Goal: Task Accomplishment & Management: Manage account settings

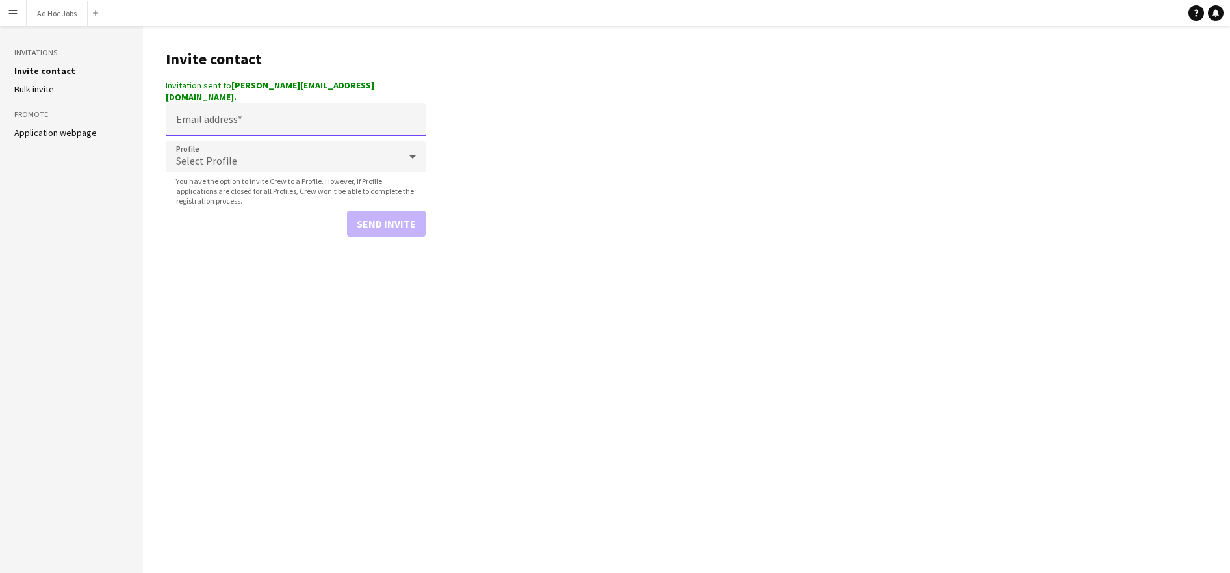
click at [265, 118] on input "Email address" at bounding box center [296, 119] width 260 height 32
click at [266, 109] on input "Email address" at bounding box center [296, 119] width 260 height 32
click at [608, 45] on main "Invite contact Invitation sent to alice.skipper96@gmail.com. Email address Prof…" at bounding box center [686, 299] width 1087 height 547
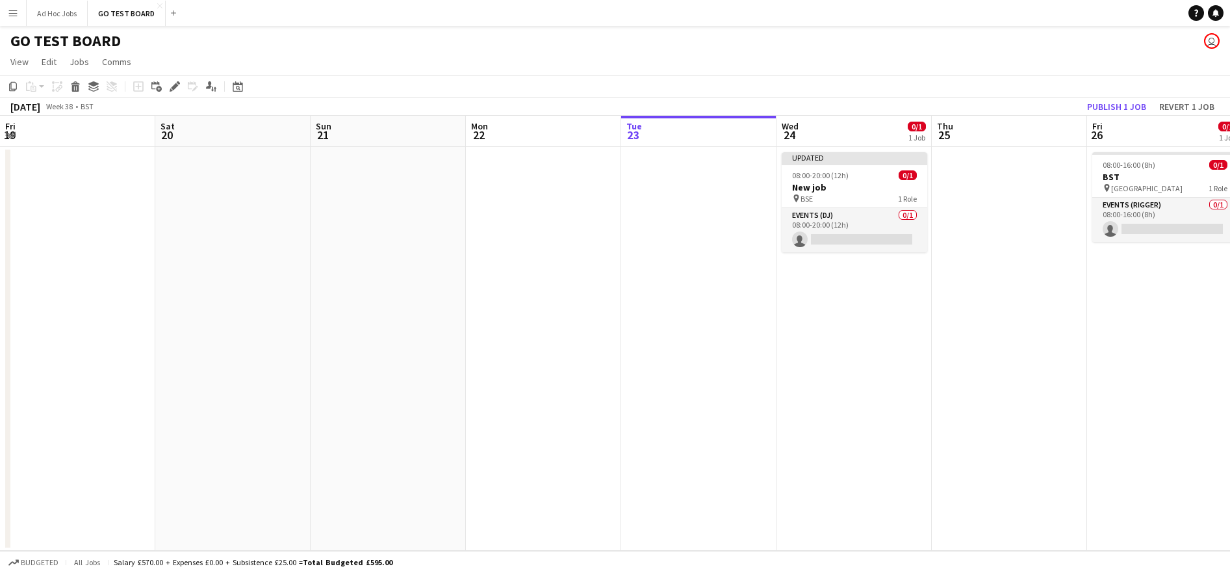
scroll to position [0, 311]
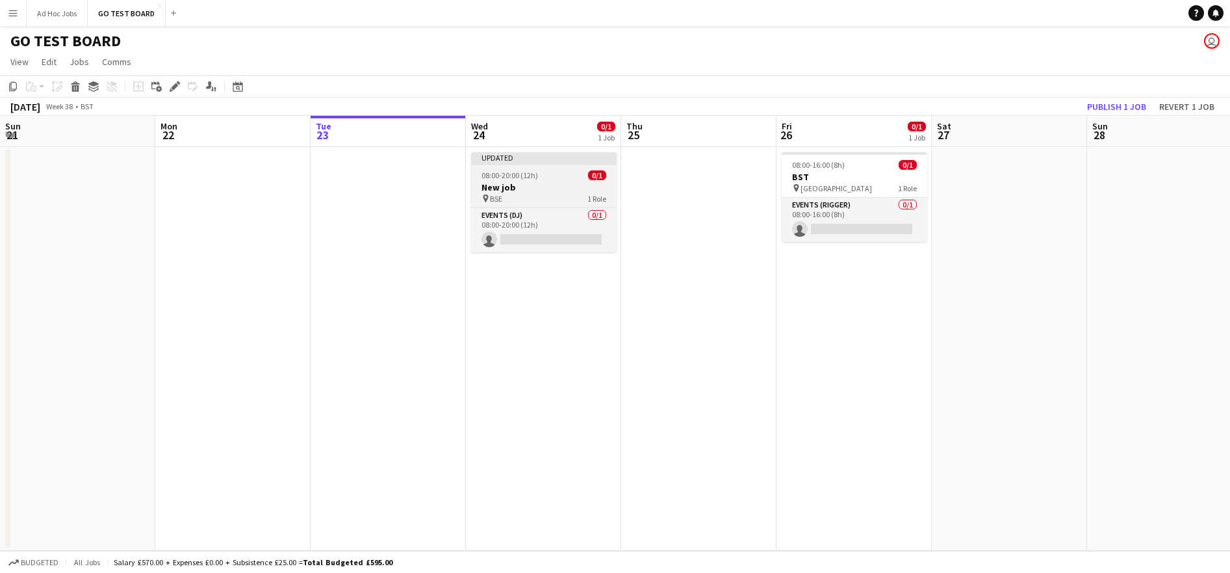
click at [542, 183] on h3 "New job" at bounding box center [544, 187] width 146 height 12
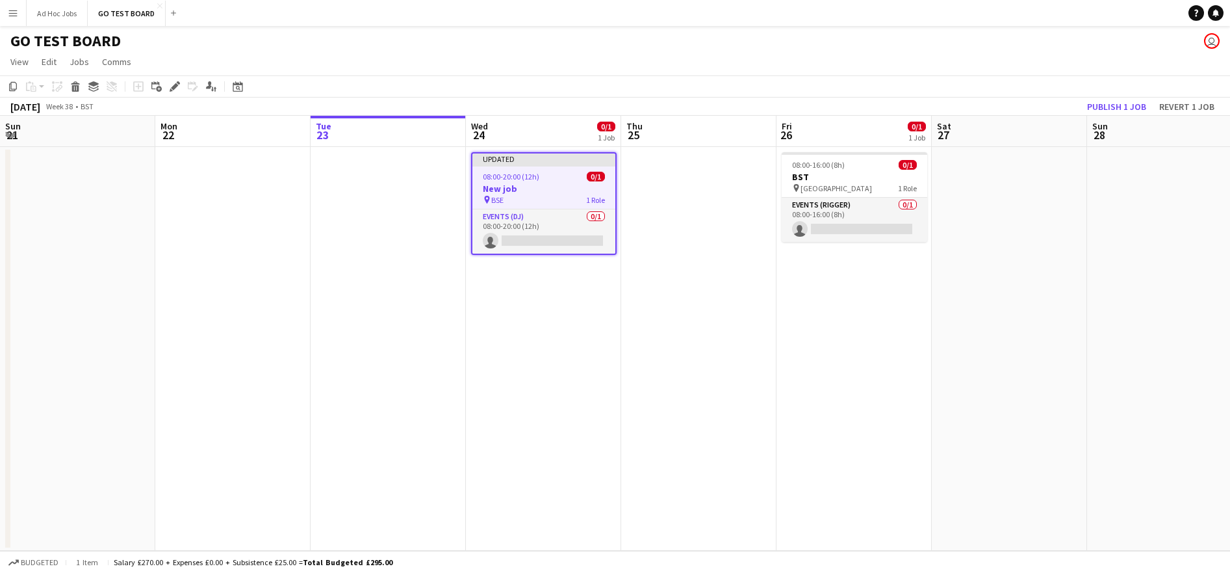
click at [542, 183] on h3 "New job" at bounding box center [544, 189] width 143 height 12
click at [172, 86] on icon at bounding box center [174, 86] width 7 height 7
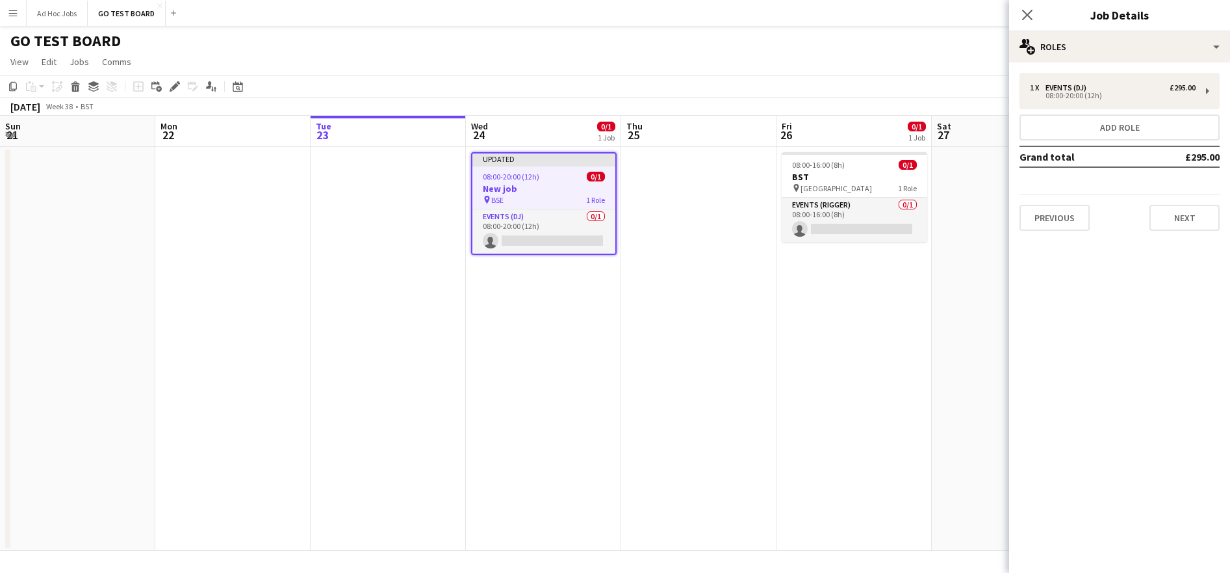
click at [1136, 14] on h3 "Job Details" at bounding box center [1119, 14] width 221 height 17
click at [1189, 216] on button "Next" at bounding box center [1185, 218] width 70 height 26
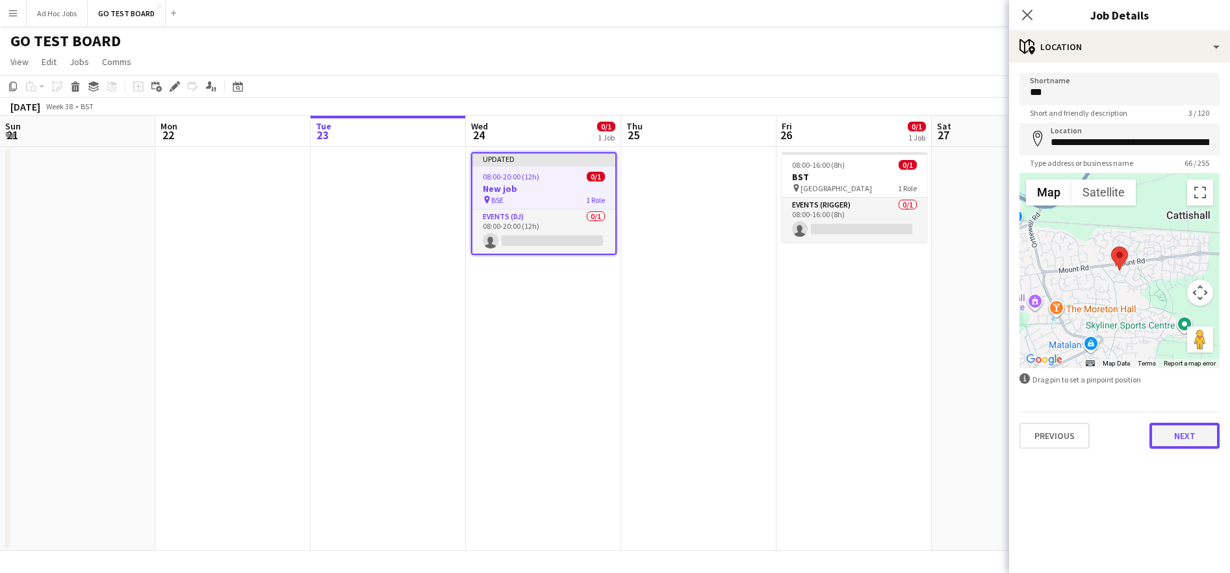
click at [1195, 439] on button "Next" at bounding box center [1185, 435] width 70 height 26
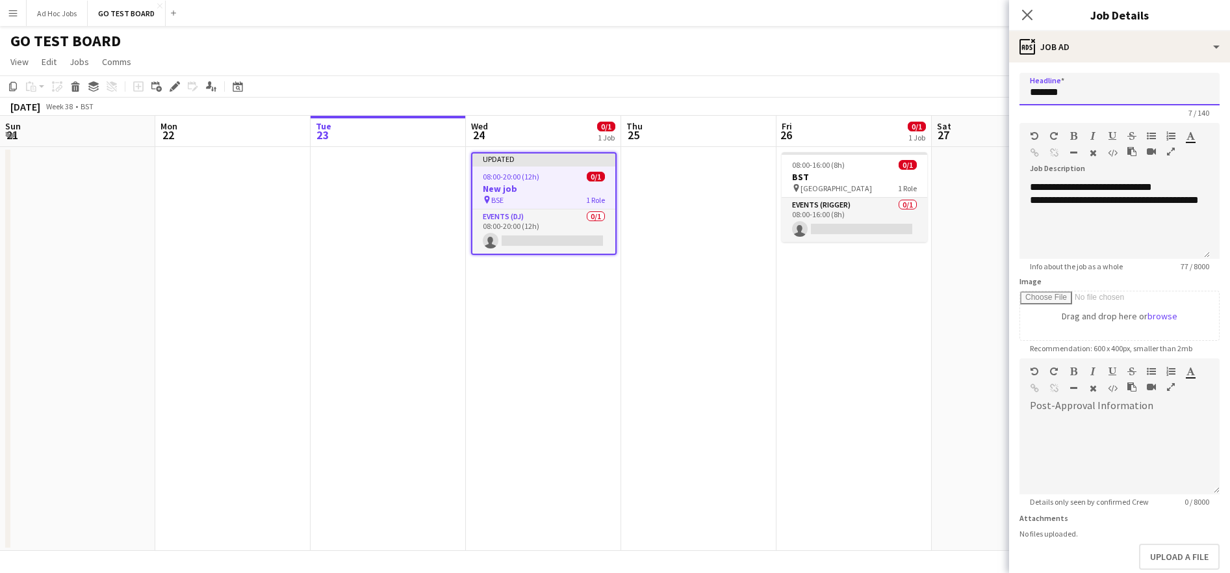
drag, startPoint x: 1075, startPoint y: 93, endPoint x: 989, endPoint y: 89, distance: 85.9
click at [989, 89] on body "Menu Boards Boards Boards All jobs Status Workforce Workforce My Workforce Recr…" at bounding box center [615, 286] width 1230 height 573
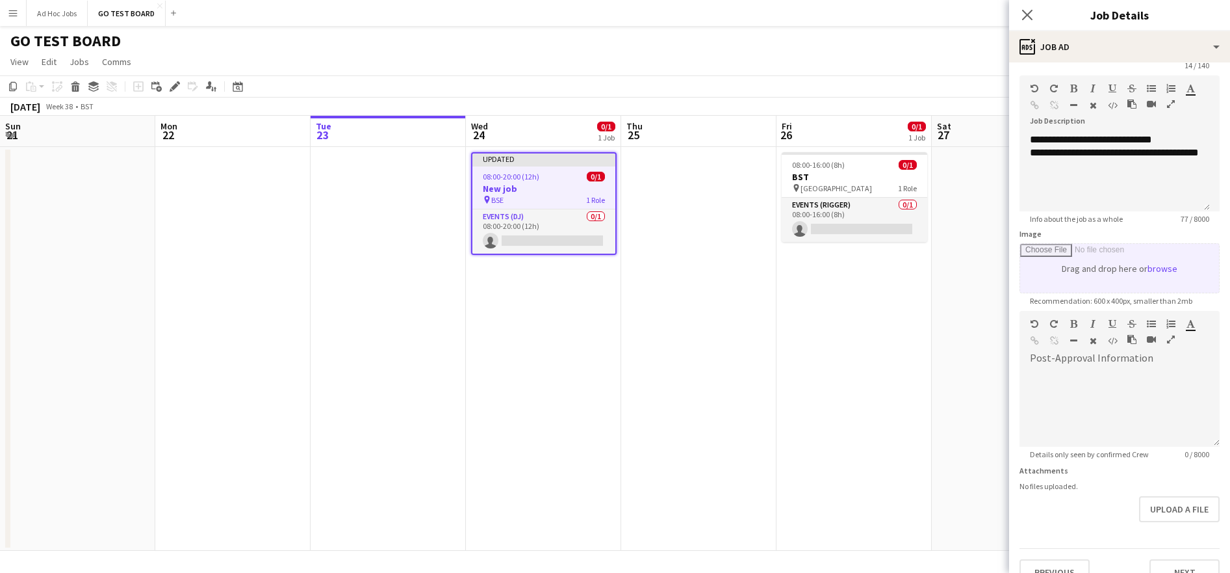
scroll to position [70, 0]
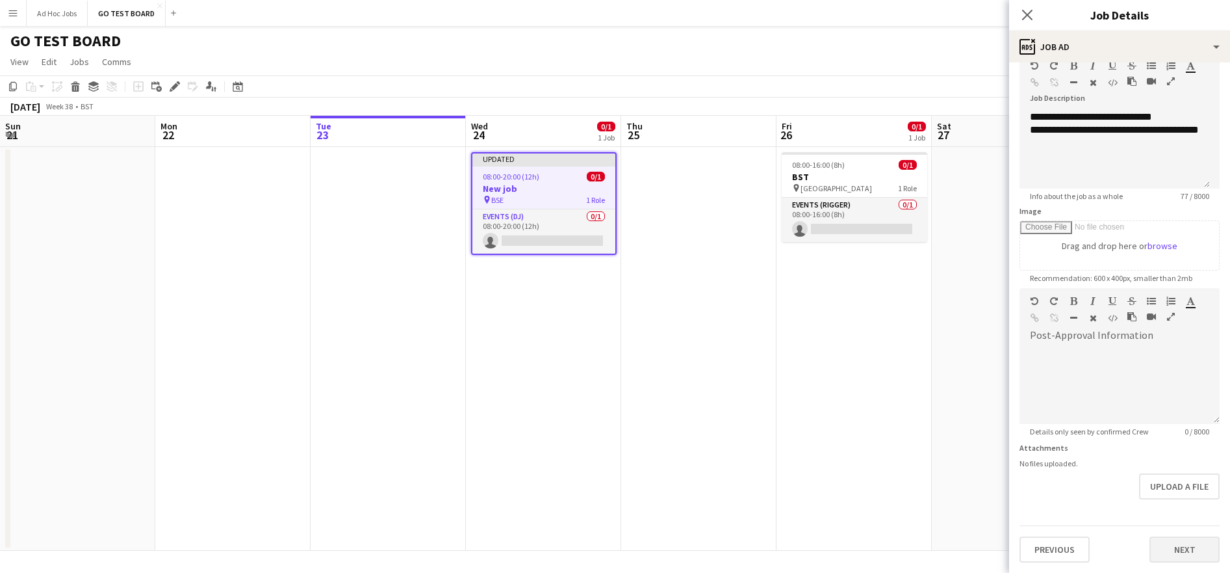
type input "**********"
click at [1174, 547] on button "Next" at bounding box center [1185, 549] width 70 height 26
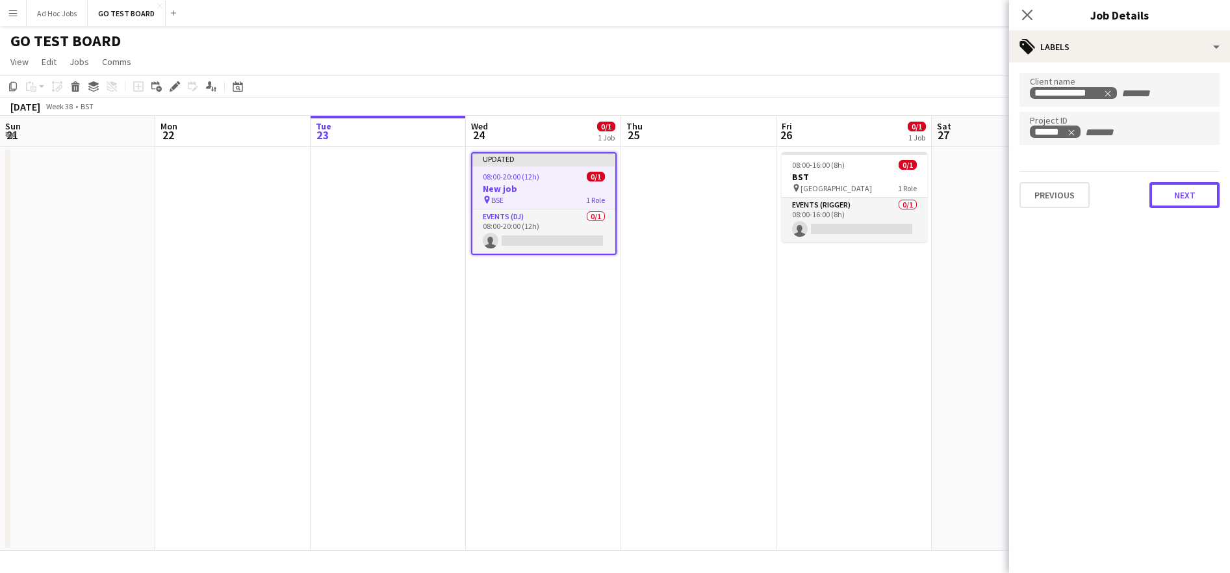
click at [1184, 185] on button "Next" at bounding box center [1185, 195] width 70 height 26
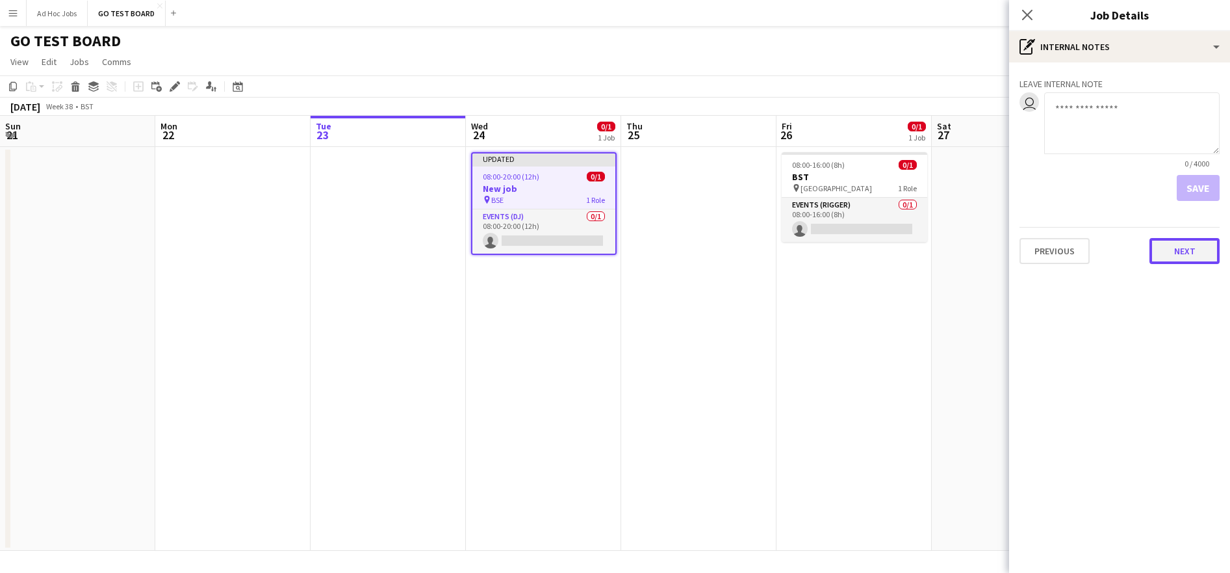
click at [1180, 253] on button "Next" at bounding box center [1185, 251] width 70 height 26
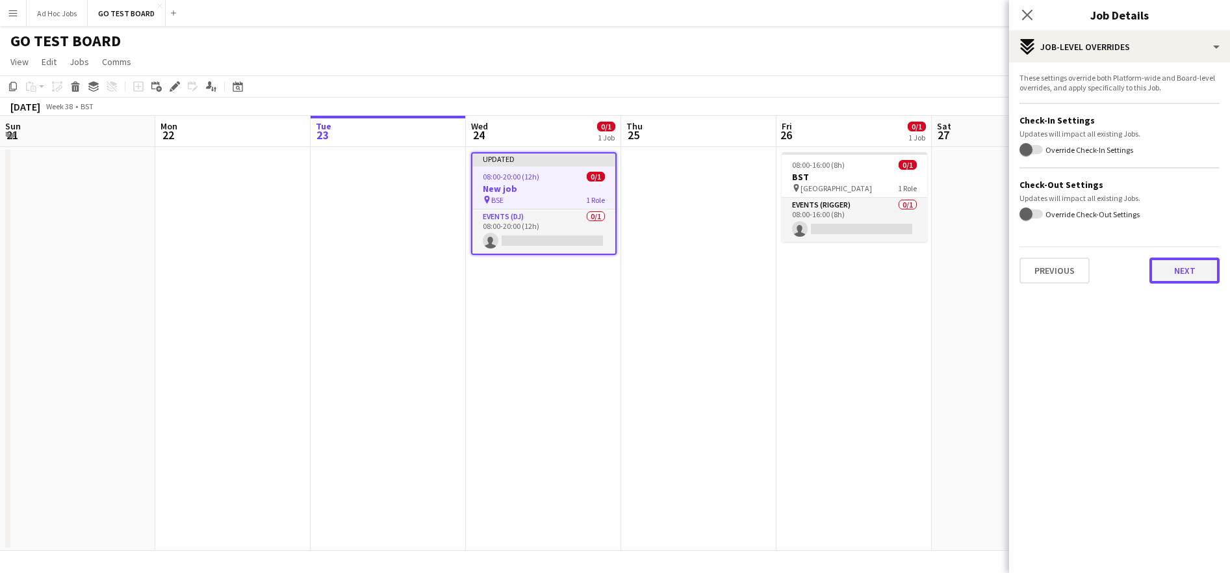
click at [1186, 275] on button "Next" at bounding box center [1185, 270] width 70 height 26
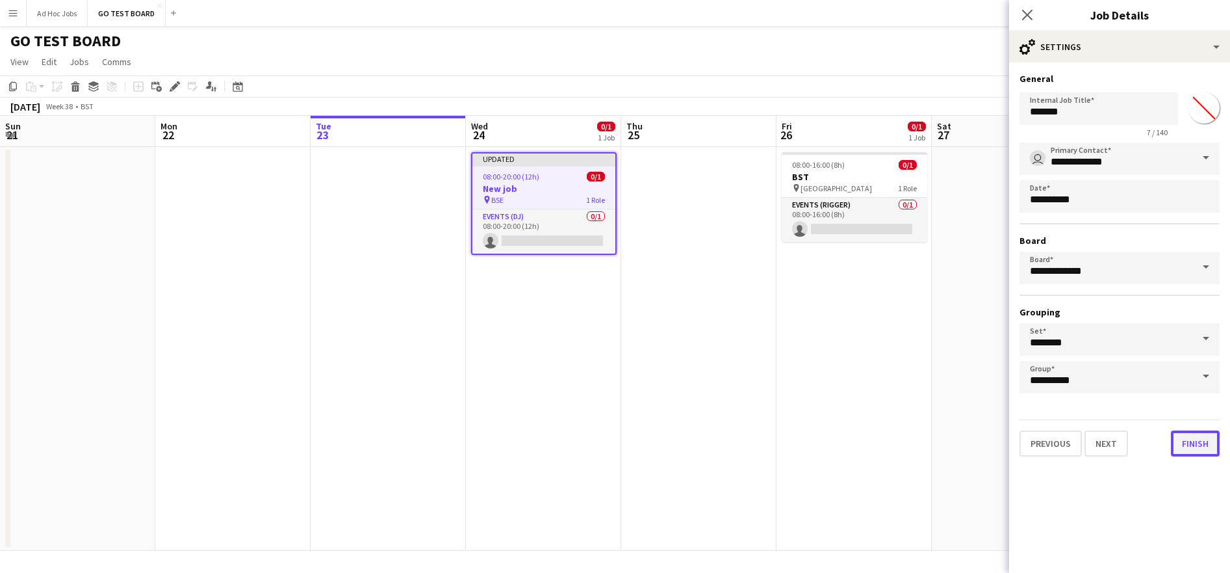
click at [1196, 450] on button "Finish" at bounding box center [1195, 443] width 49 height 26
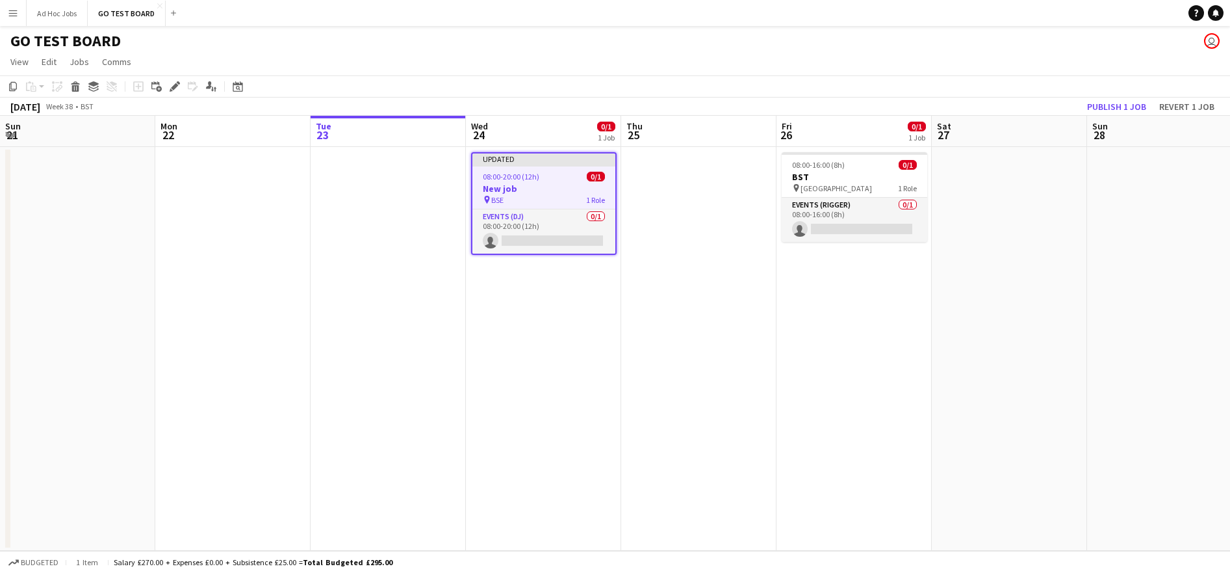
click at [526, 185] on h3 "New job" at bounding box center [544, 189] width 143 height 12
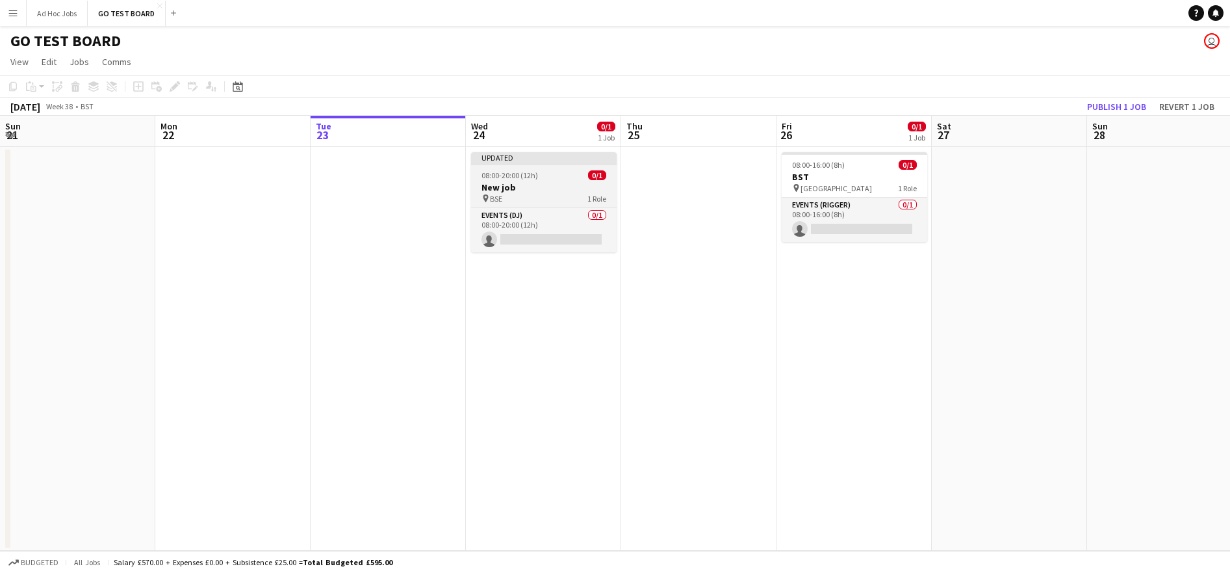
click at [528, 172] on span "08:00-20:00 (12h)" at bounding box center [510, 175] width 57 height 10
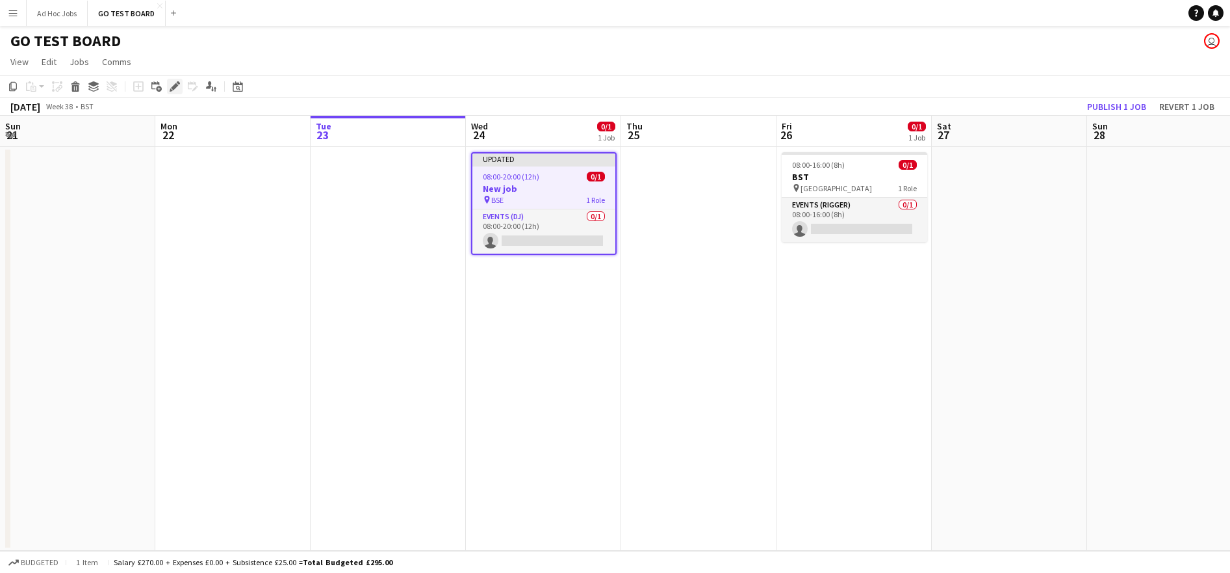
click at [175, 89] on icon "Edit" at bounding box center [175, 86] width 10 height 10
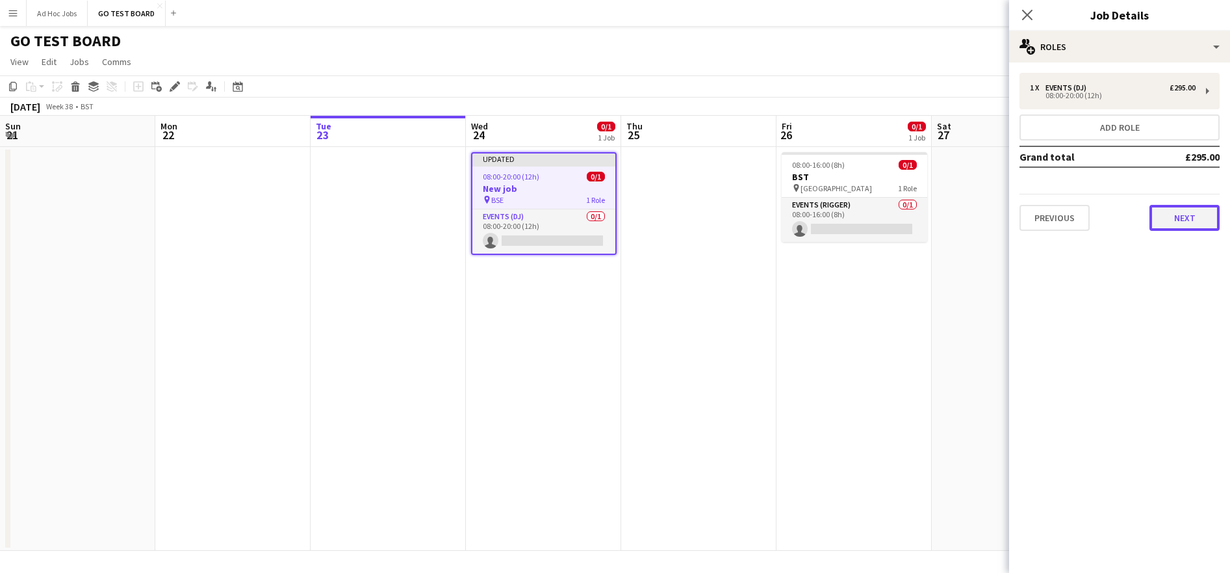
click at [1186, 224] on button "Next" at bounding box center [1185, 218] width 70 height 26
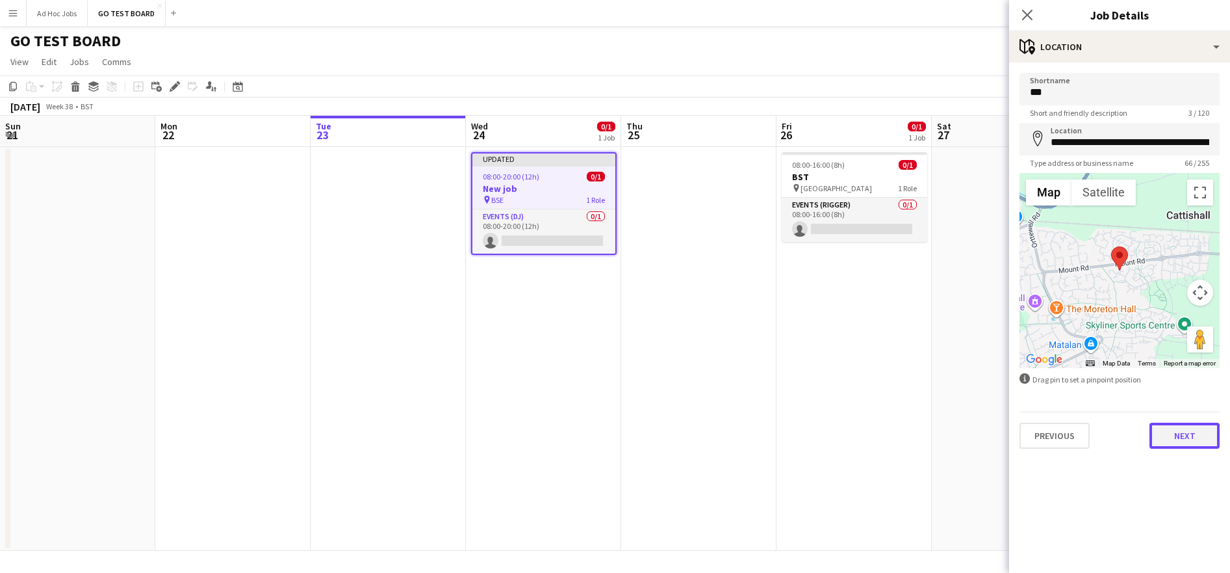
click at [1195, 437] on button "Next" at bounding box center [1185, 435] width 70 height 26
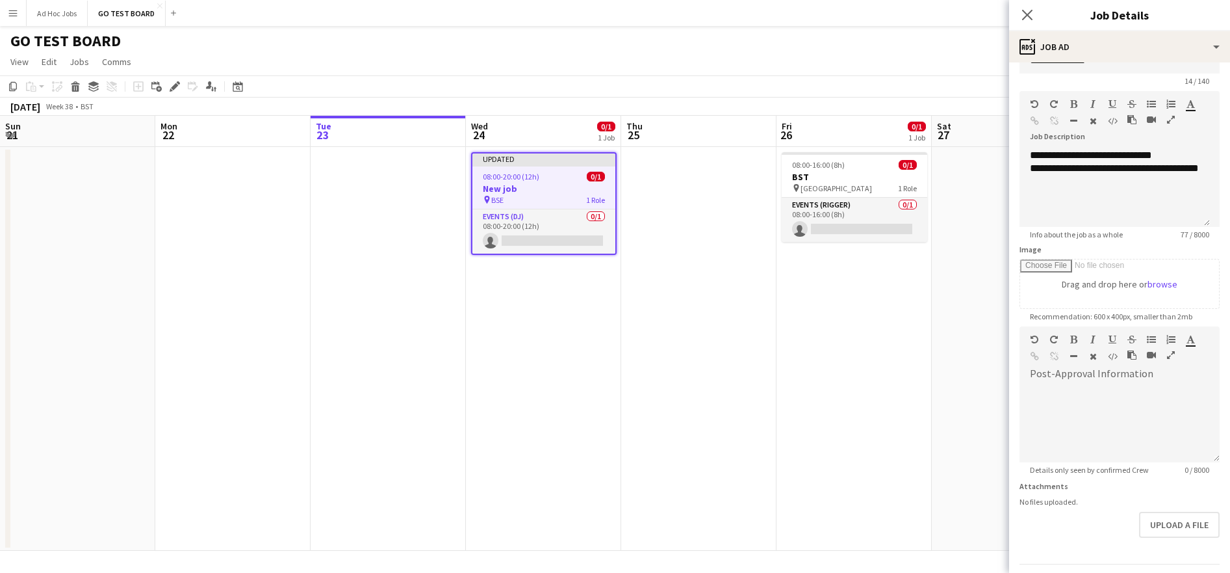
scroll to position [70, 0]
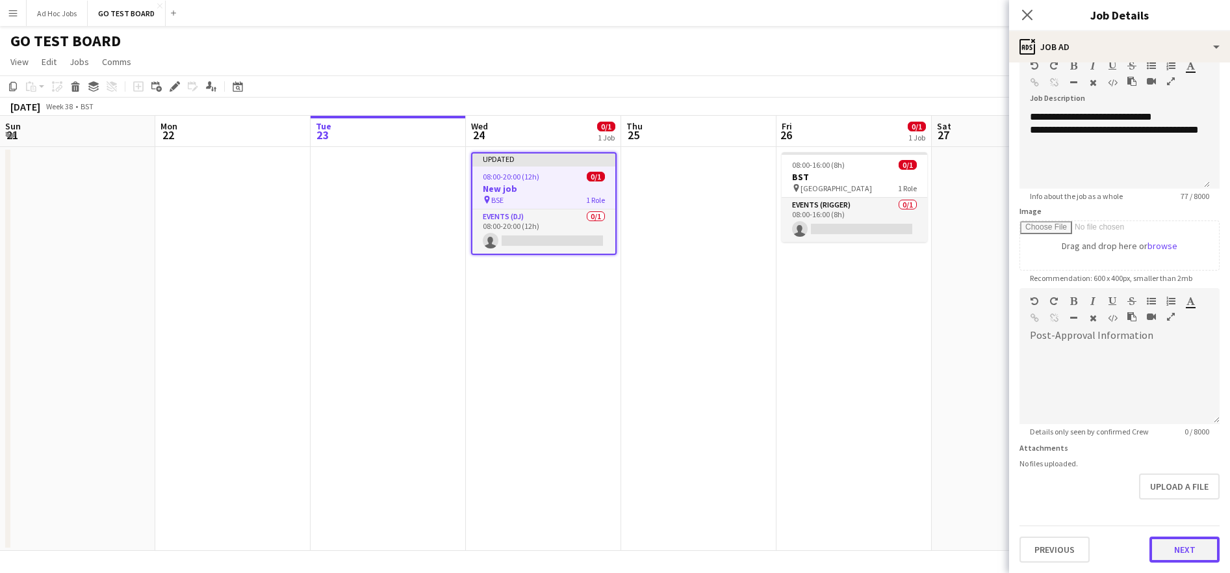
click at [1167, 550] on button "Next" at bounding box center [1185, 549] width 70 height 26
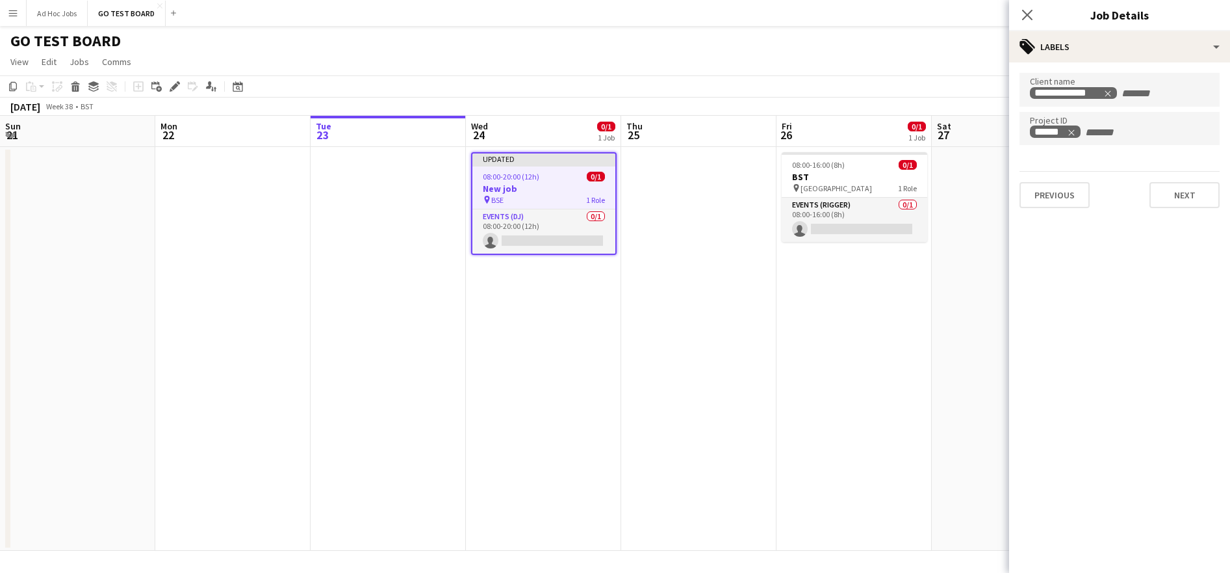
scroll to position [0, 0]
click at [1190, 193] on button "Next" at bounding box center [1185, 195] width 70 height 26
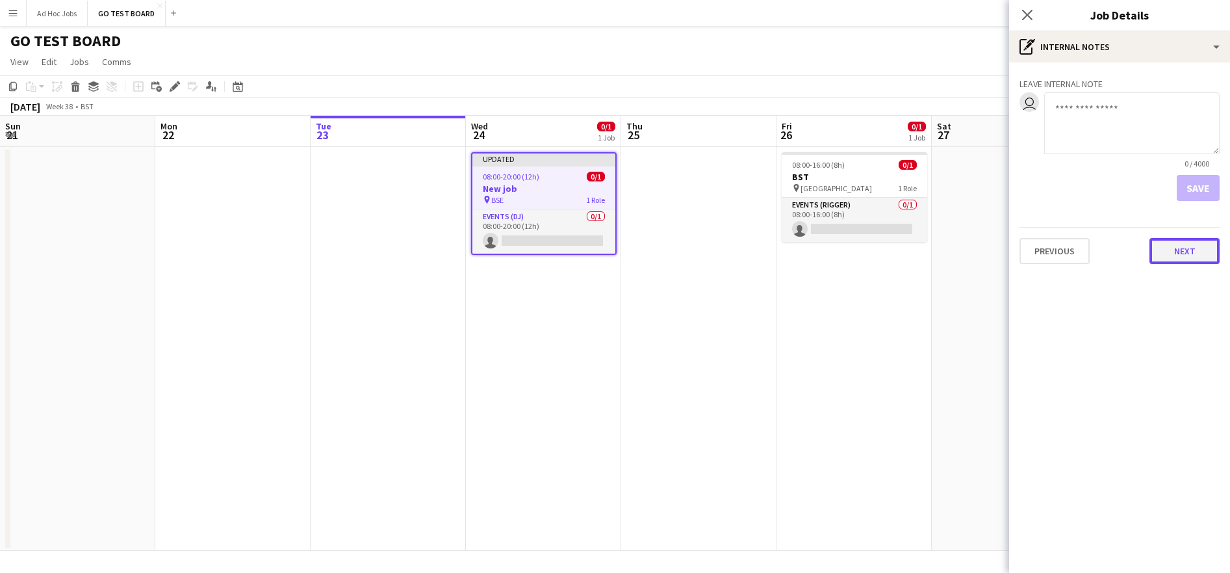
click at [1188, 254] on button "Next" at bounding box center [1185, 251] width 70 height 26
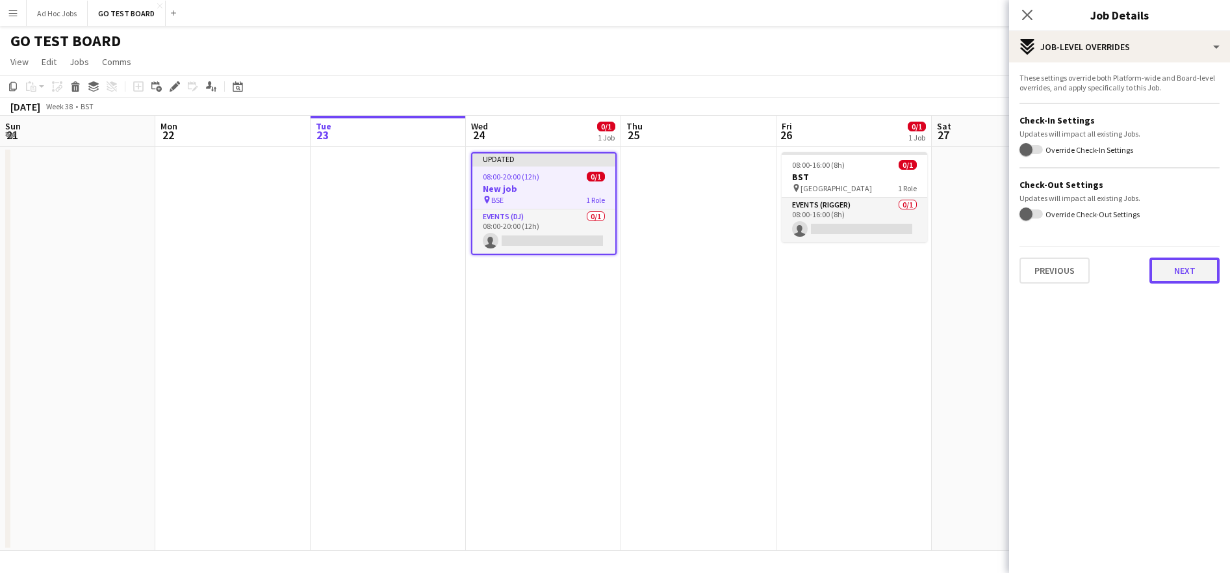
click at [1185, 274] on button "Next" at bounding box center [1185, 270] width 70 height 26
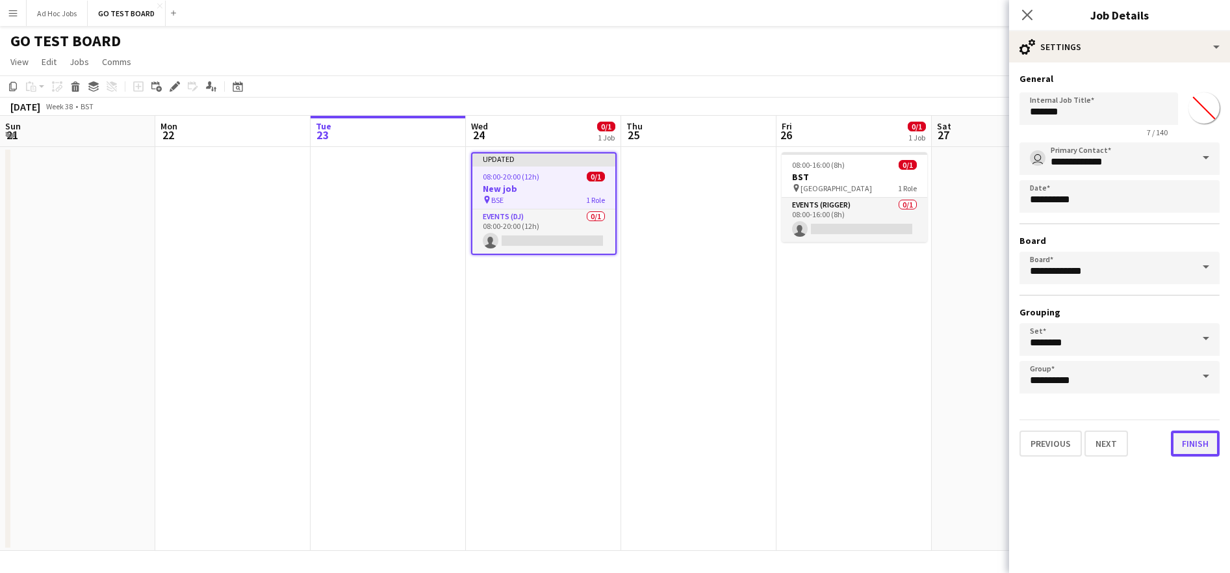
click at [1191, 445] on button "Finish" at bounding box center [1195, 443] width 49 height 26
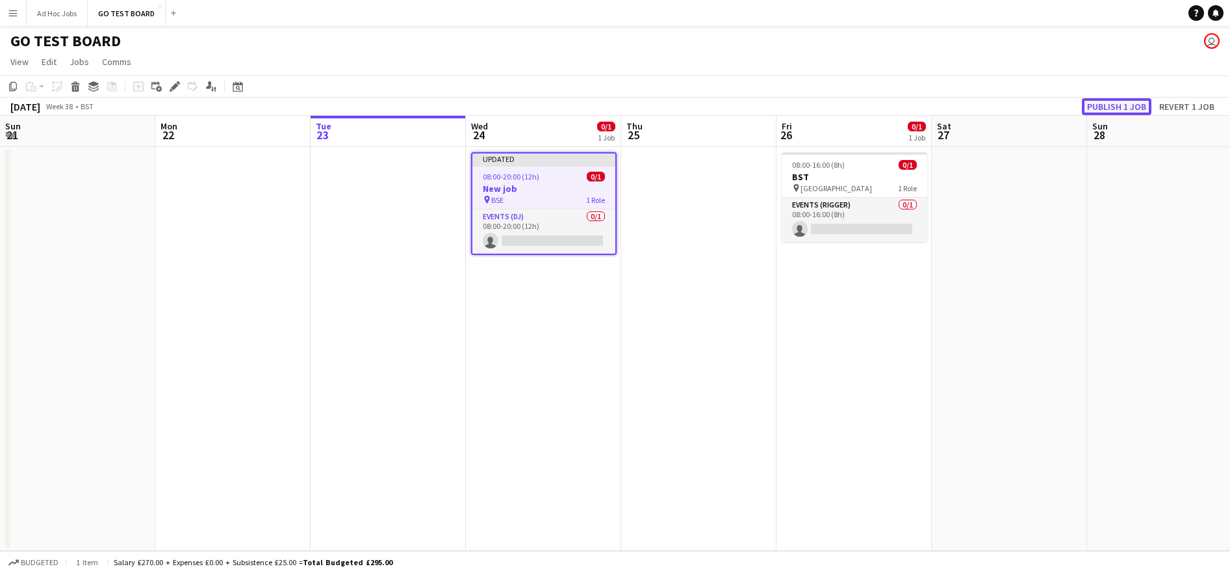
click at [1123, 104] on button "Publish 1 job" at bounding box center [1117, 106] width 70 height 17
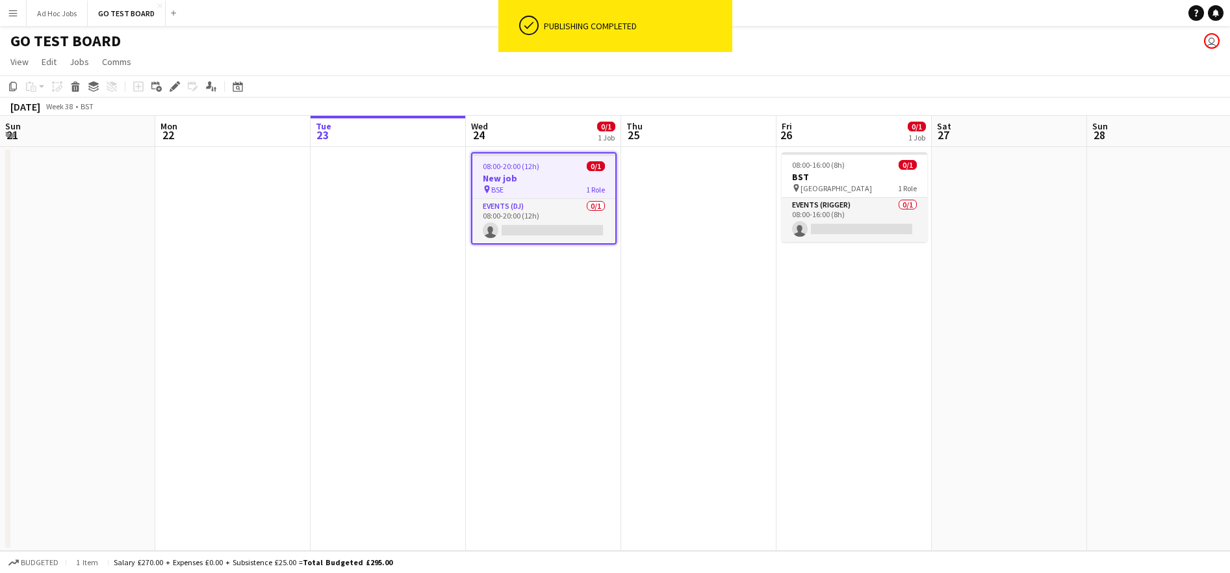
click at [536, 184] on div "pin BSE 1 Role" at bounding box center [544, 189] width 143 height 10
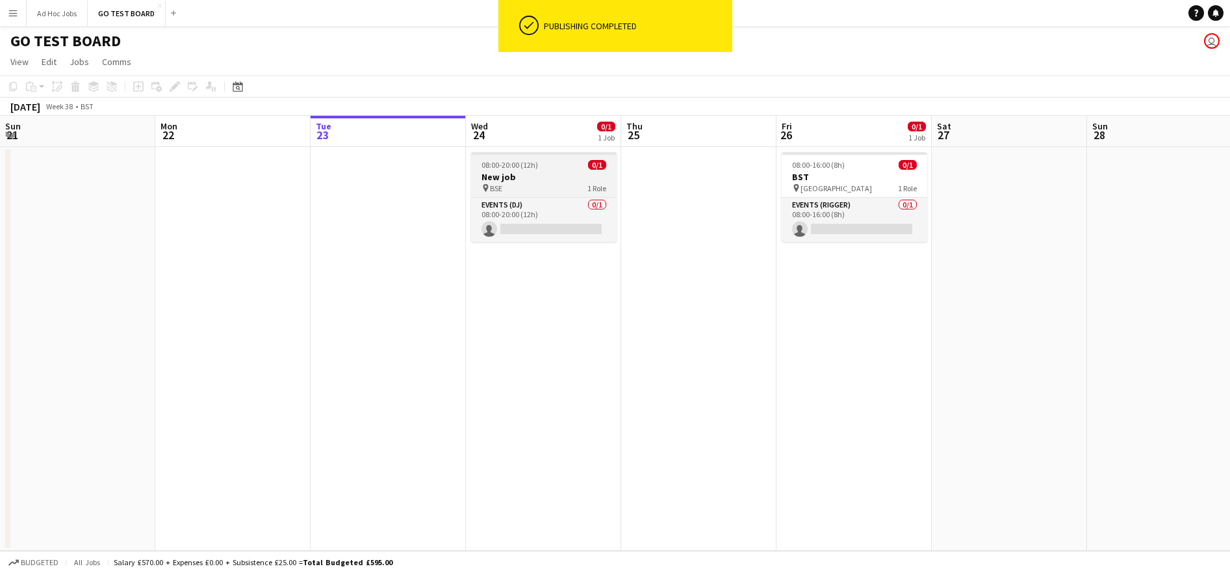
click at [536, 183] on div "pin BSE 1 Role" at bounding box center [544, 188] width 146 height 10
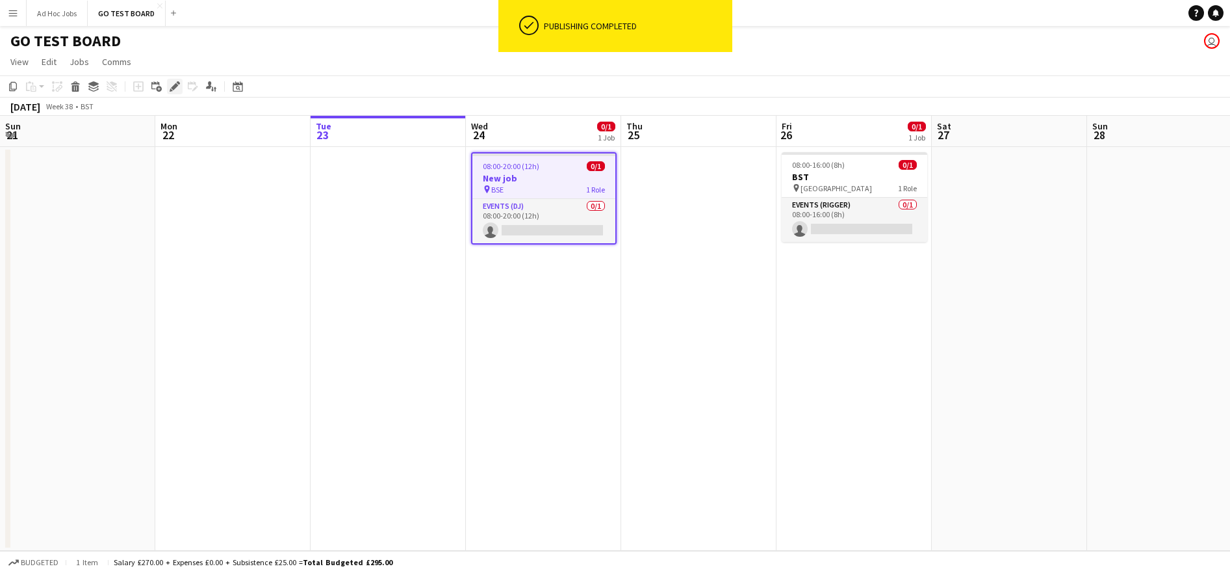
click at [176, 92] on icon "Edit" at bounding box center [175, 86] width 10 height 10
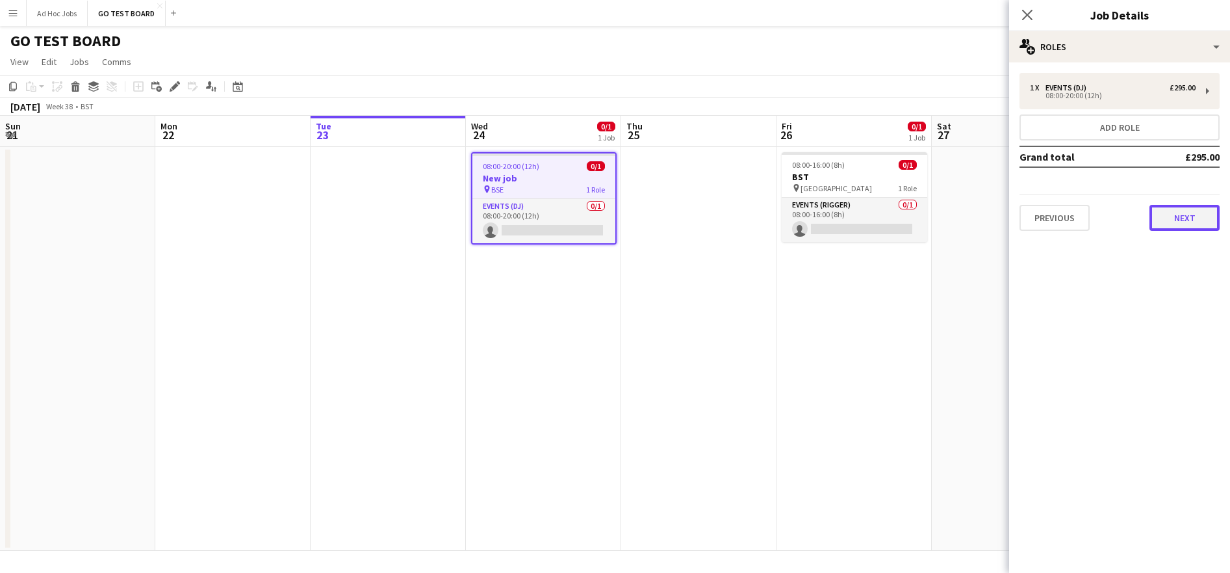
click at [1182, 224] on button "Next" at bounding box center [1185, 218] width 70 height 26
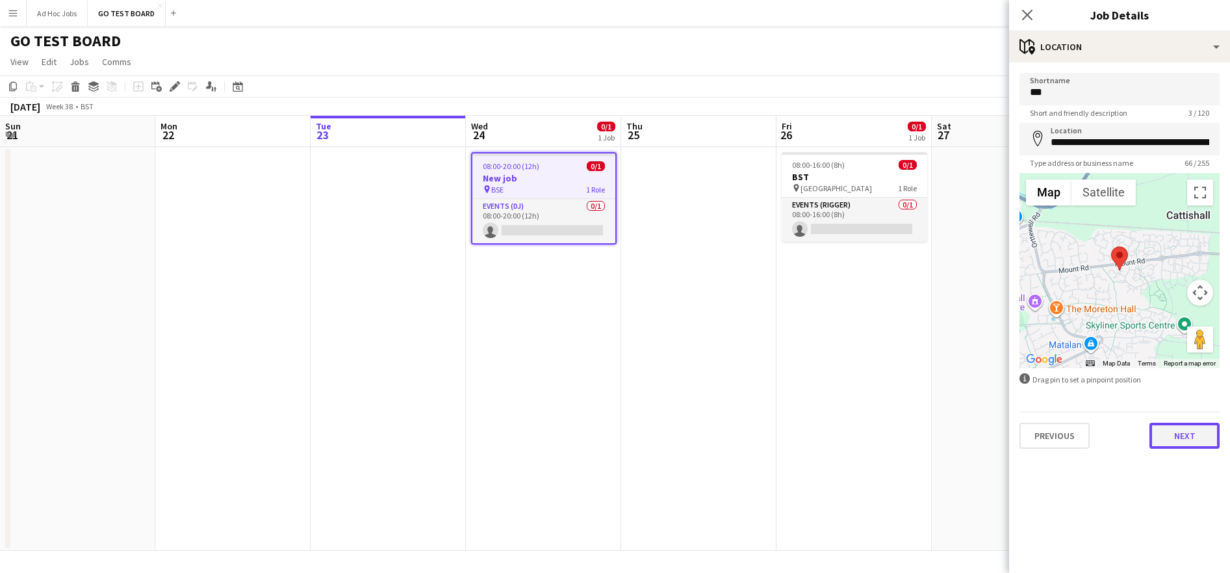
click at [1199, 431] on button "Next" at bounding box center [1185, 435] width 70 height 26
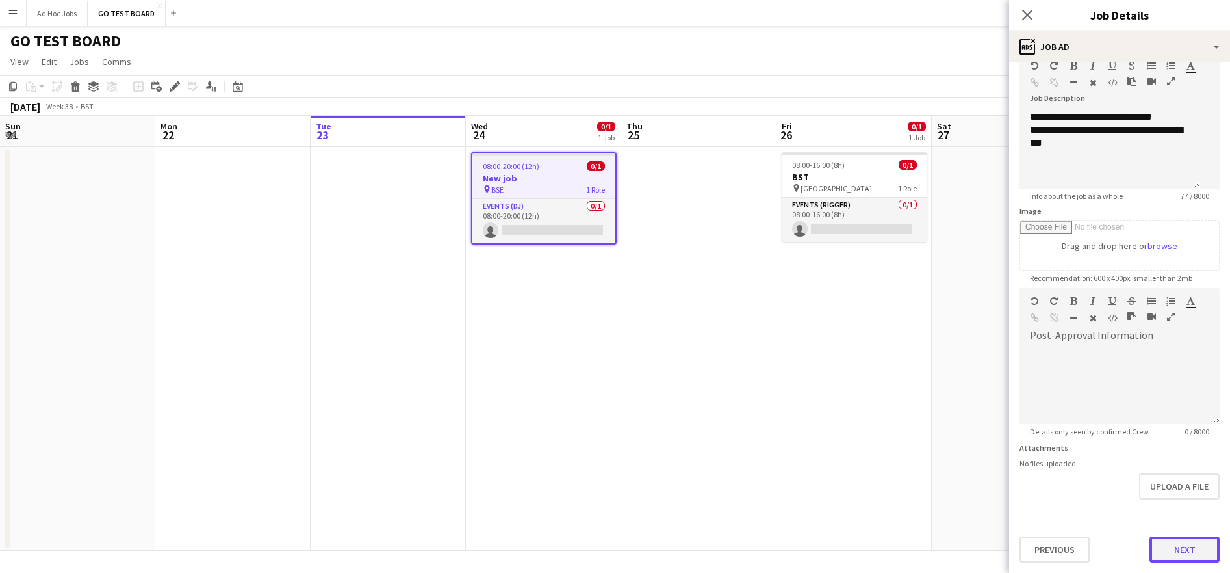
click at [1175, 545] on button "Next" at bounding box center [1185, 549] width 70 height 26
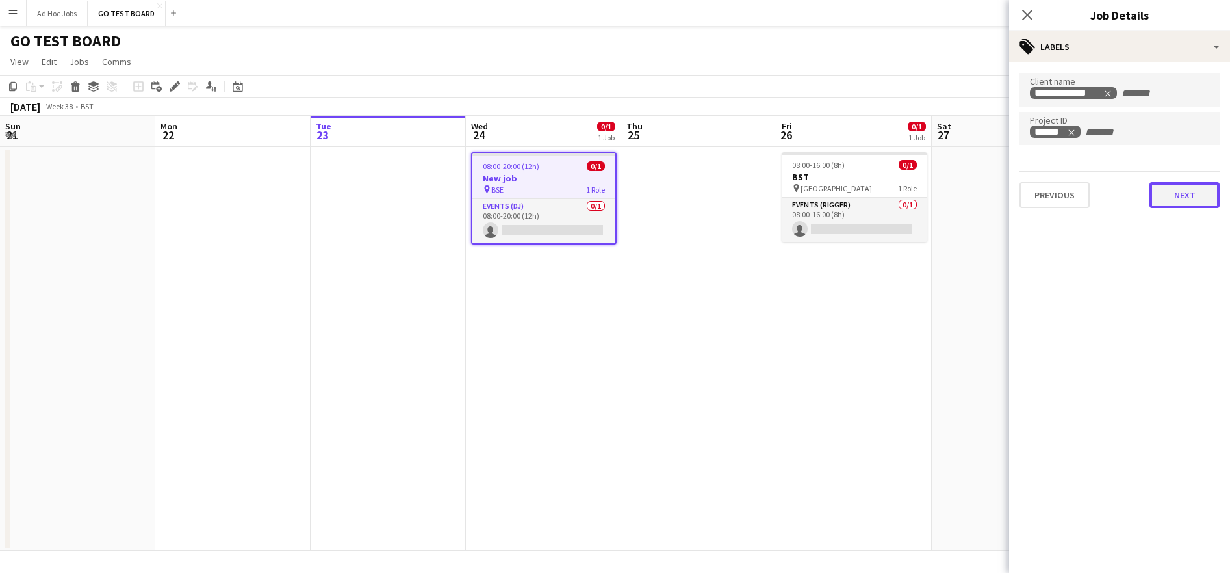
click at [1187, 204] on button "Next" at bounding box center [1185, 195] width 70 height 26
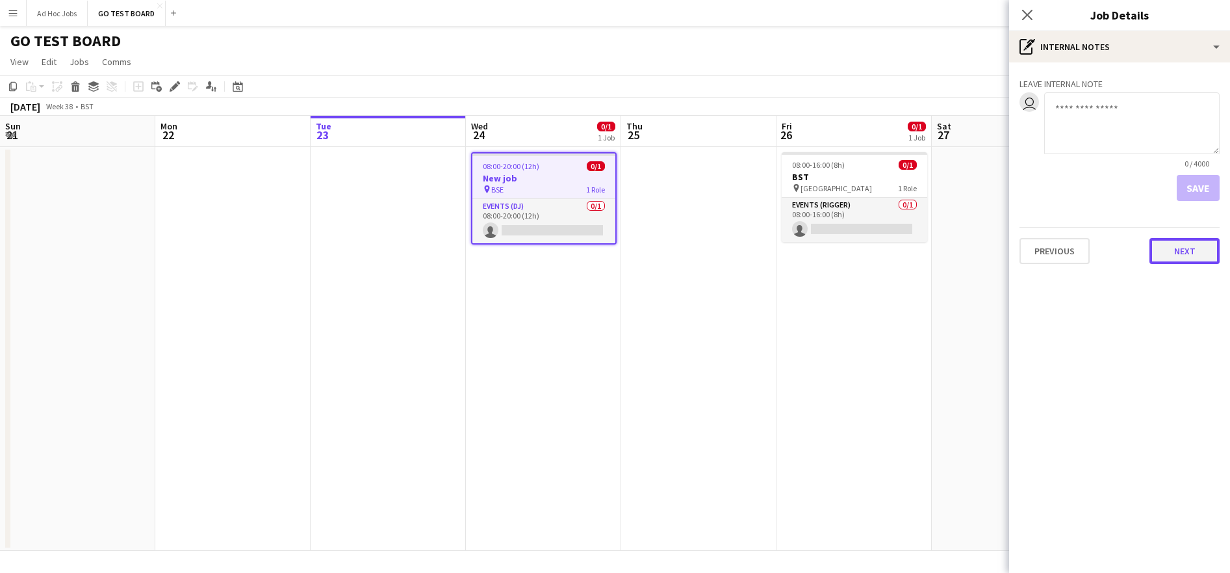
click at [1193, 263] on button "Next" at bounding box center [1185, 251] width 70 height 26
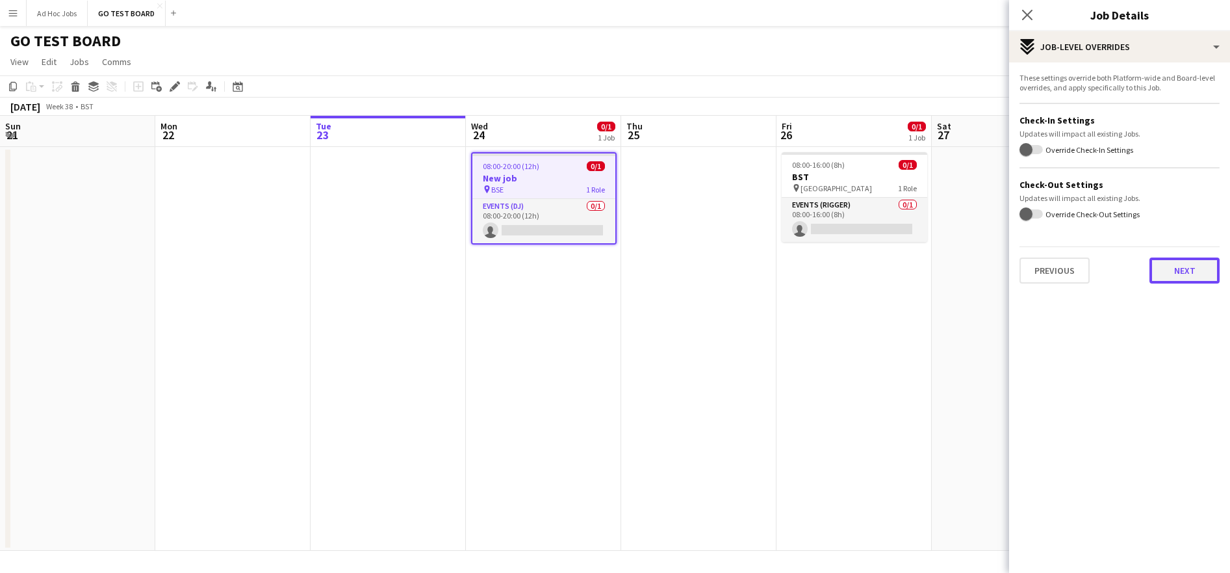
click at [1199, 272] on button "Next" at bounding box center [1185, 270] width 70 height 26
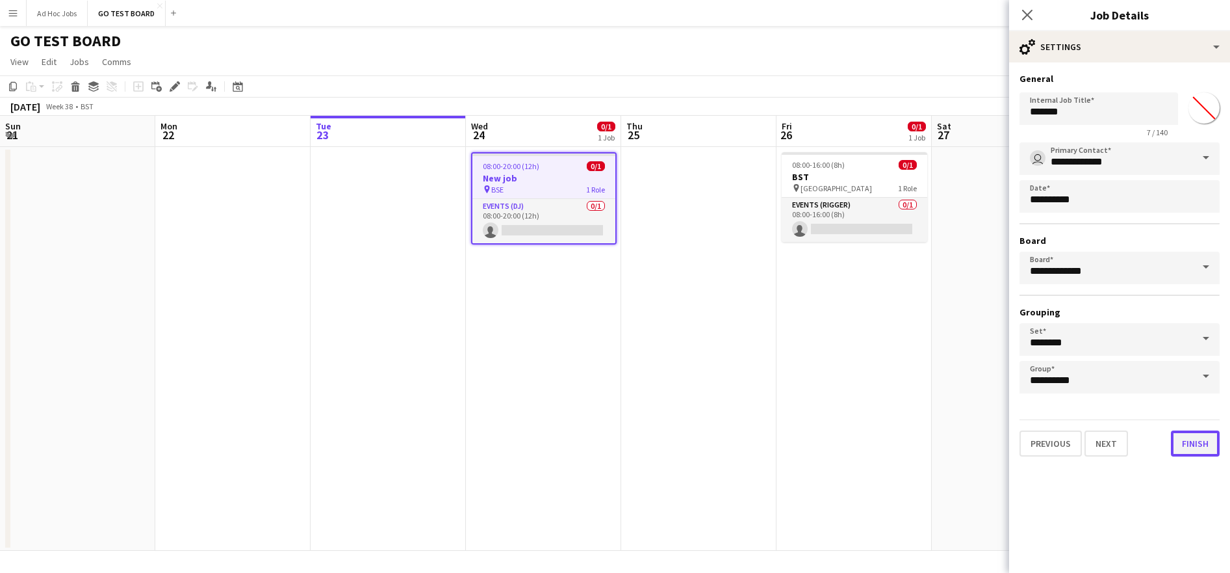
click at [1206, 450] on button "Finish" at bounding box center [1195, 443] width 49 height 26
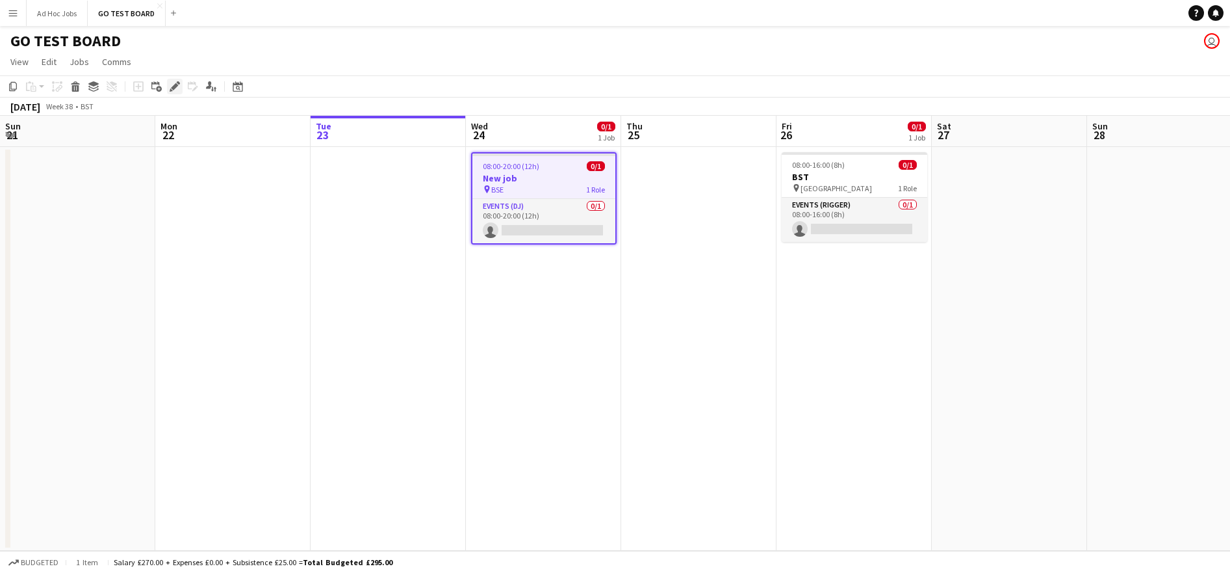
click at [174, 85] on icon at bounding box center [174, 86] width 7 height 7
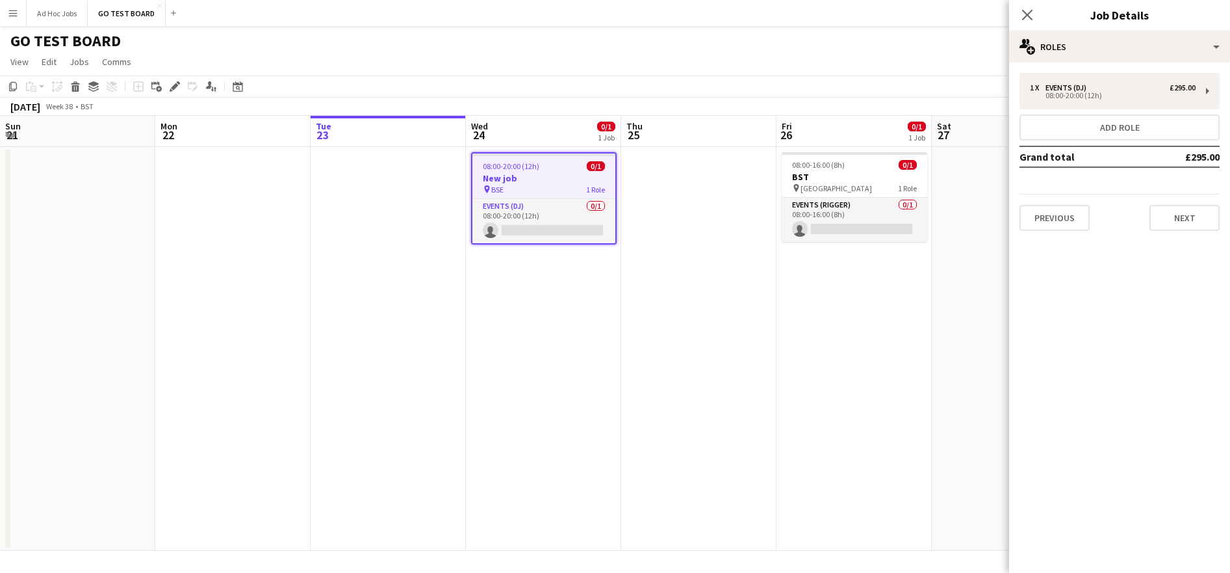
click at [1037, 8] on div "Close pop-in" at bounding box center [1027, 15] width 36 height 30
click at [1030, 14] on icon "Close pop-in" at bounding box center [1027, 14] width 12 height 12
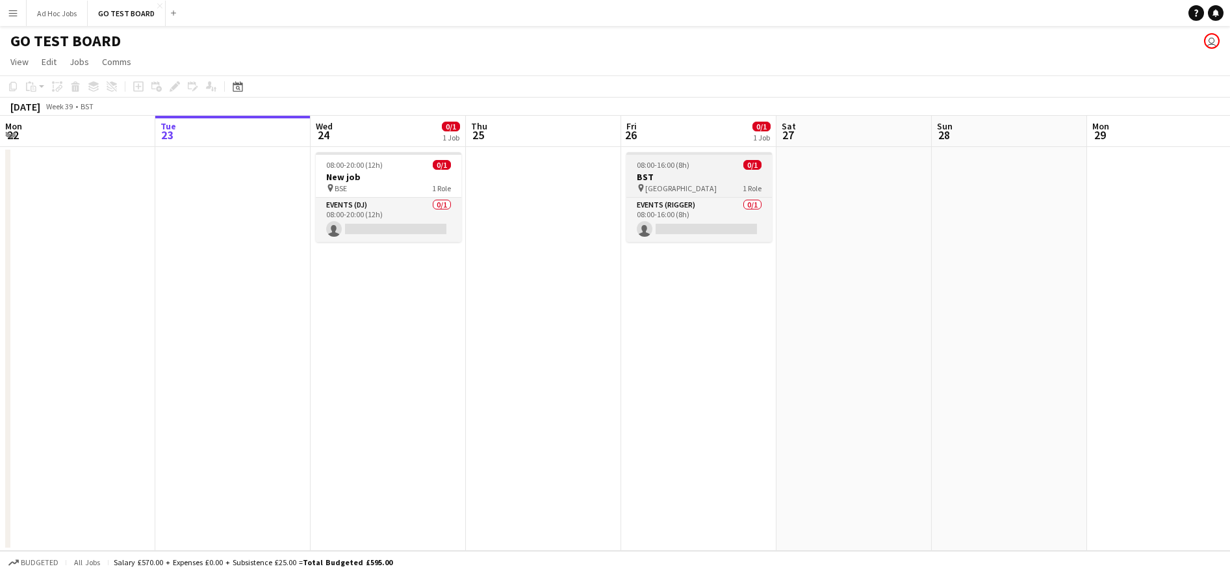
click at [670, 174] on h3 "BST" at bounding box center [700, 177] width 146 height 12
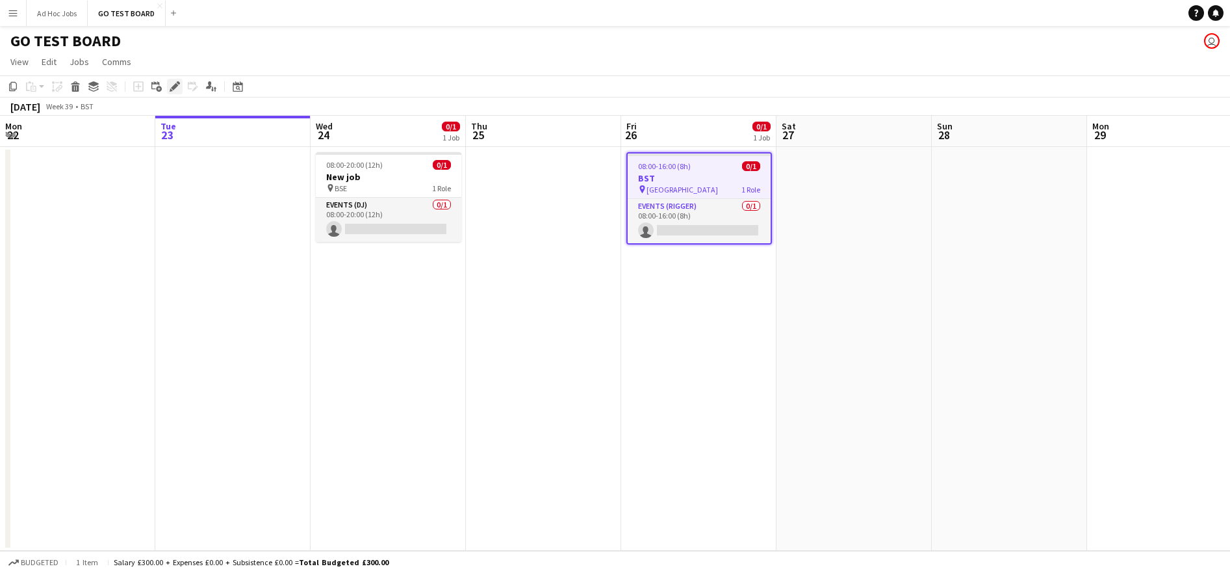
click at [175, 87] on icon at bounding box center [174, 86] width 7 height 7
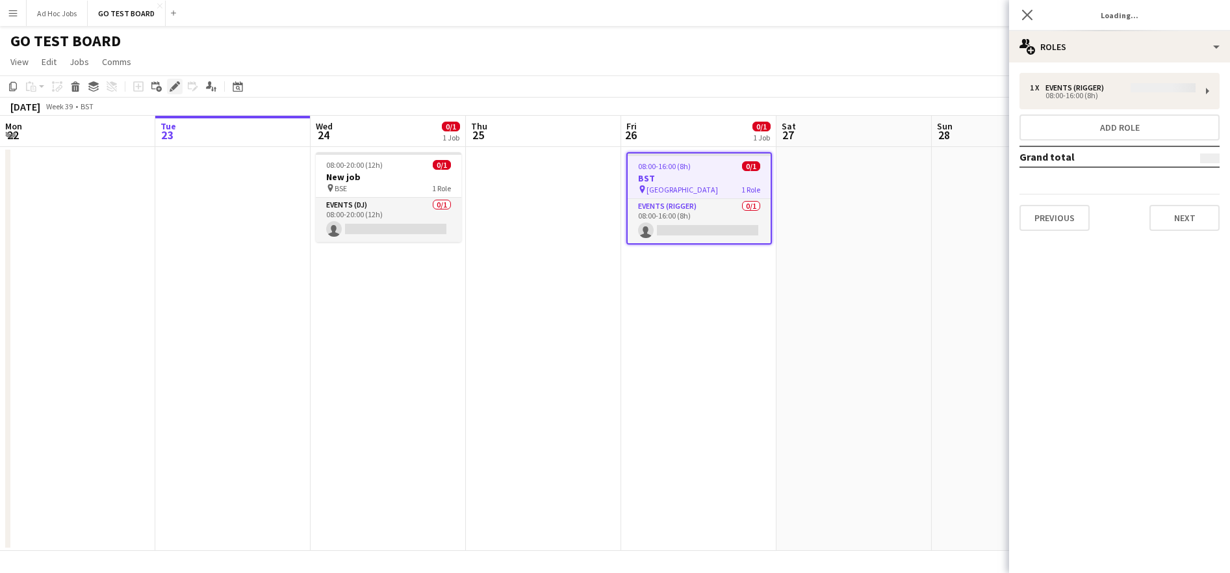
type input "***"
click at [1202, 225] on button "Next" at bounding box center [1185, 218] width 70 height 26
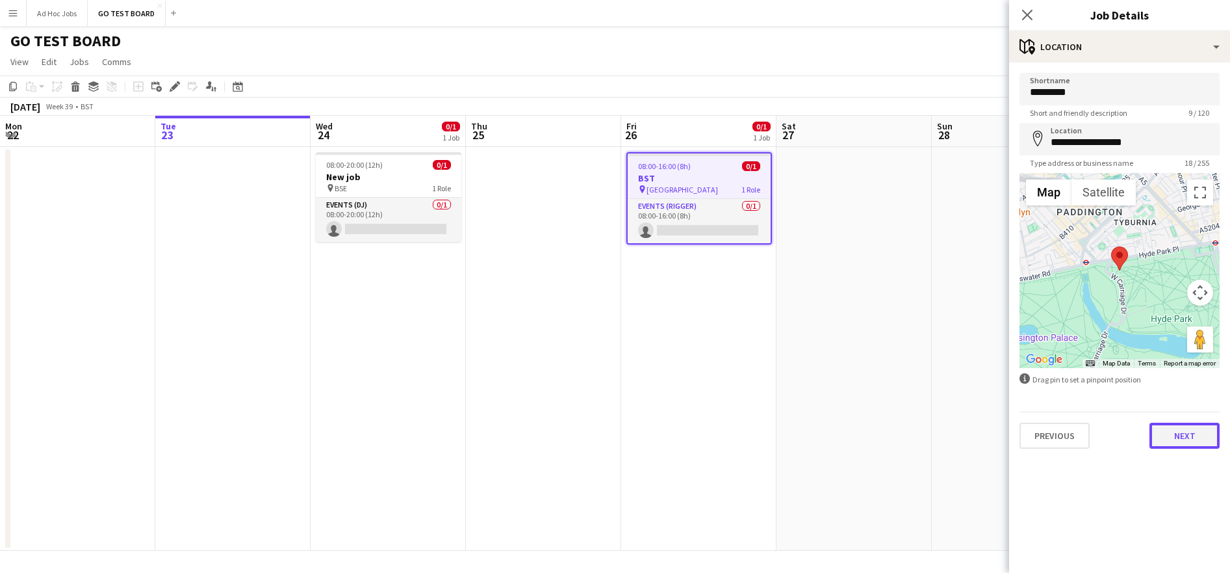
drag, startPoint x: 1197, startPoint y: 448, endPoint x: 1198, endPoint y: 441, distance: 6.6
click at [1197, 447] on button "Next" at bounding box center [1185, 435] width 70 height 26
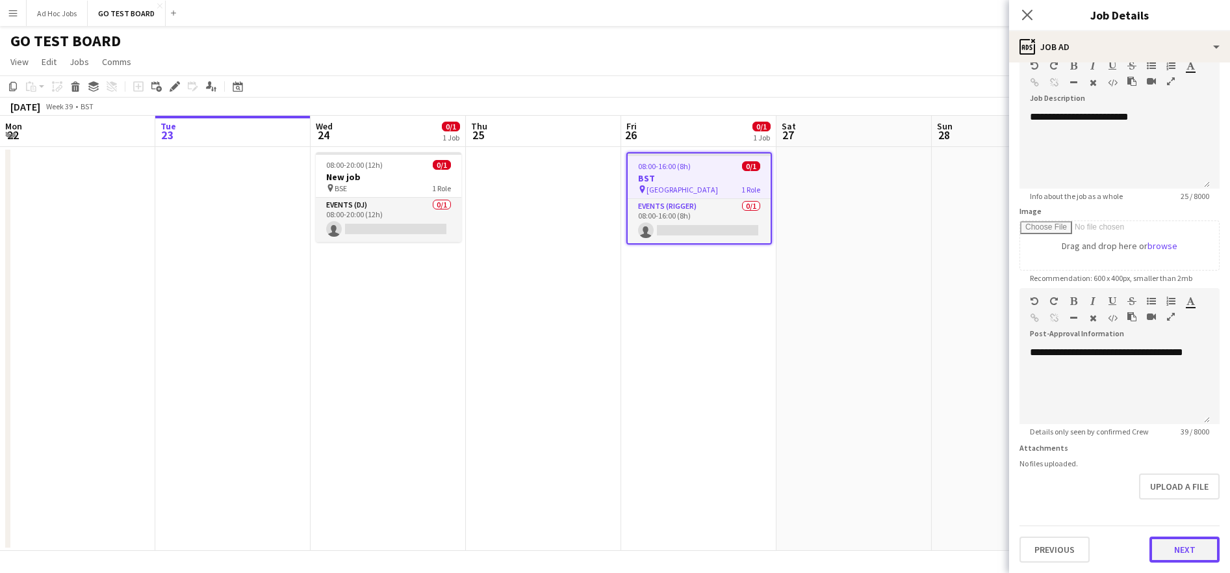
click at [1174, 503] on form "**********" at bounding box center [1119, 283] width 221 height 560
click at [1186, 554] on button "Next" at bounding box center [1185, 549] width 70 height 26
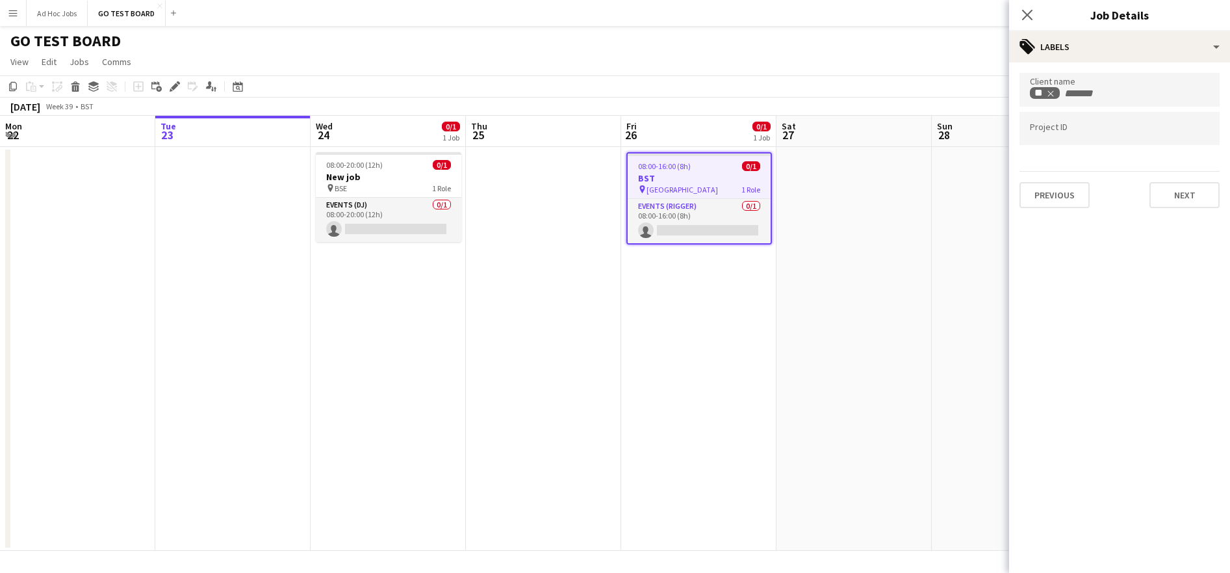
scroll to position [0, 0]
click at [1189, 194] on button "Next" at bounding box center [1185, 195] width 70 height 26
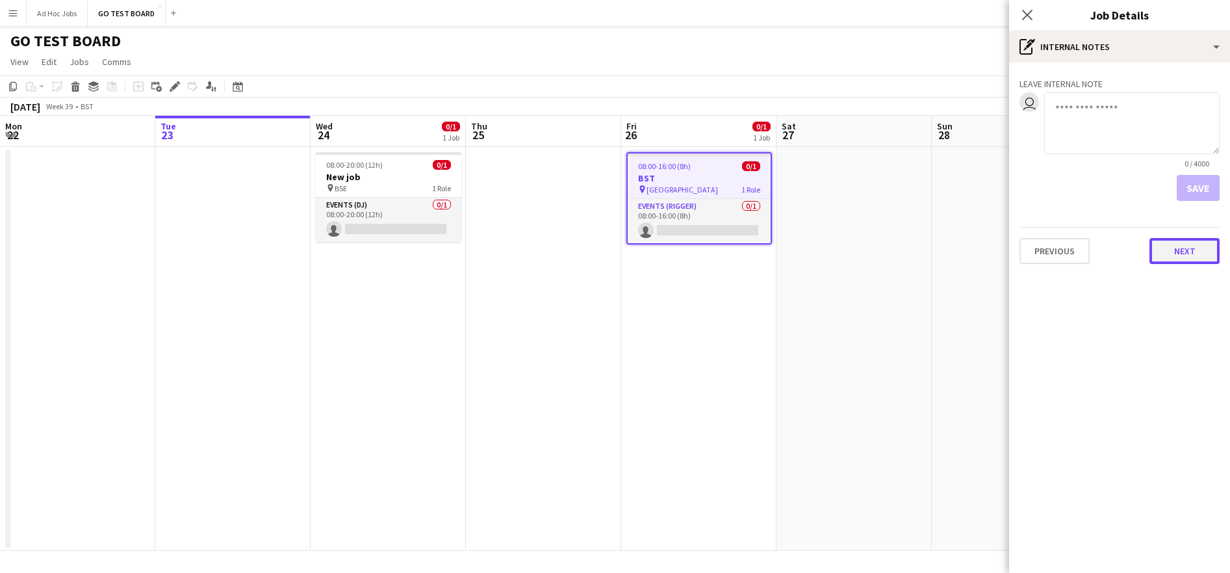
click at [1183, 250] on button "Next" at bounding box center [1185, 251] width 70 height 26
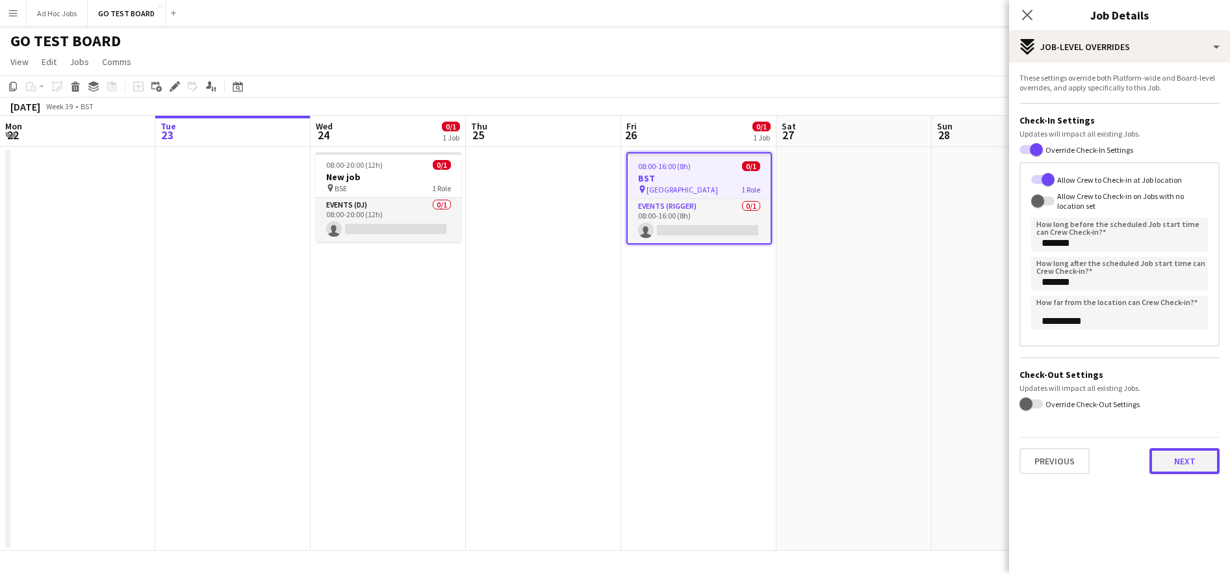
click at [1186, 471] on button "Next" at bounding box center [1185, 461] width 70 height 26
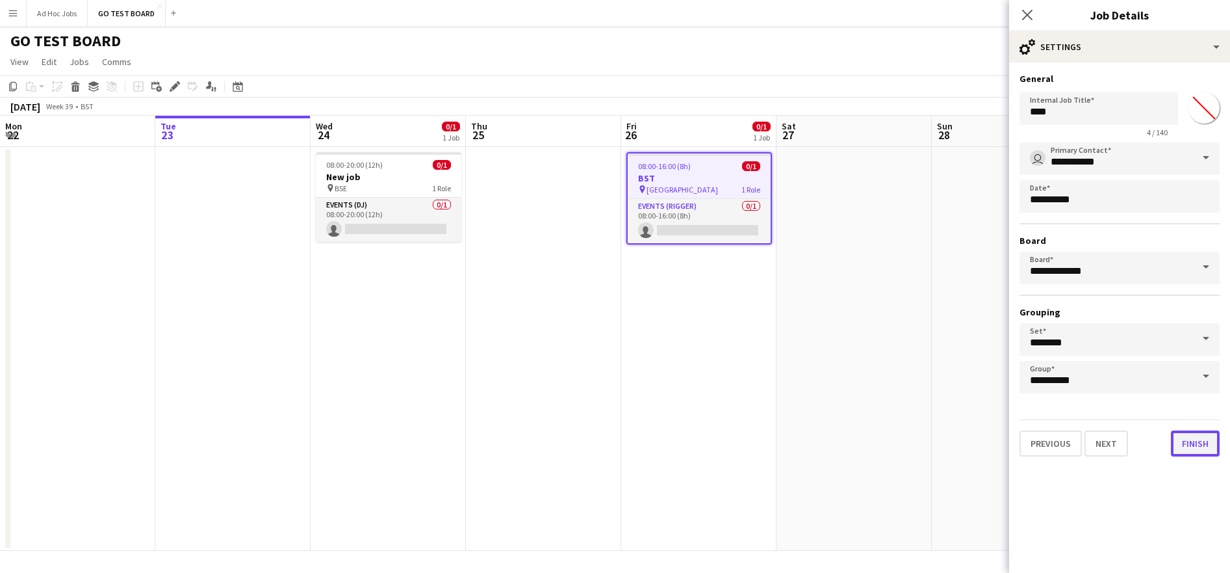
click at [1201, 444] on button "Finish" at bounding box center [1195, 443] width 49 height 26
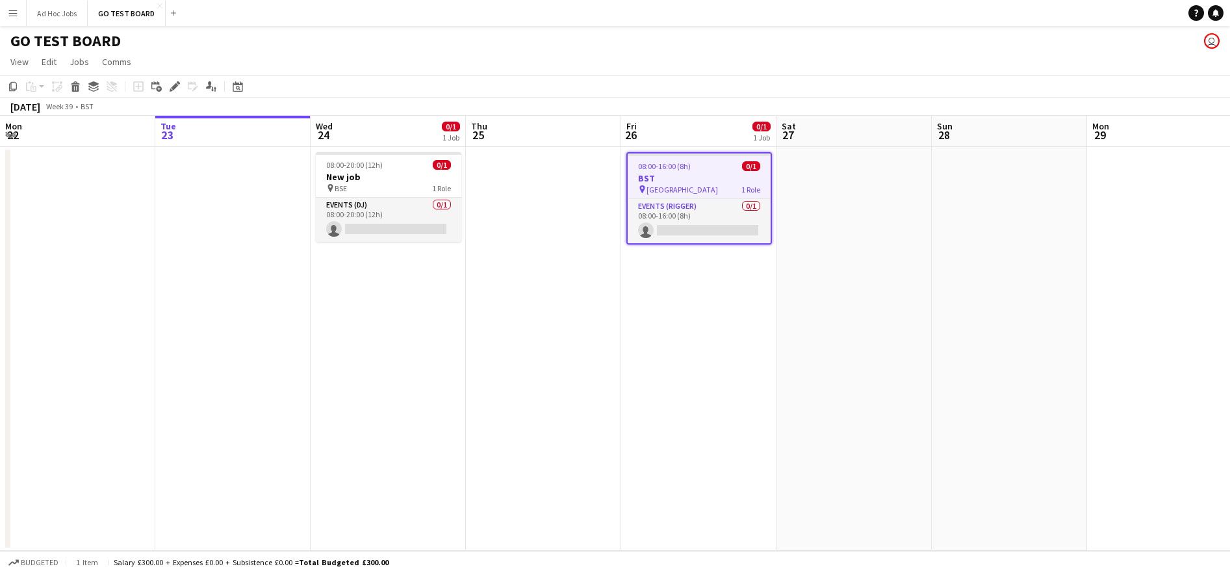
click at [731, 344] on app-date-cell "08:00-16:00 (8h) 0/1 BST pin HYDE PARK 1 Role Events (Rigger) 0/1 08:00-16:00 (…" at bounding box center [698, 349] width 155 height 404
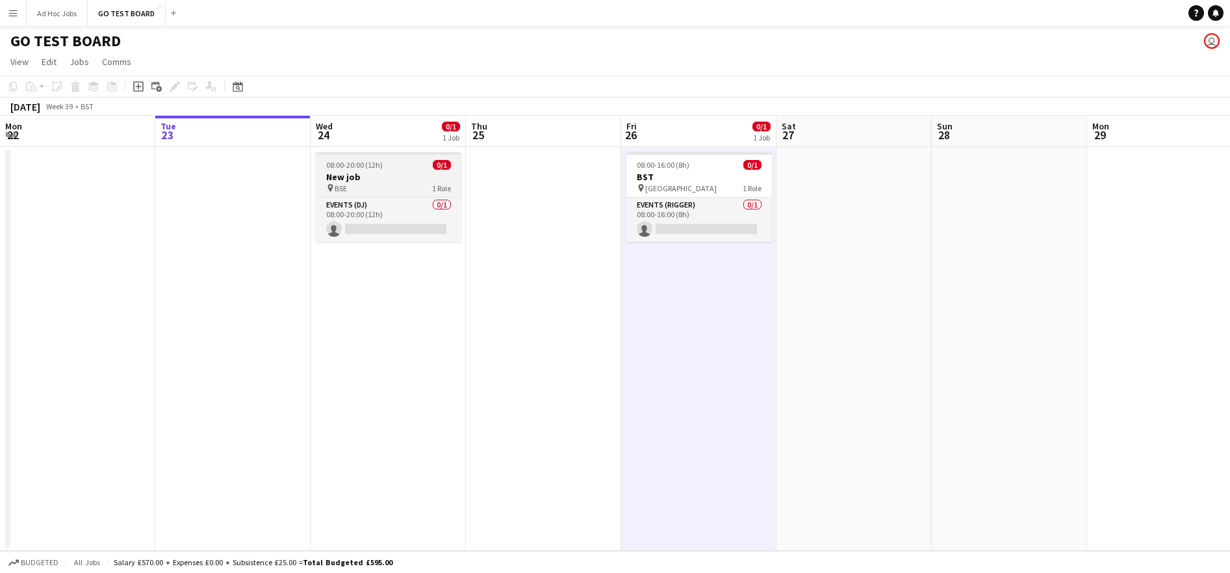
click at [394, 172] on h3 "New job" at bounding box center [389, 177] width 146 height 12
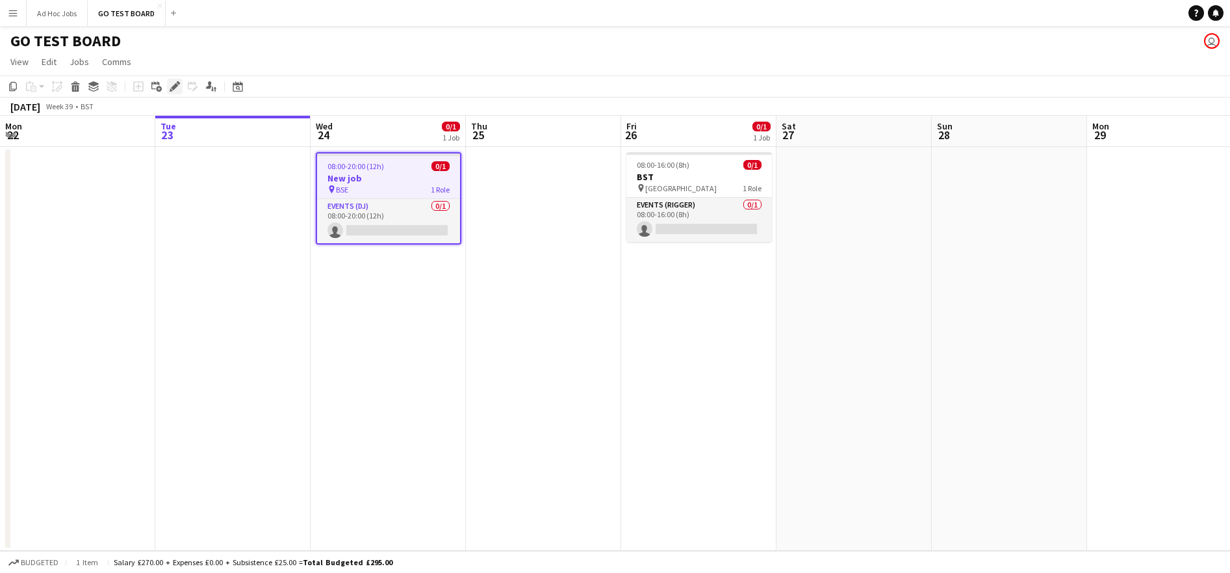
click at [172, 87] on icon at bounding box center [174, 86] width 7 height 7
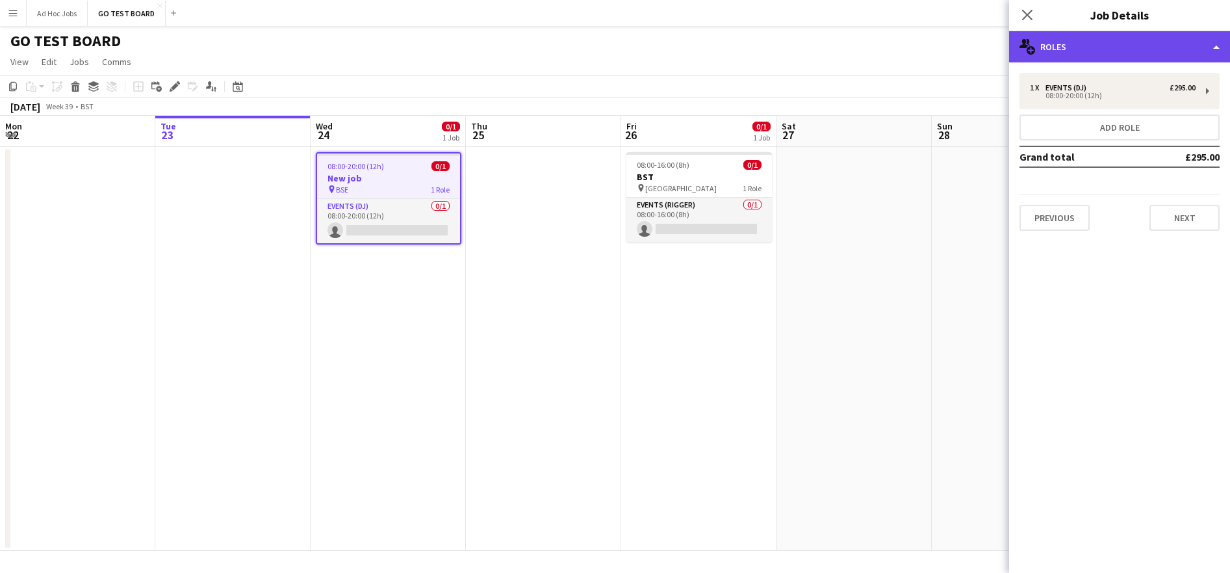
click at [1214, 46] on div "multiple-users-add Roles" at bounding box center [1119, 46] width 221 height 31
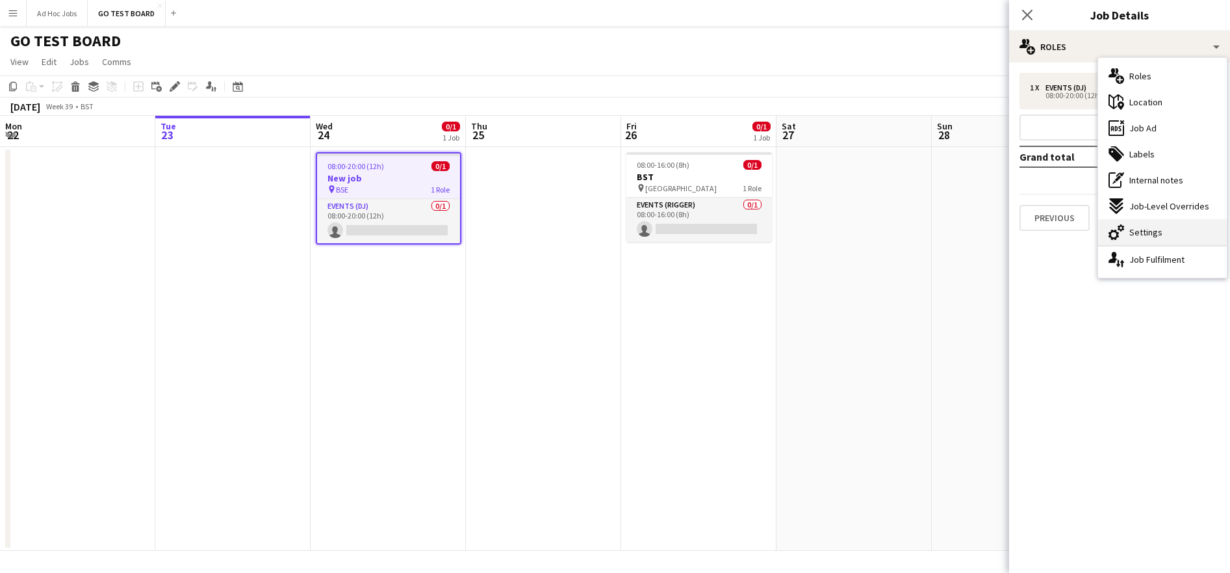
click at [1162, 235] on div "cog-double-3 Settings" at bounding box center [1162, 232] width 129 height 26
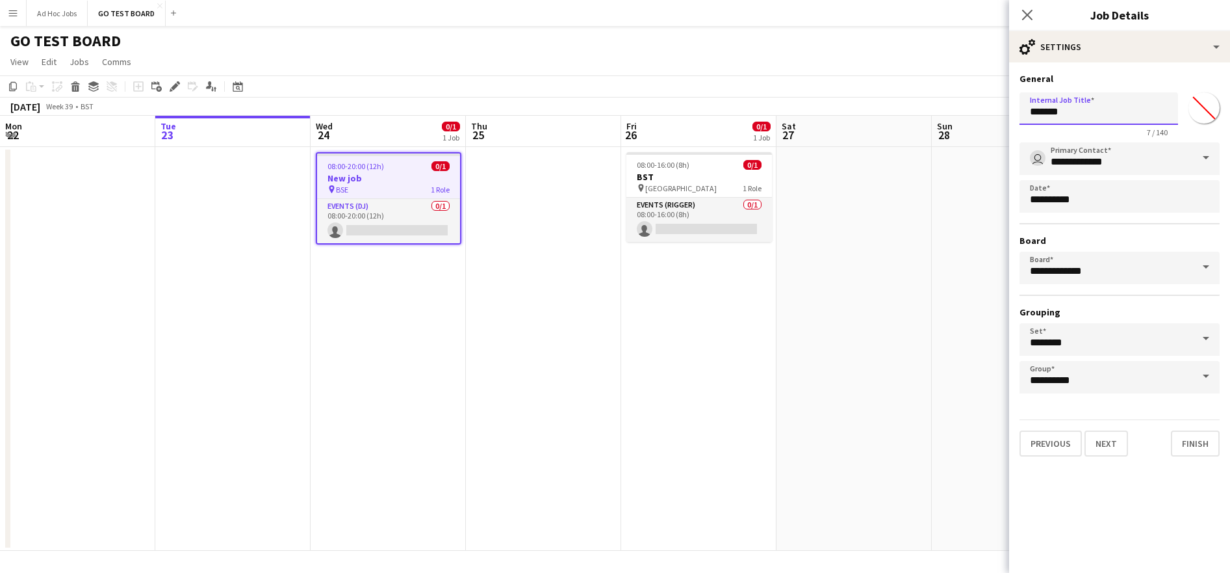
drag, startPoint x: 1074, startPoint y: 108, endPoint x: 1021, endPoint y: 110, distance: 52.7
click at [1013, 109] on form "**********" at bounding box center [1119, 264] width 221 height 383
type input "**********"
click at [1118, 447] on button "Next" at bounding box center [1107, 443] width 44 height 26
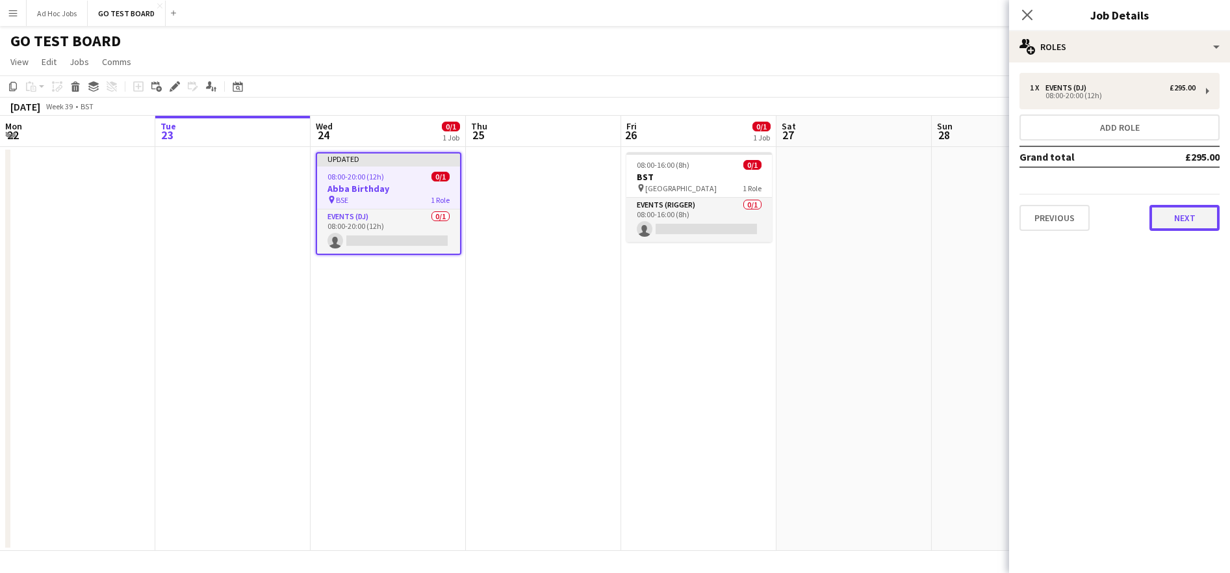
click at [1201, 220] on button "Next" at bounding box center [1185, 218] width 70 height 26
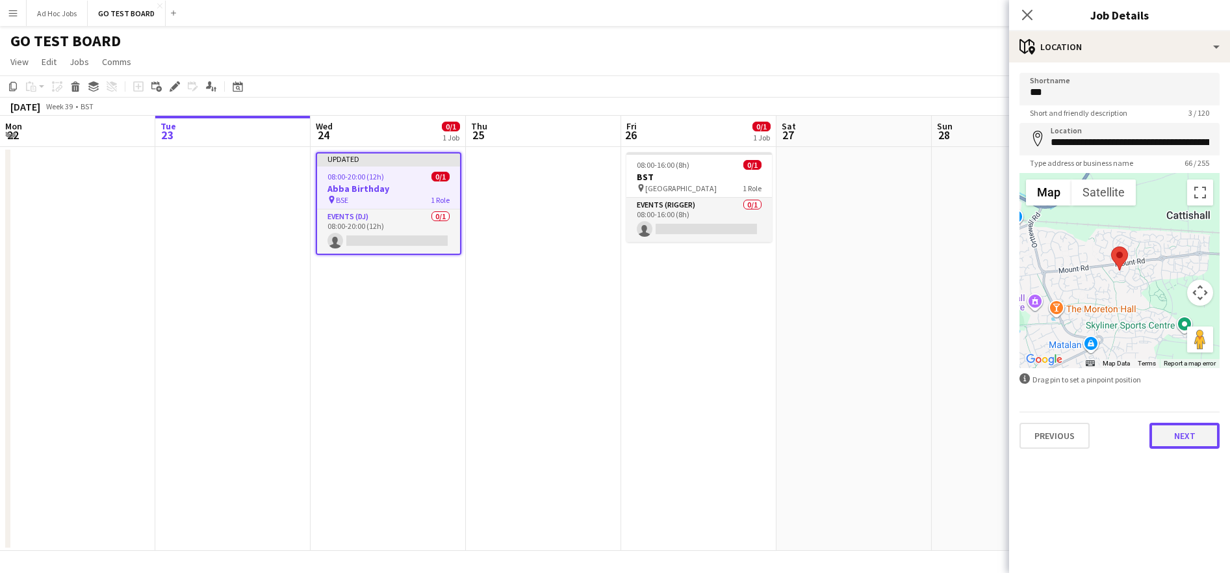
click at [1203, 431] on button "Next" at bounding box center [1185, 435] width 70 height 26
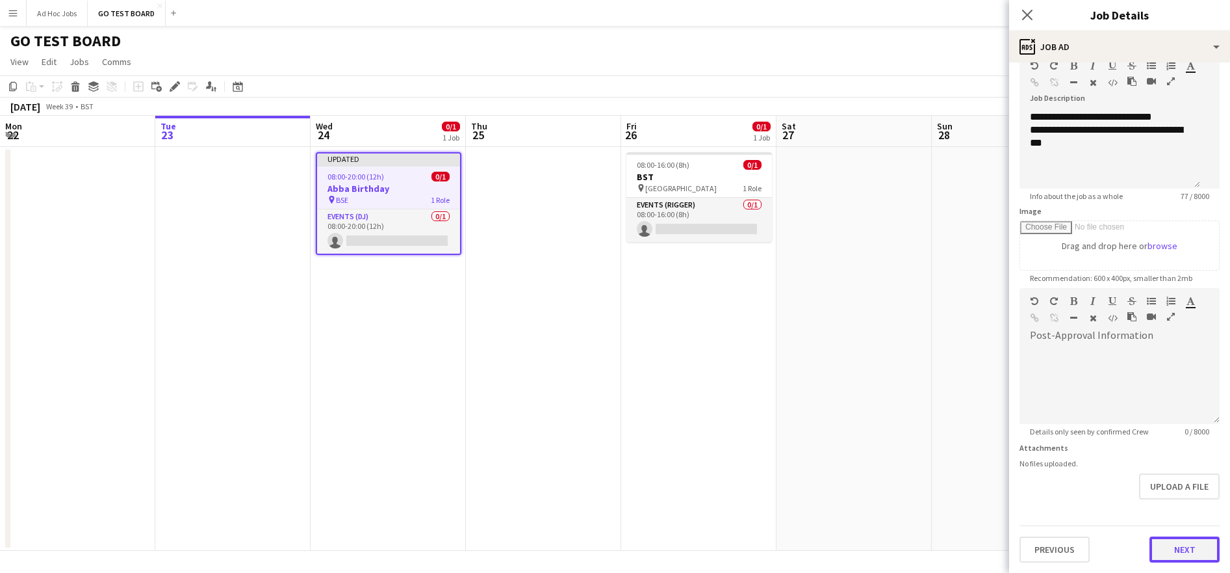
click at [1171, 547] on button "Next" at bounding box center [1185, 549] width 70 height 26
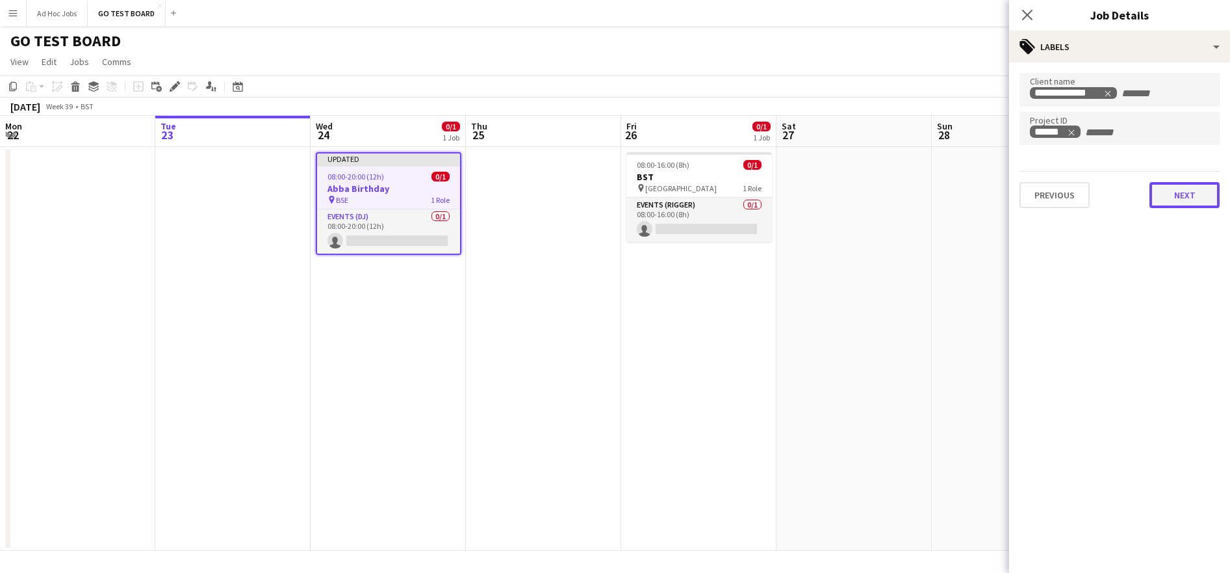
click at [1186, 192] on button "Next" at bounding box center [1185, 195] width 70 height 26
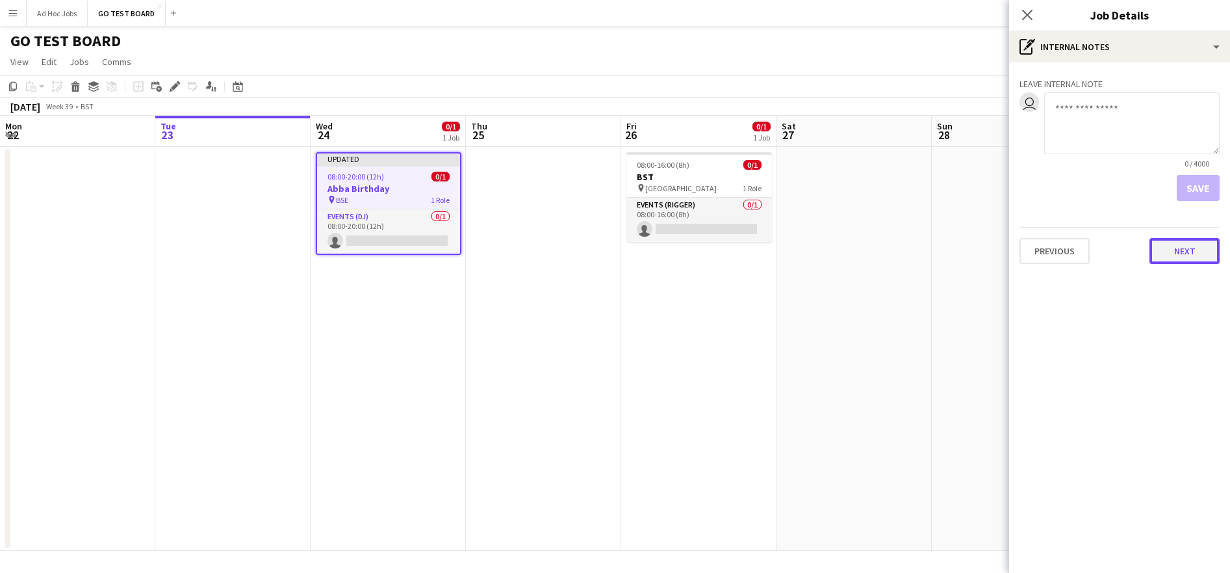
click at [1195, 251] on button "Next" at bounding box center [1185, 251] width 70 height 26
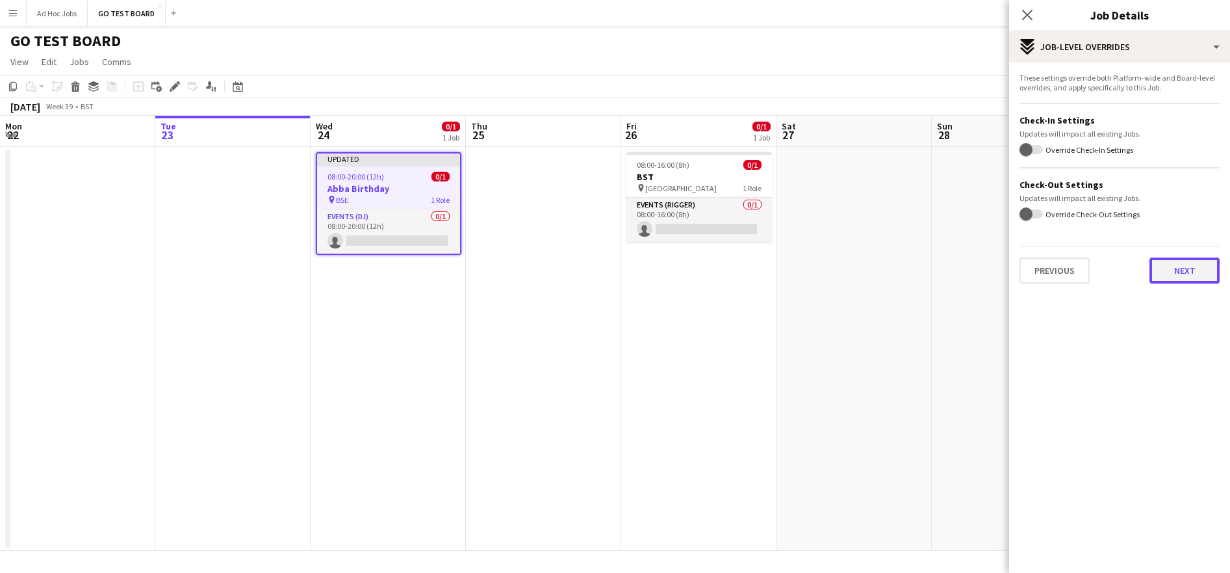
click at [1203, 270] on button "Next" at bounding box center [1185, 270] width 70 height 26
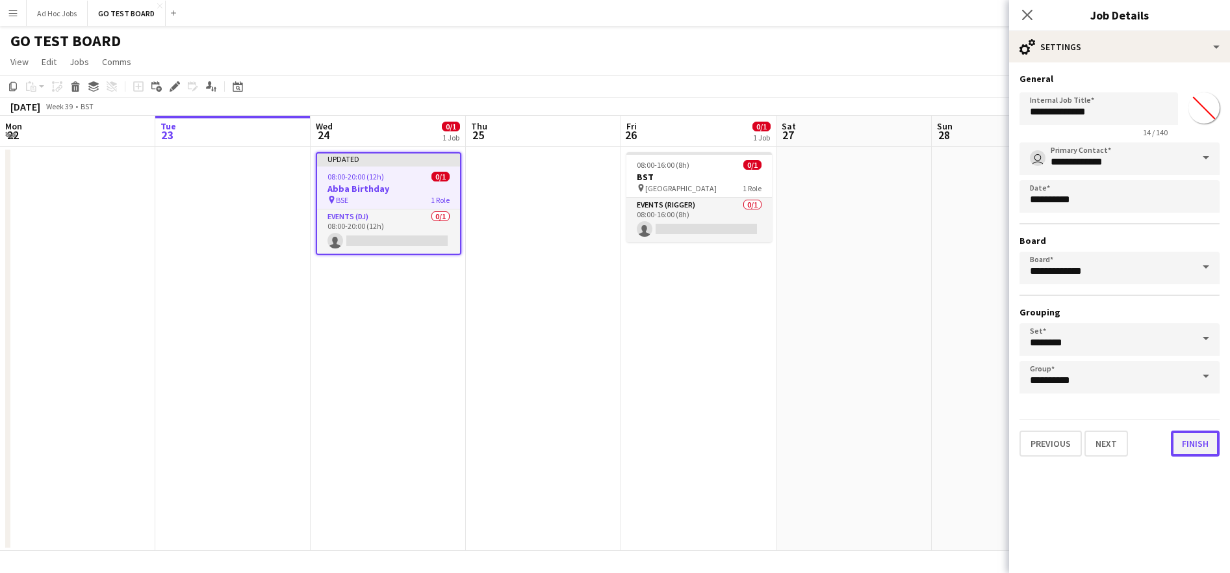
click at [1199, 444] on button "Finish" at bounding box center [1195, 443] width 49 height 26
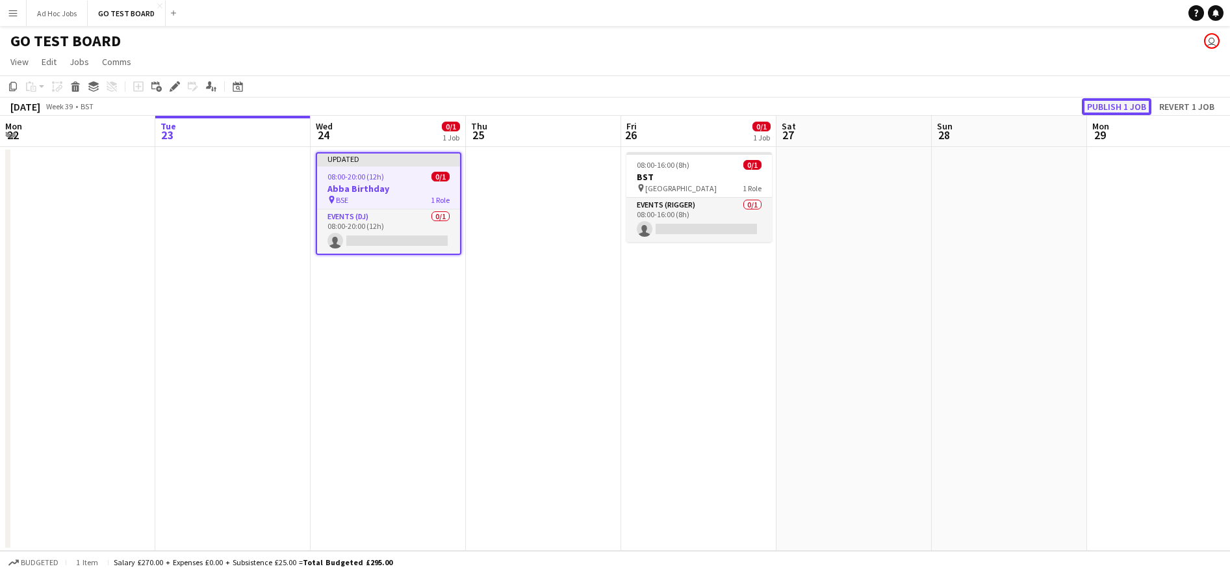
click at [1131, 106] on button "Publish 1 job" at bounding box center [1117, 106] width 70 height 17
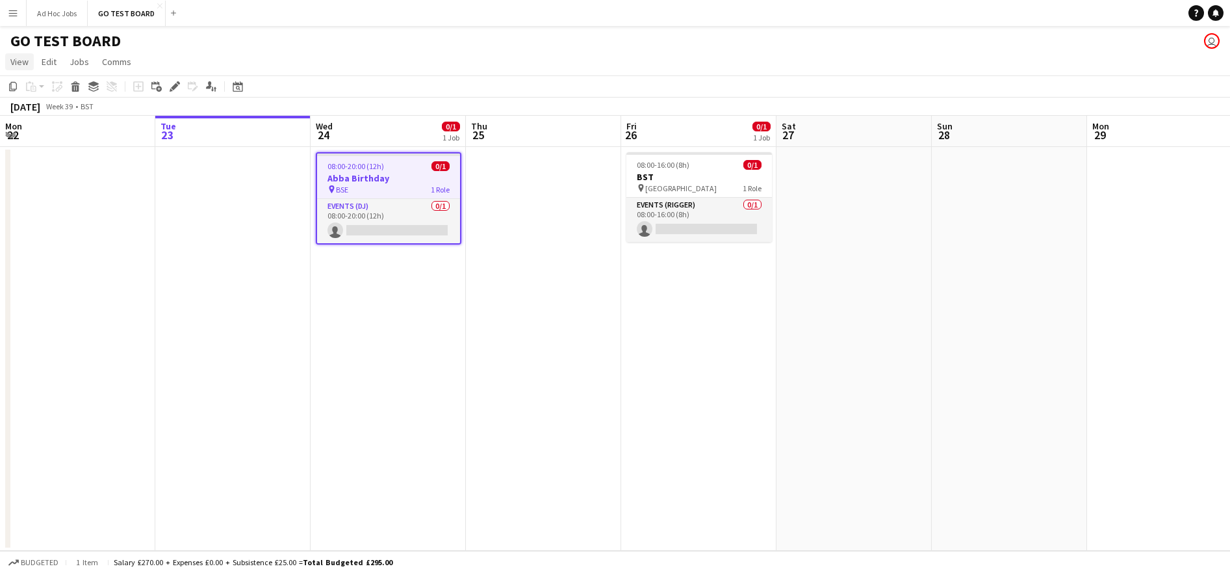
click at [14, 66] on span "View" at bounding box center [19, 62] width 18 height 12
click at [232, 52] on app-page-menu "View Day view expanded Day view collapsed Month view Date picker Jump to [DATE]…" at bounding box center [615, 63] width 1230 height 25
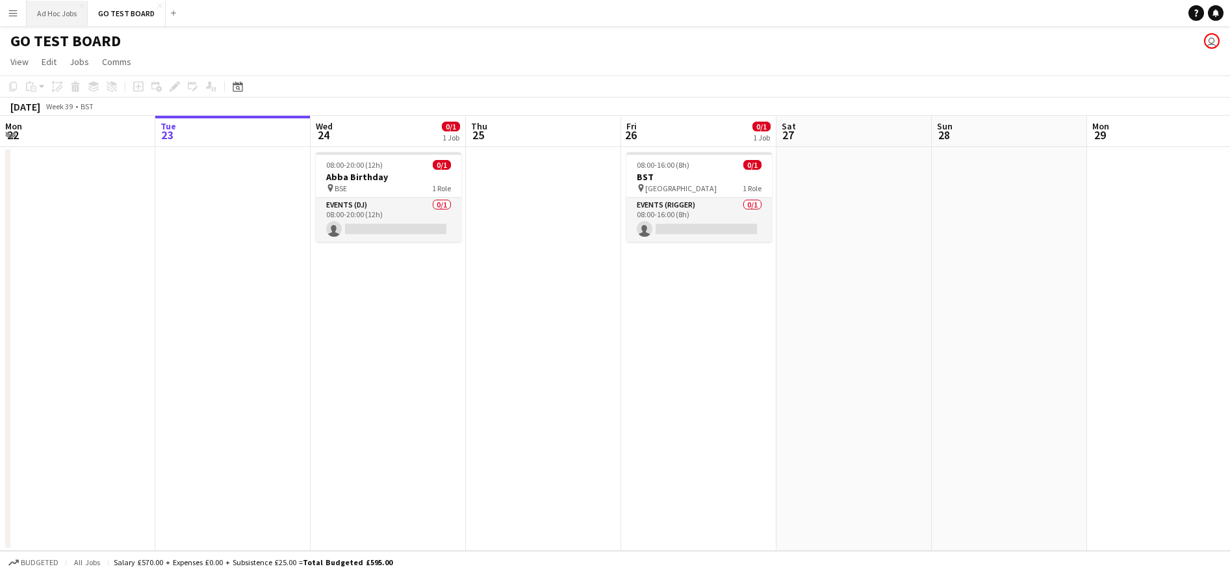
click at [58, 15] on button "Ad Hoc Jobs Close" at bounding box center [57, 13] width 61 height 25
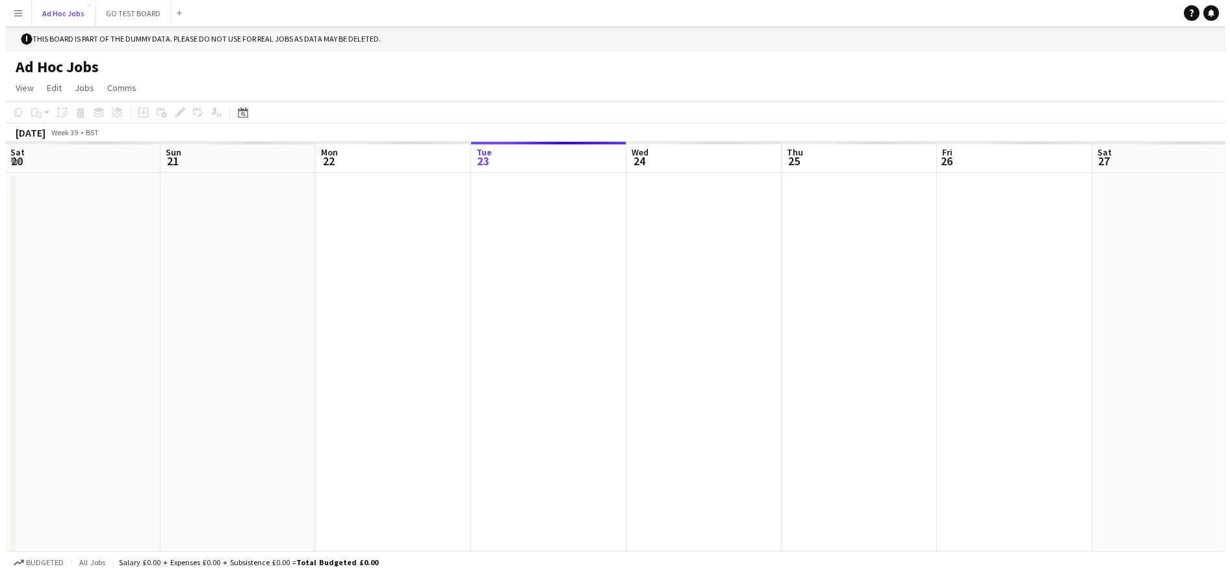
scroll to position [0, 311]
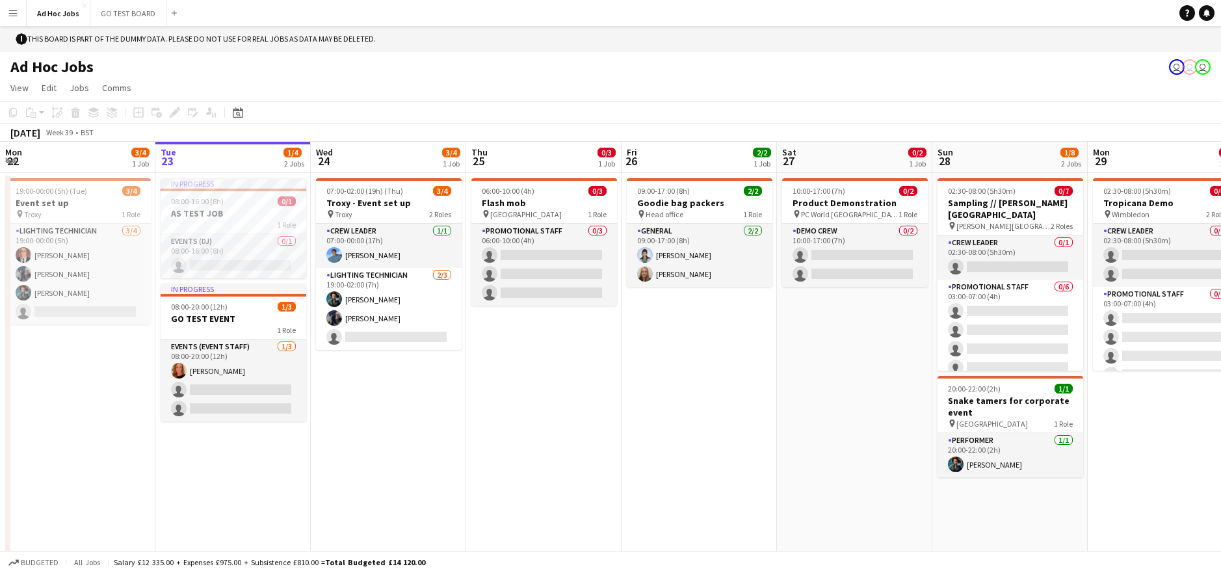
click at [12, 11] on app-icon "Menu" at bounding box center [13, 13] width 10 height 10
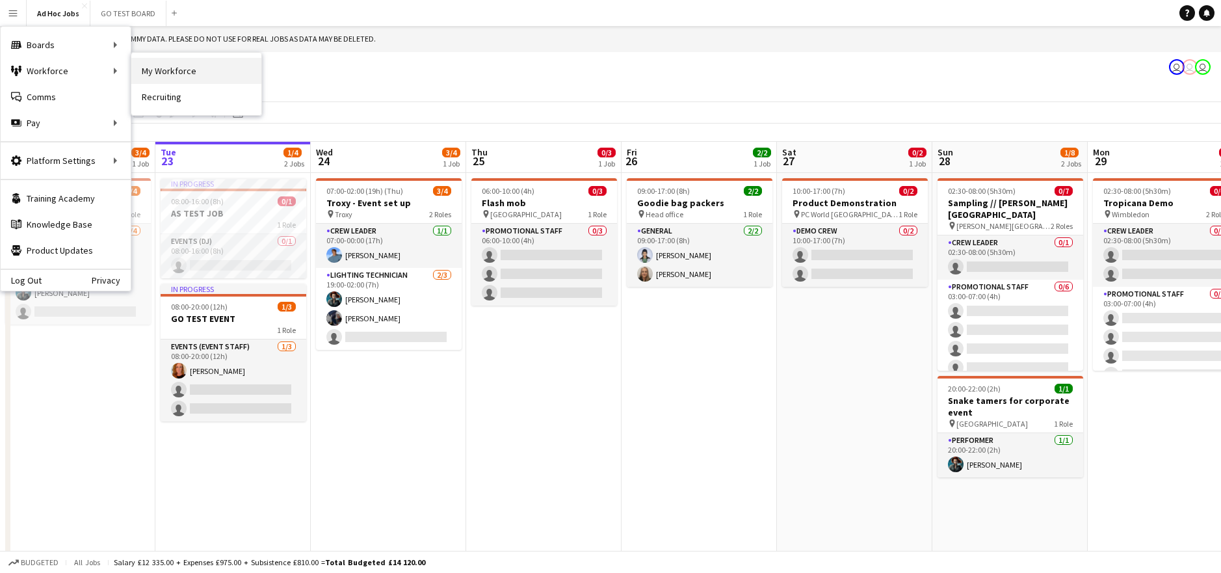
click at [215, 73] on link "My Workforce" at bounding box center [196, 71] width 130 height 26
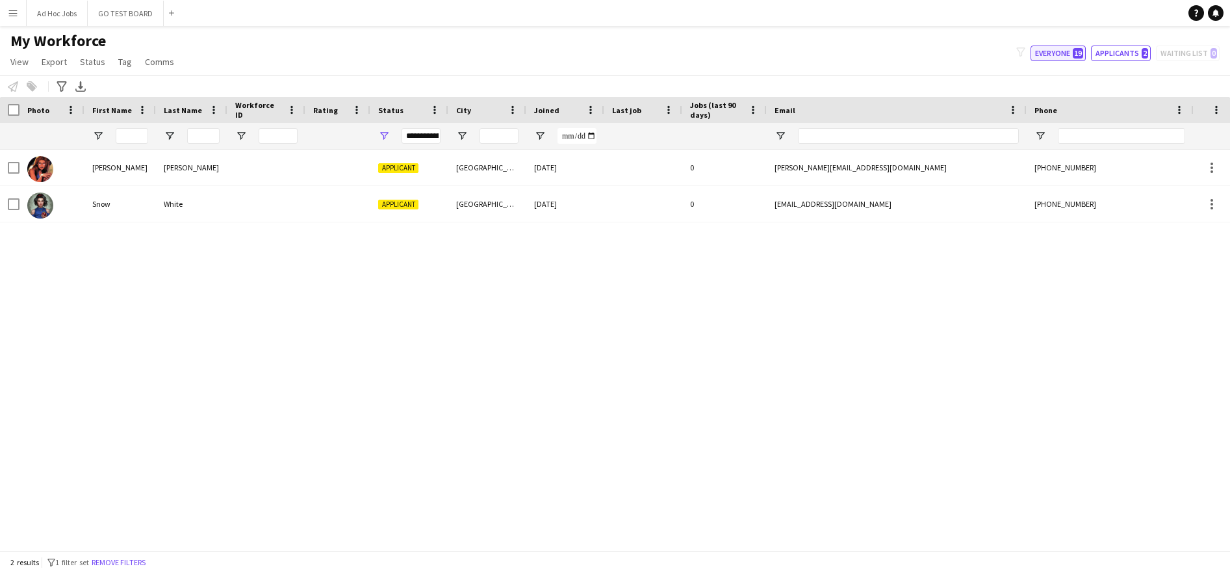
click at [1045, 56] on button "Everyone 19" at bounding box center [1058, 53] width 55 height 16
type input "**********"
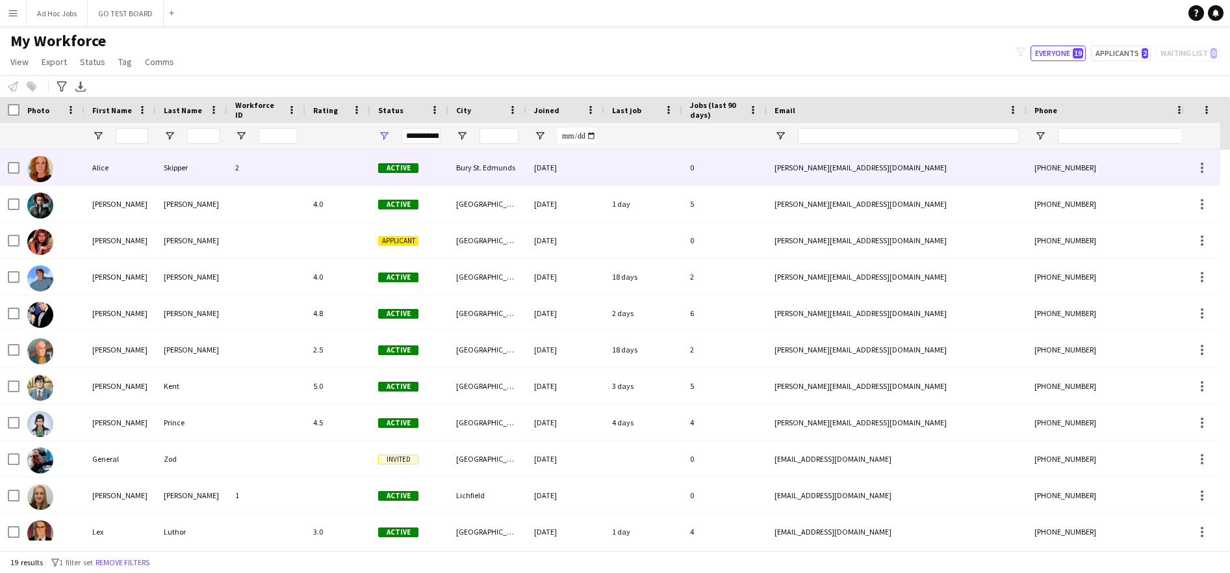
click at [263, 168] on div "2" at bounding box center [266, 167] width 78 height 36
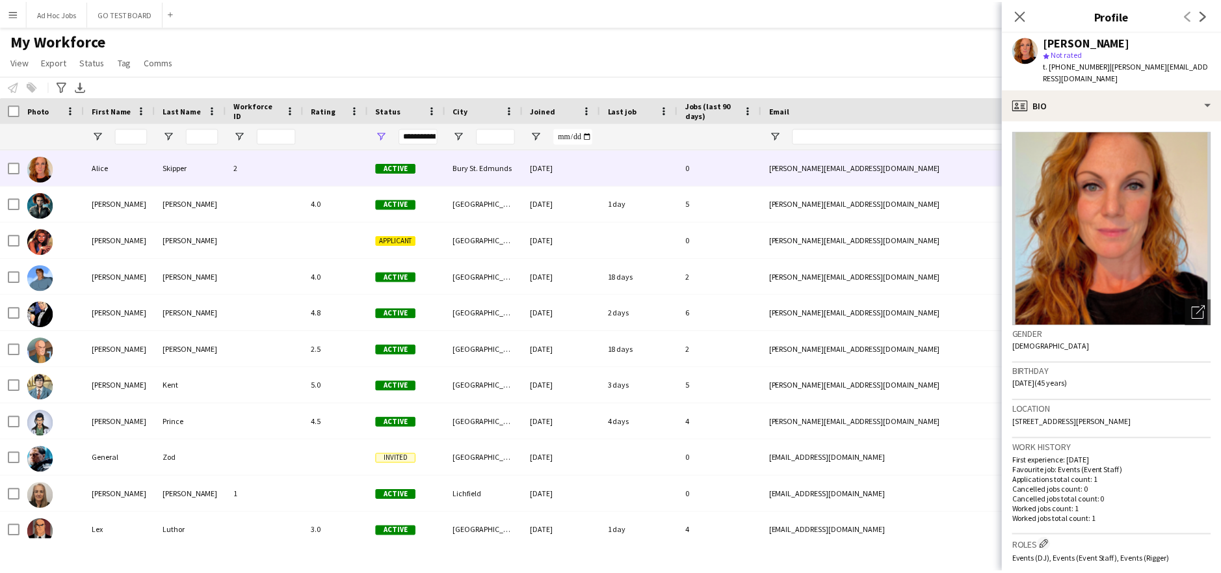
scroll to position [394, 0]
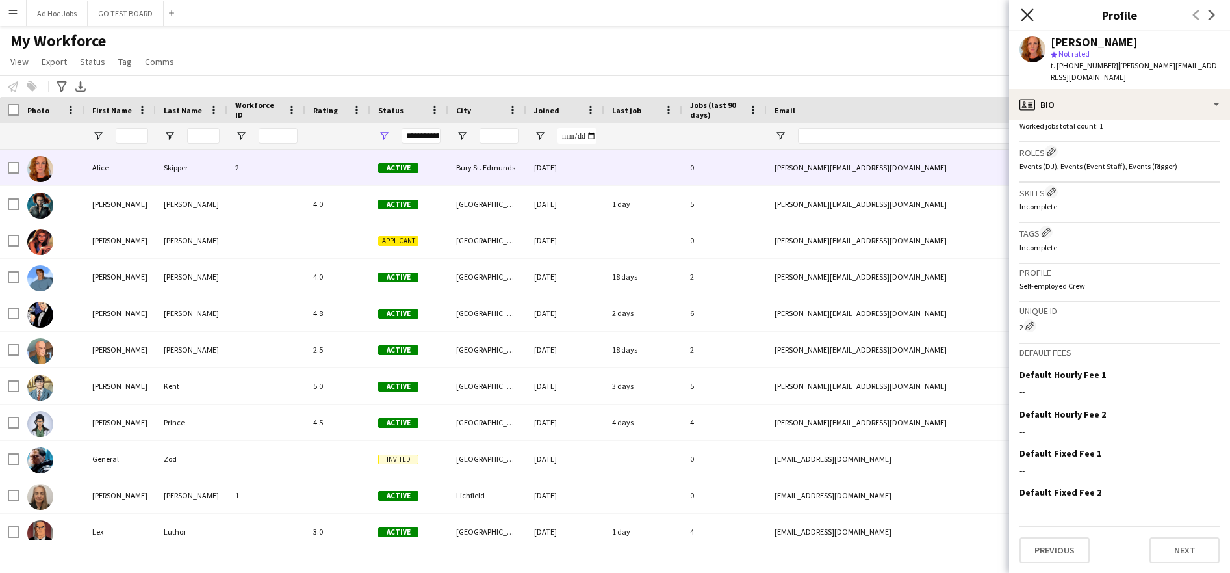
click at [1027, 14] on icon at bounding box center [1027, 14] width 12 height 12
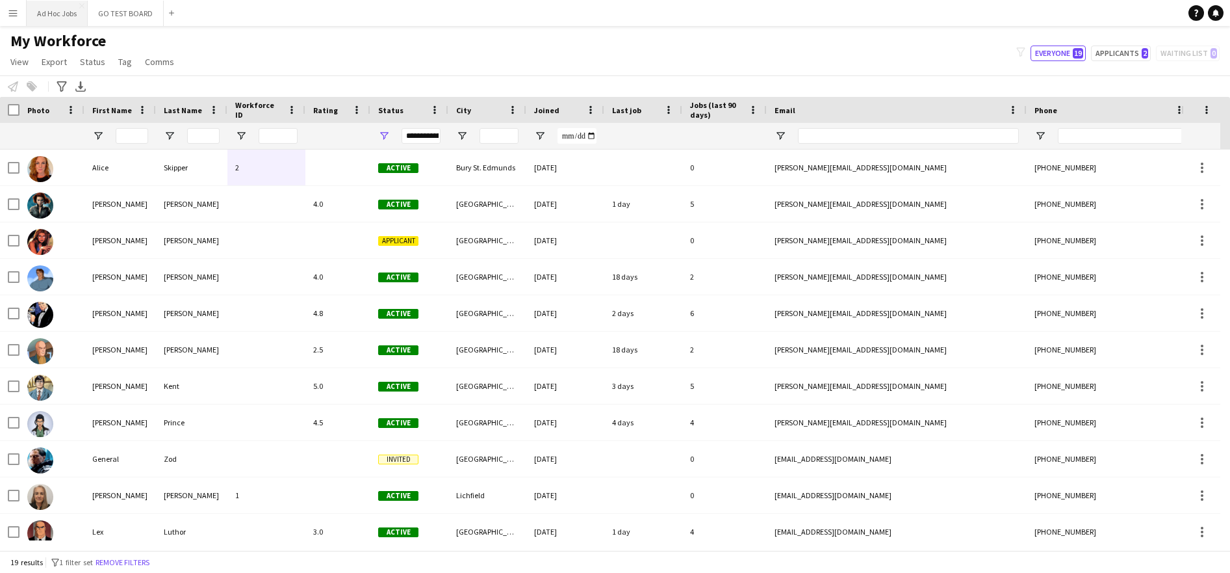
click at [53, 19] on button "Ad Hoc Jobs Close" at bounding box center [57, 13] width 61 height 25
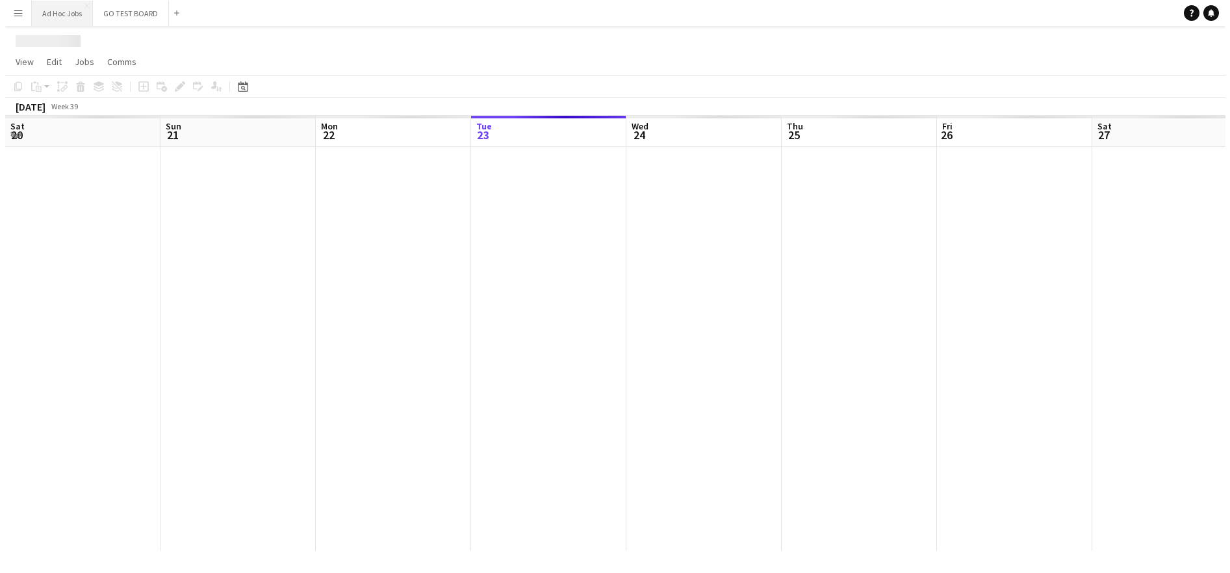
scroll to position [0, 311]
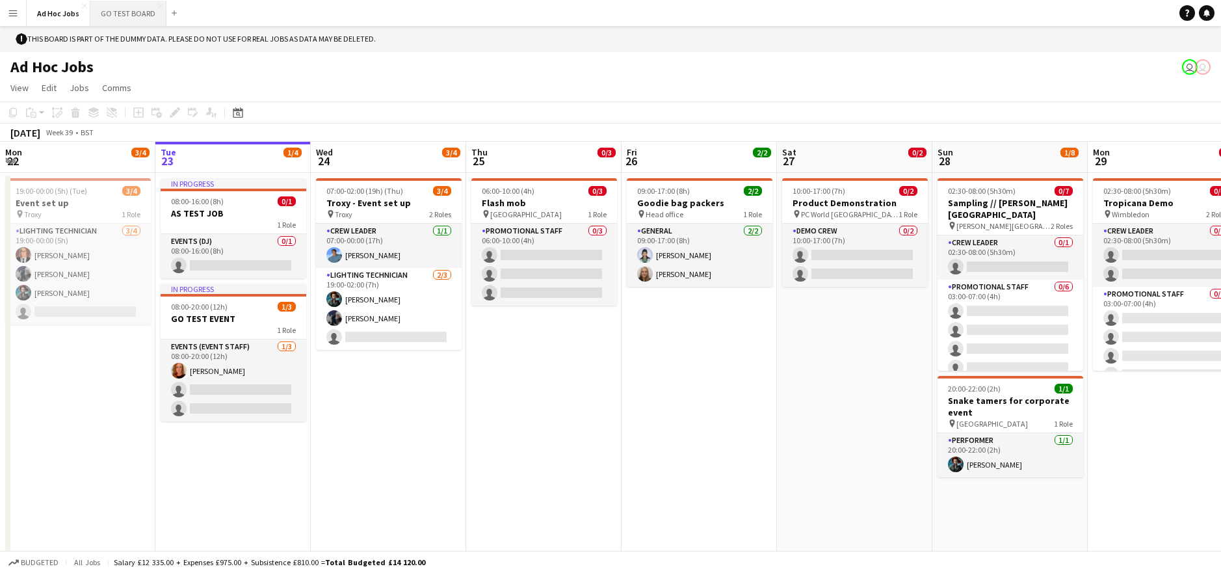
click at [136, 19] on button "GO TEST BOARD Close" at bounding box center [128, 13] width 76 height 25
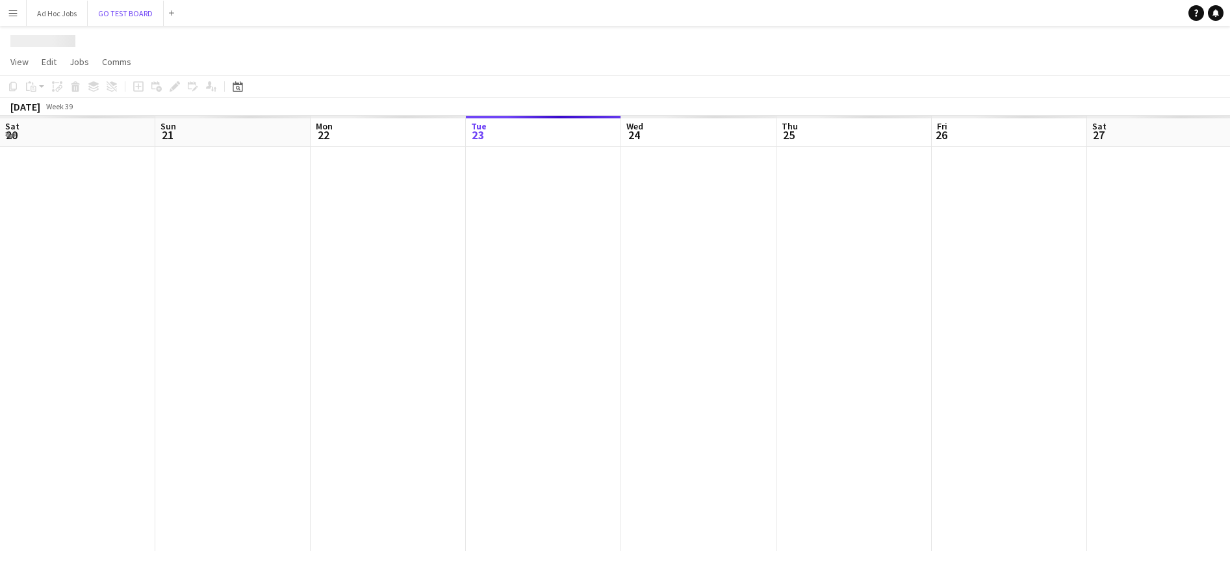
scroll to position [0, 311]
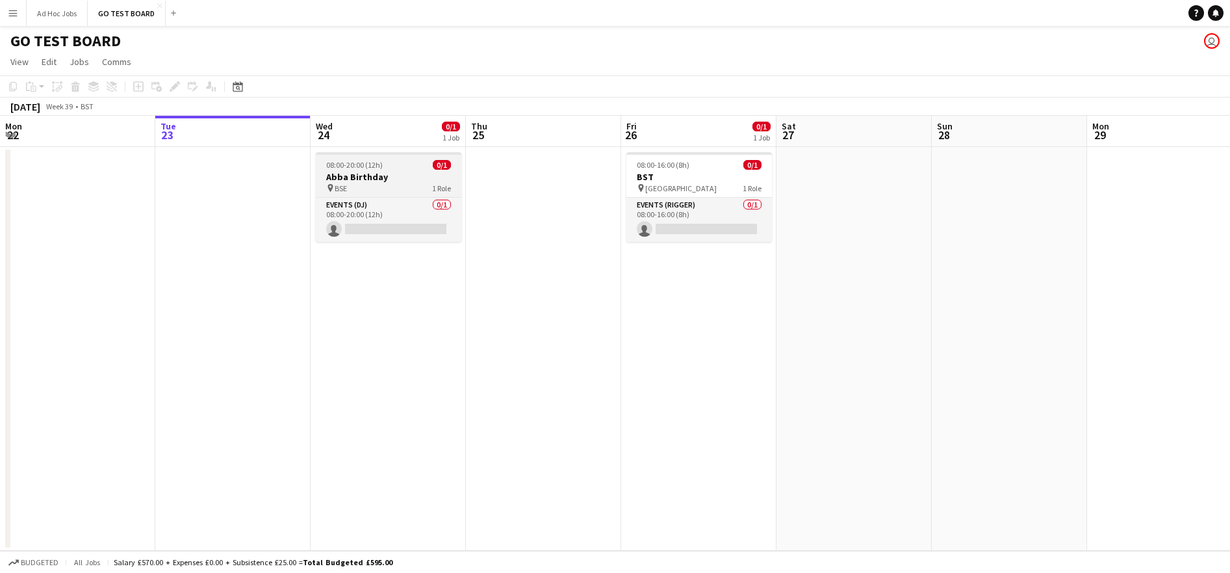
click at [378, 180] on h3 "Abba Birthday" at bounding box center [389, 177] width 146 height 12
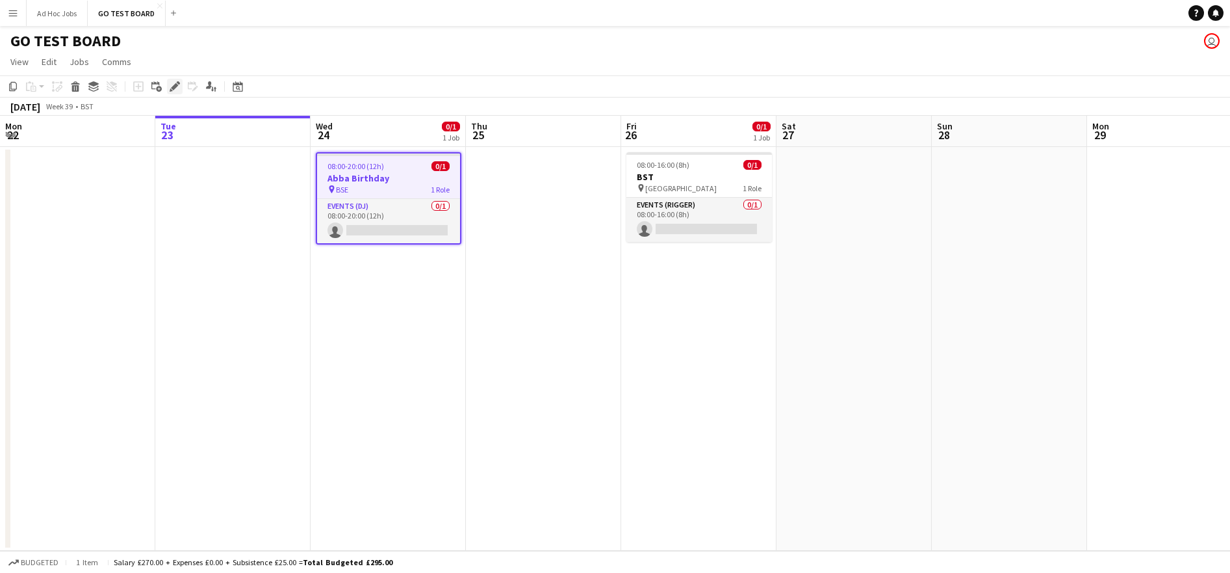
click at [174, 86] on icon at bounding box center [174, 86] width 7 height 7
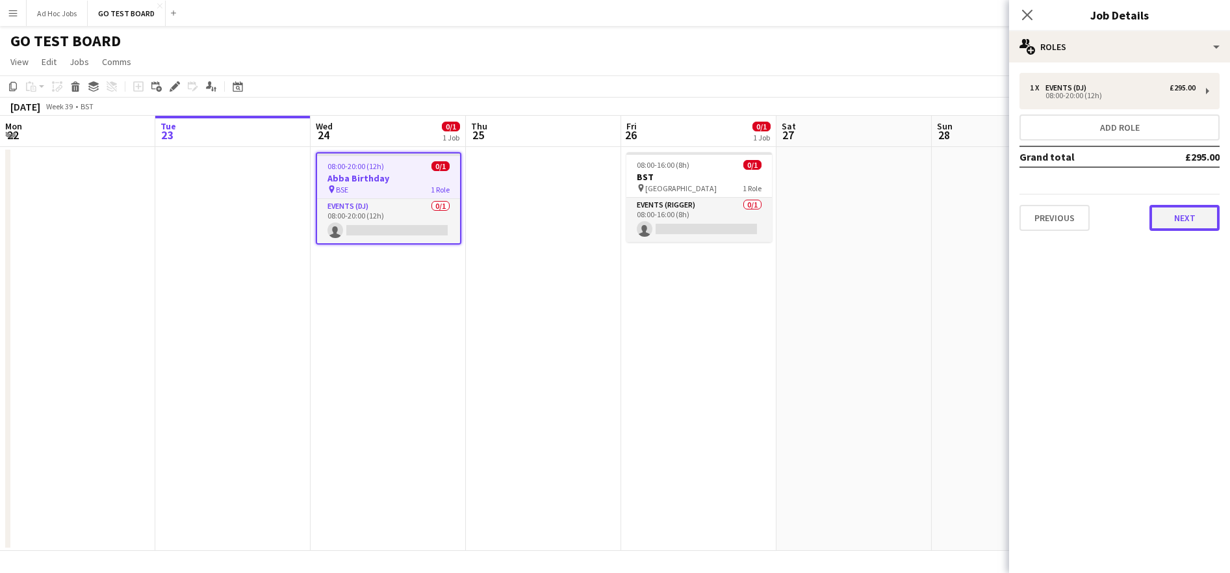
click at [1201, 215] on button "Next" at bounding box center [1185, 218] width 70 height 26
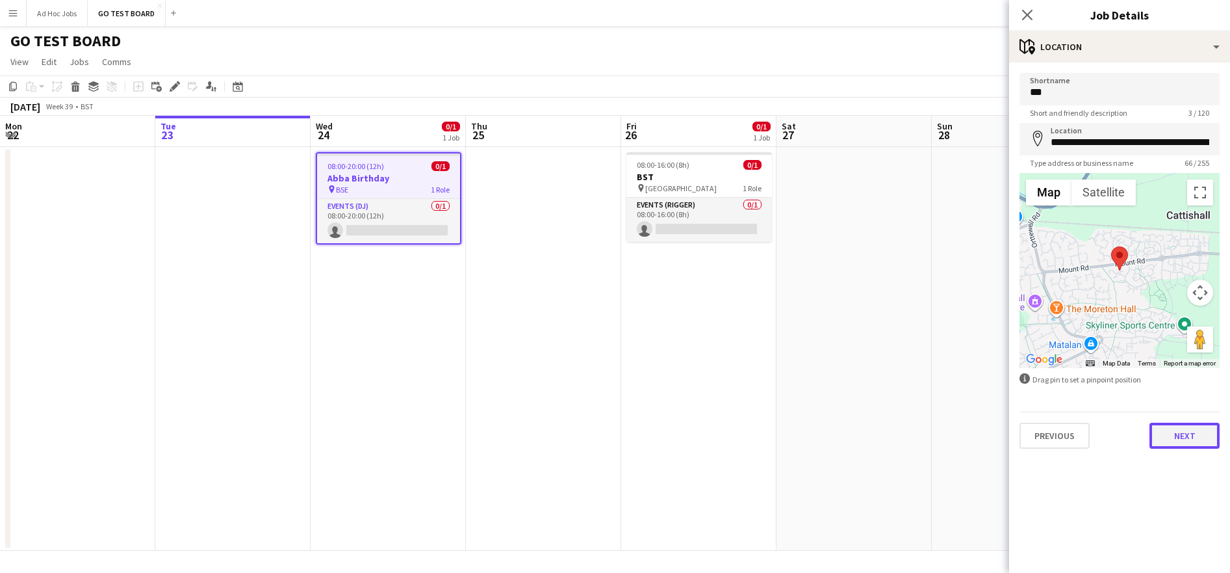
click at [1192, 445] on button "Next" at bounding box center [1185, 435] width 70 height 26
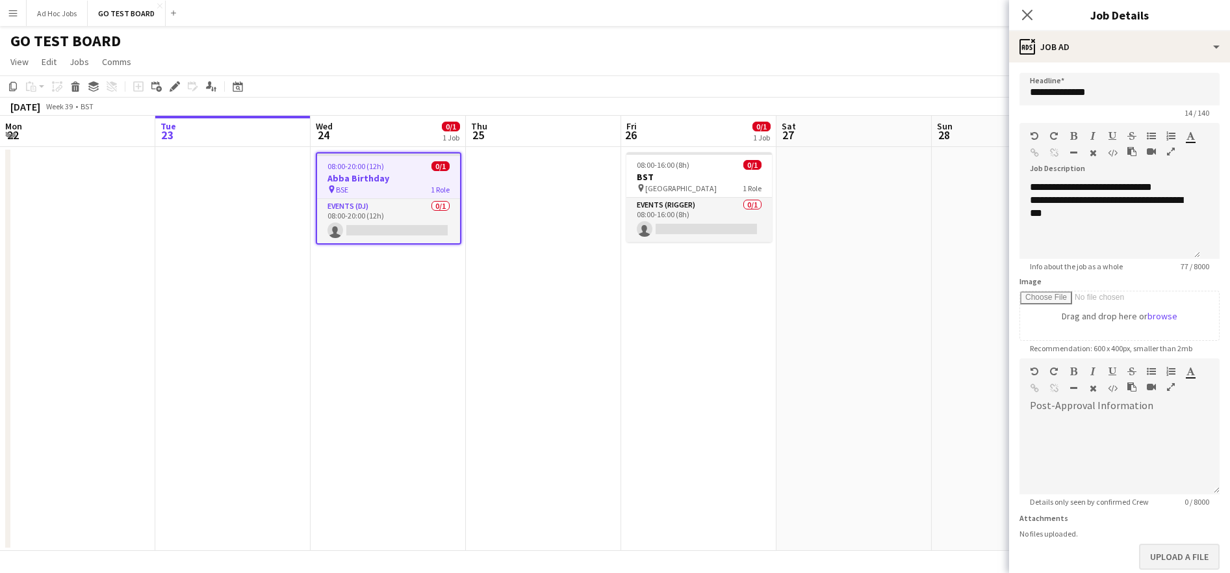
scroll to position [70, 0]
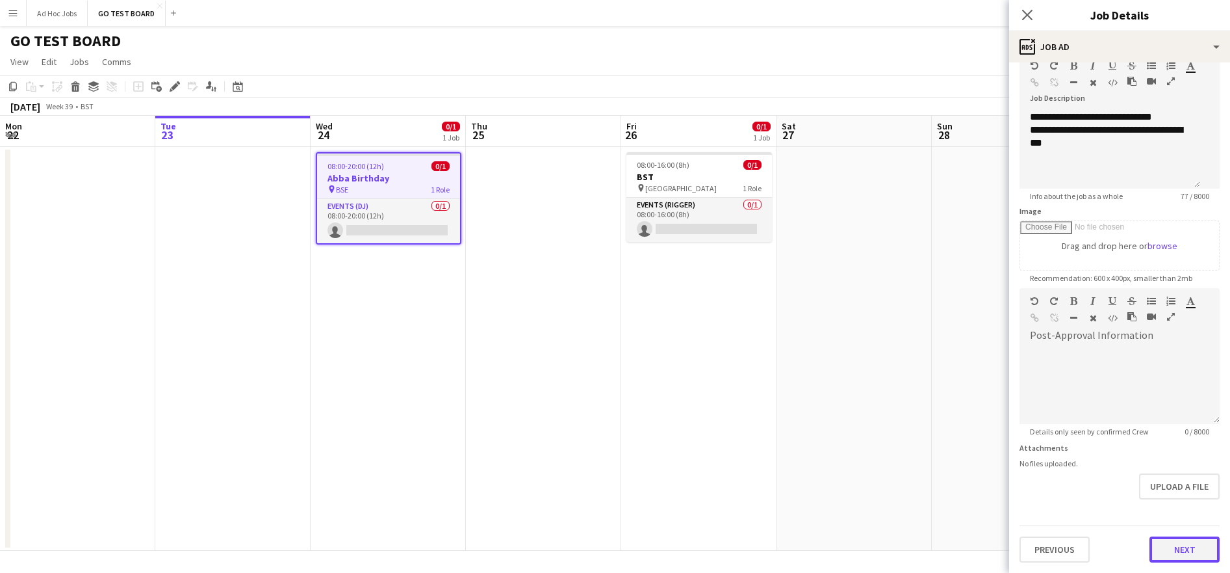
click at [1171, 544] on button "Next" at bounding box center [1185, 549] width 70 height 26
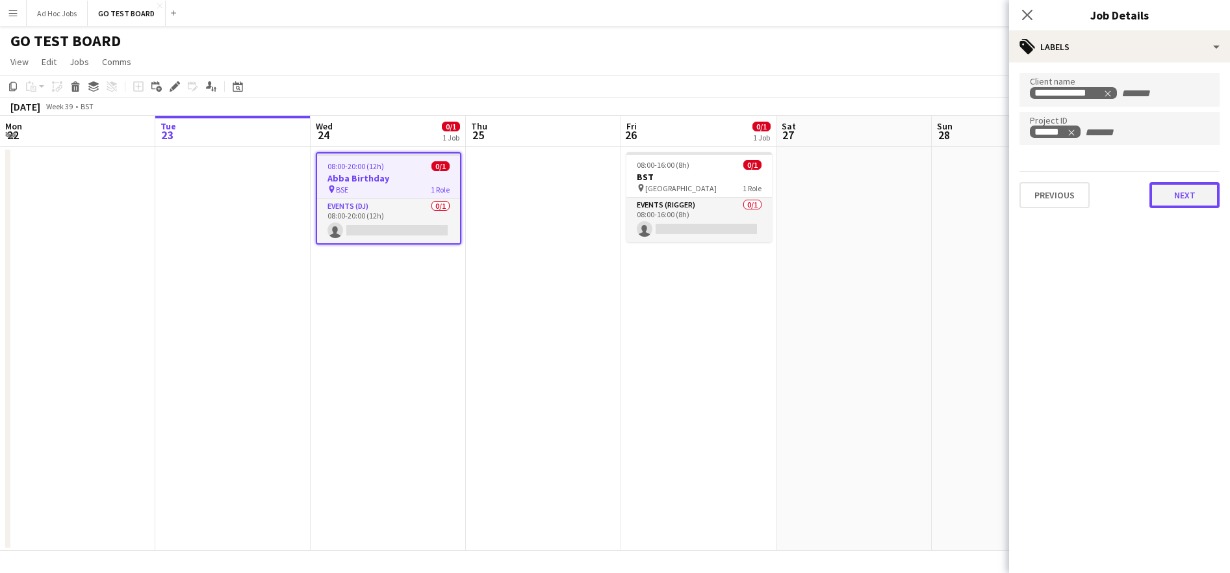
click at [1186, 198] on button "Next" at bounding box center [1185, 195] width 70 height 26
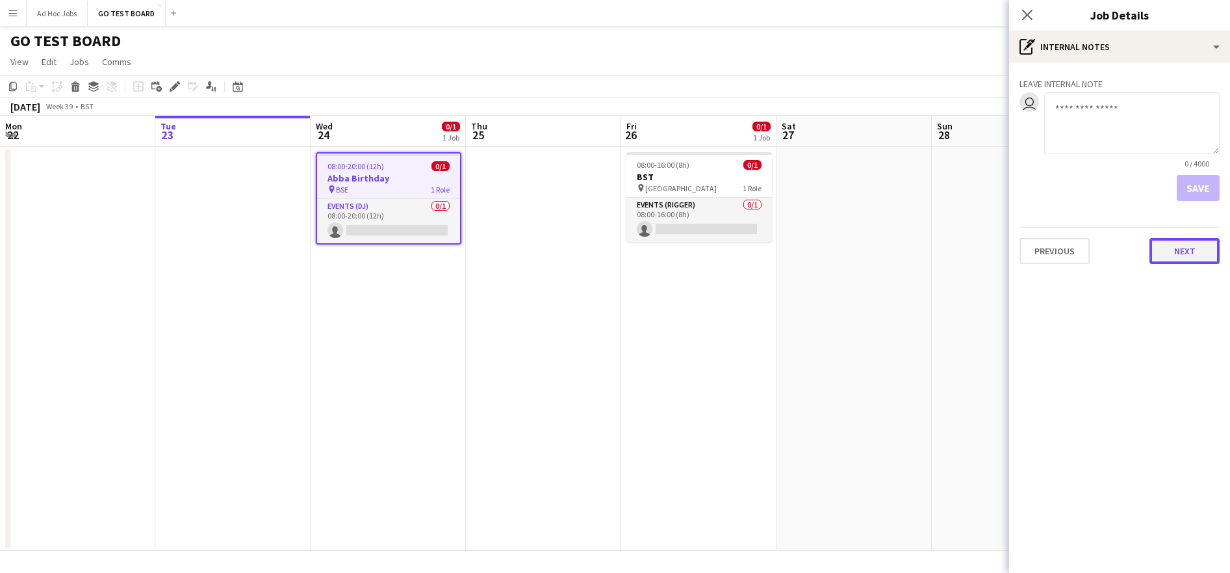
click at [1184, 255] on button "Next" at bounding box center [1185, 251] width 70 height 26
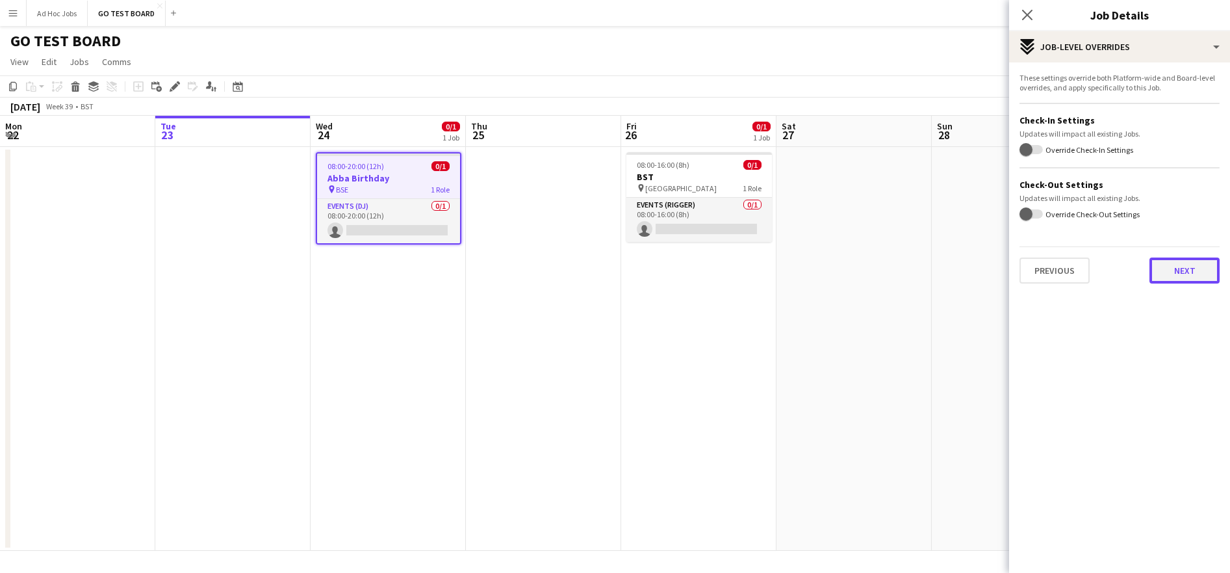
click at [1184, 268] on button "Next" at bounding box center [1185, 270] width 70 height 26
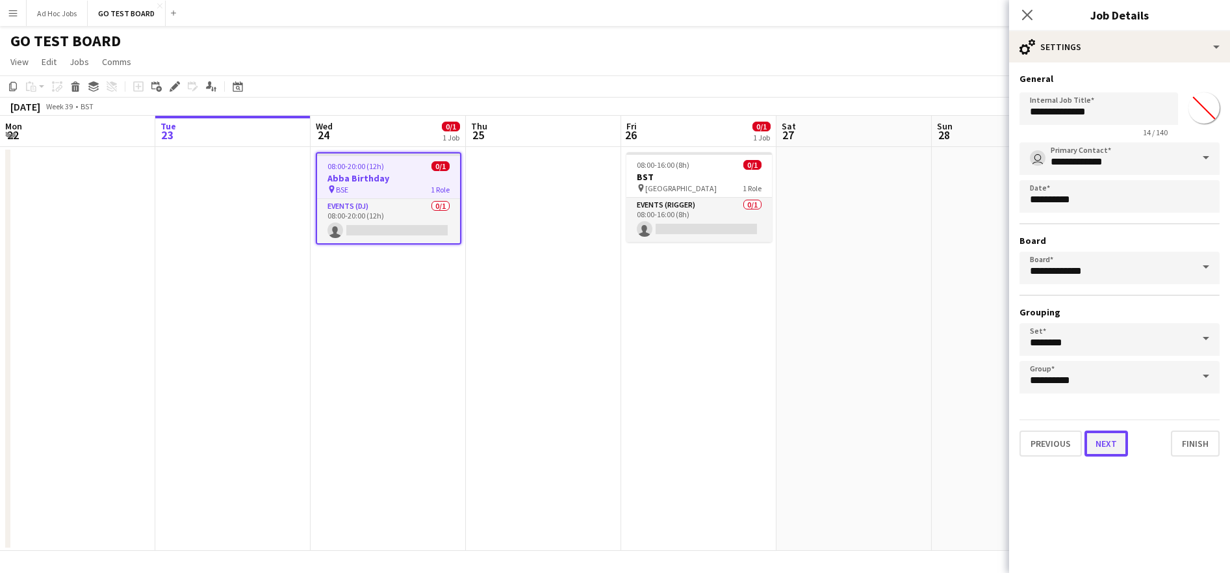
click at [1102, 449] on button "Next" at bounding box center [1107, 443] width 44 height 26
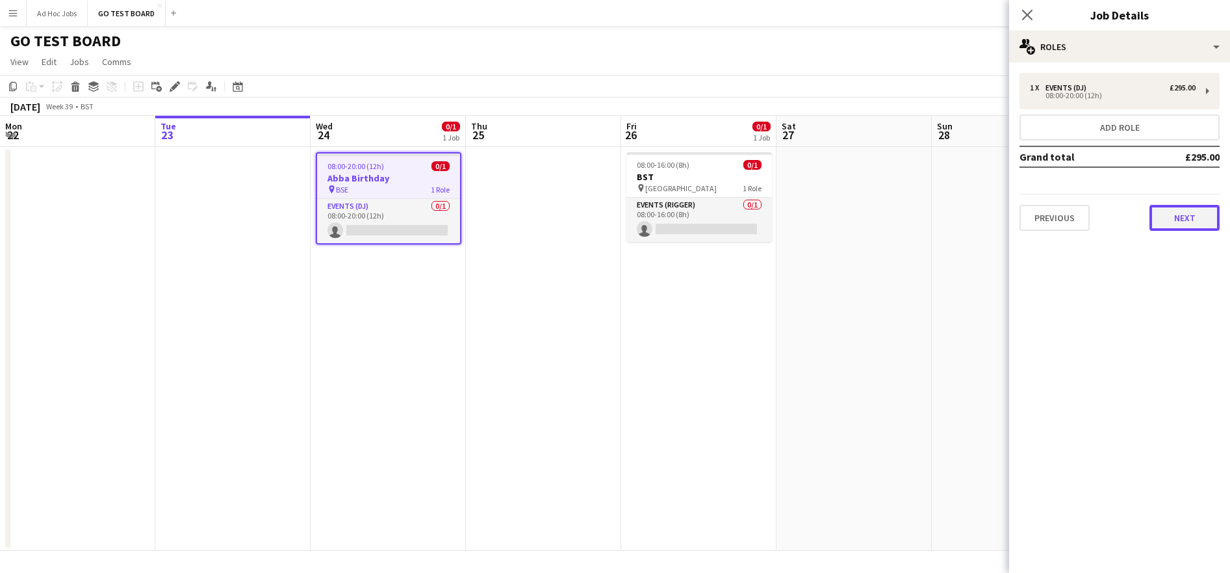
click at [1191, 222] on button "Next" at bounding box center [1185, 218] width 70 height 26
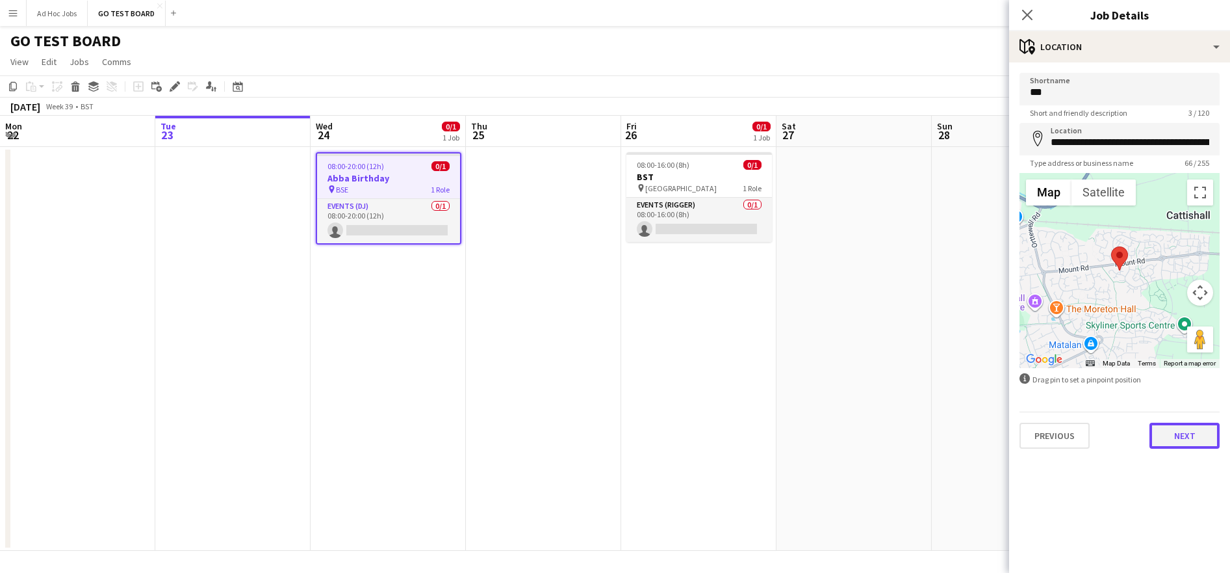
click at [1191, 437] on button "Next" at bounding box center [1185, 435] width 70 height 26
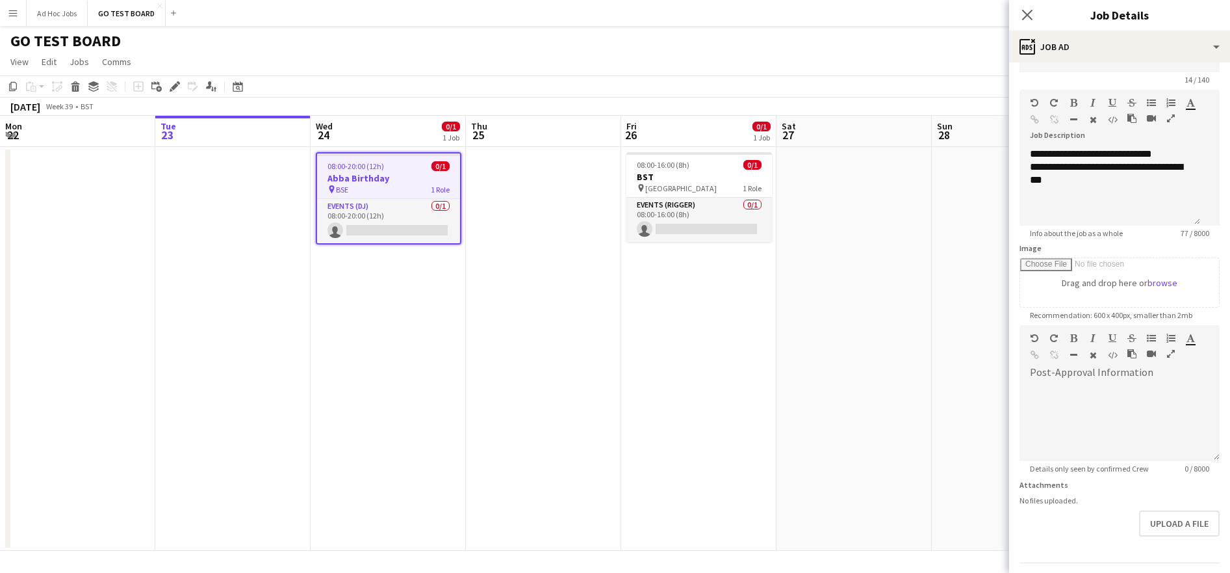
scroll to position [70, 0]
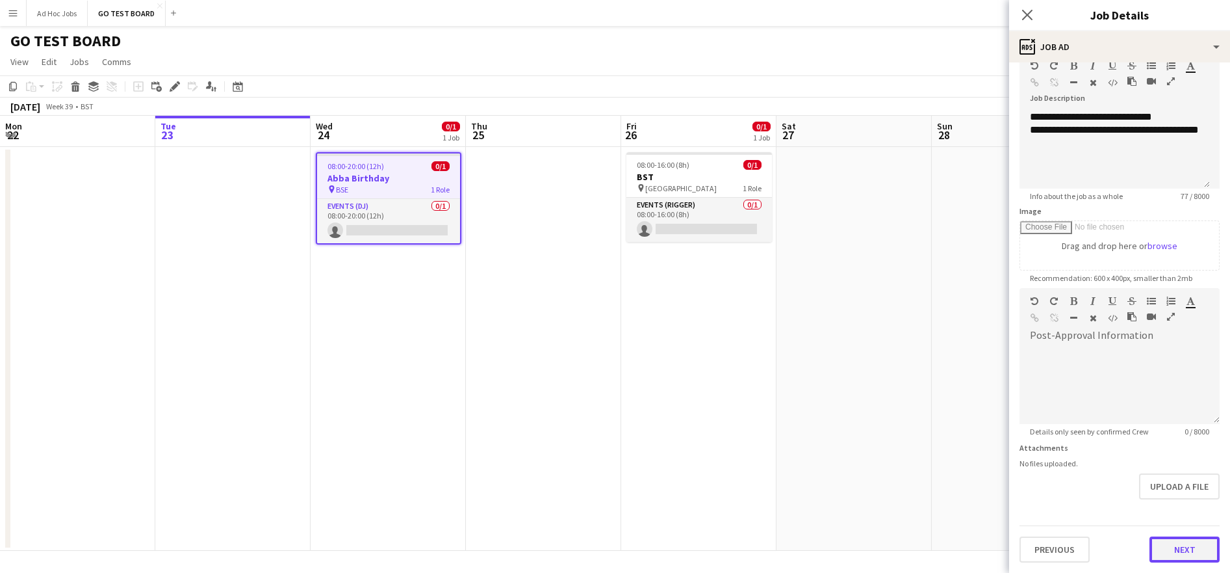
click at [1175, 547] on button "Next" at bounding box center [1185, 549] width 70 height 26
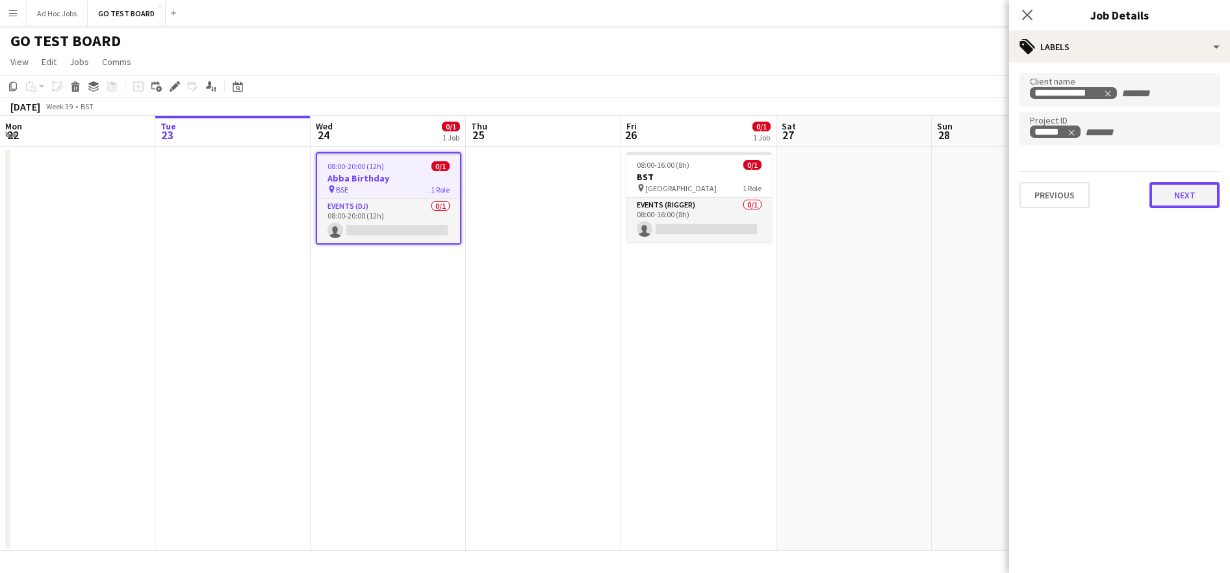
click at [1173, 197] on button "Next" at bounding box center [1185, 195] width 70 height 26
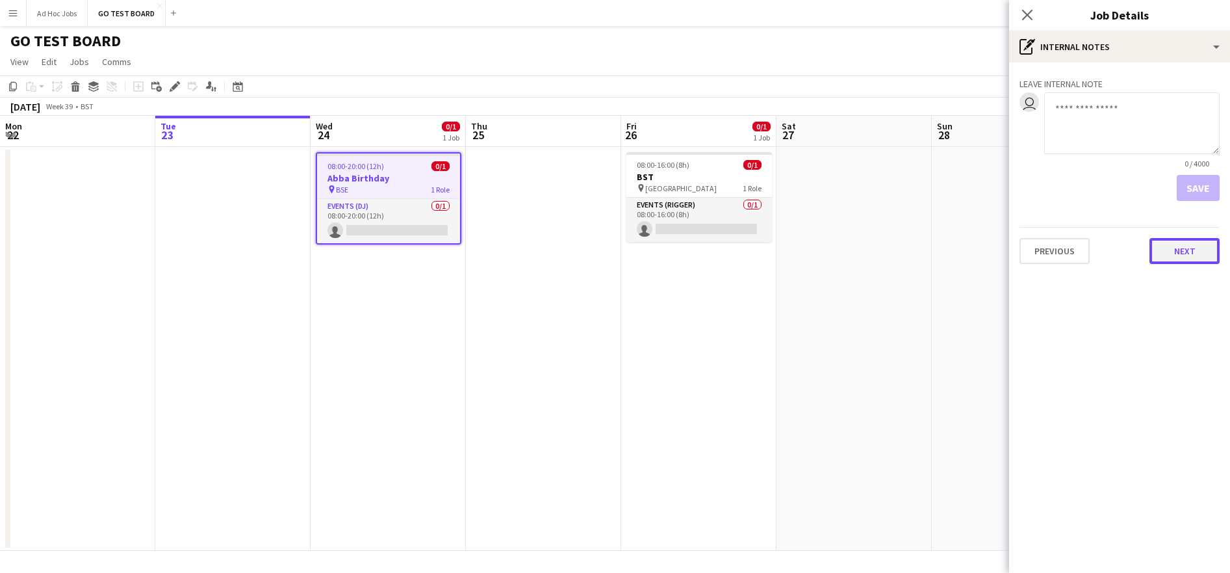
click at [1182, 255] on button "Next" at bounding box center [1185, 251] width 70 height 26
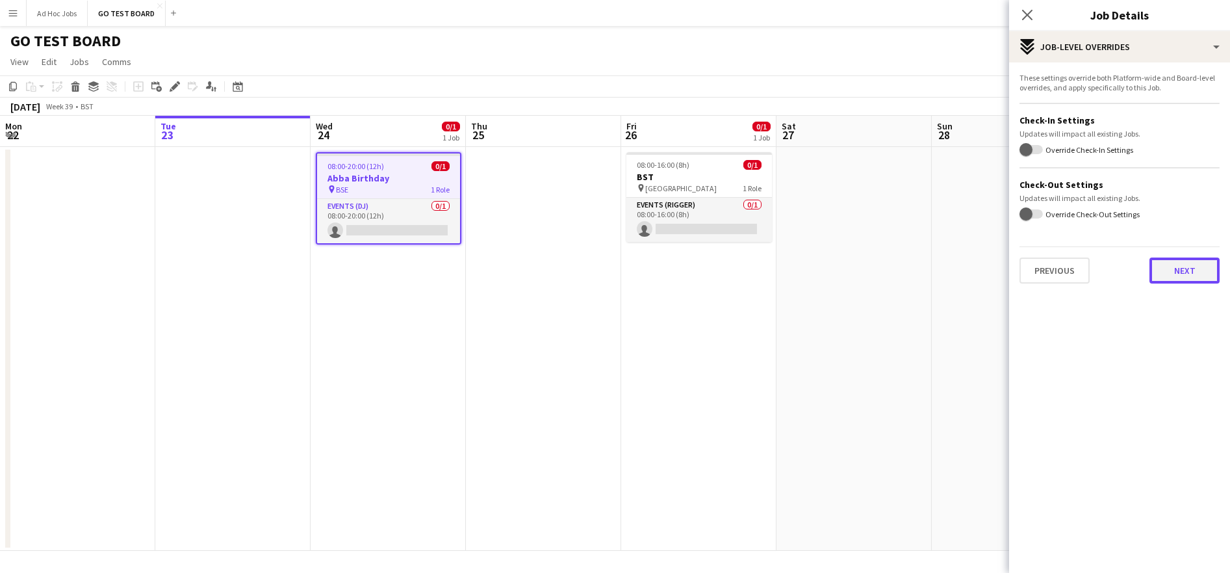
click at [1179, 278] on button "Next" at bounding box center [1185, 270] width 70 height 26
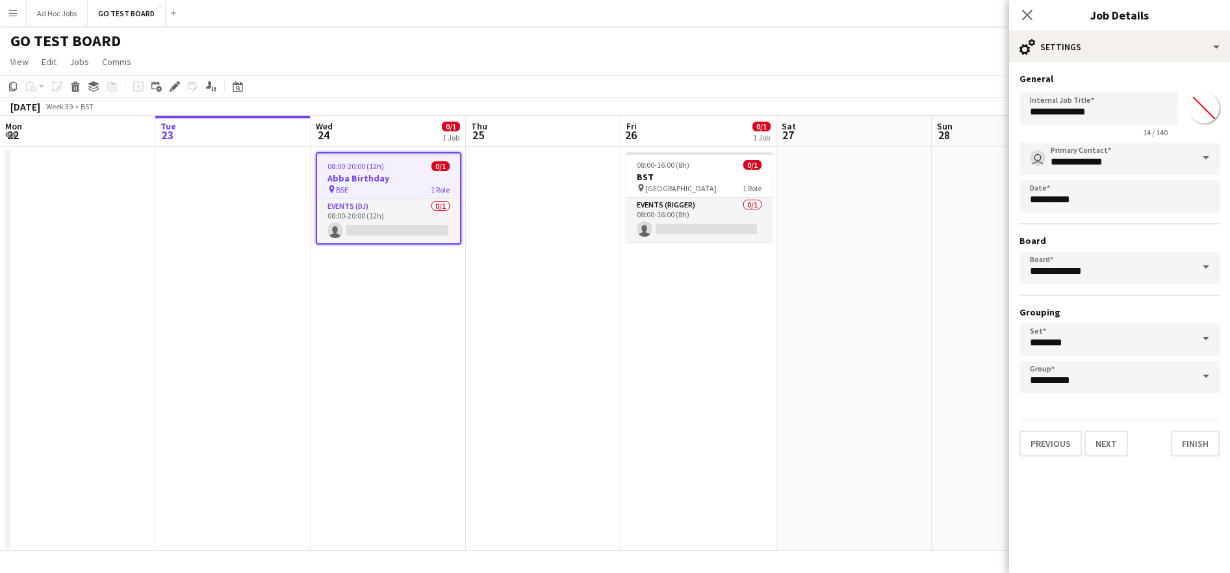
click at [1206, 341] on span at bounding box center [1206, 338] width 27 height 31
click at [1193, 304] on div "**********" at bounding box center [1120, 267] width 200 height 251
click at [1112, 452] on button "Next" at bounding box center [1107, 443] width 44 height 26
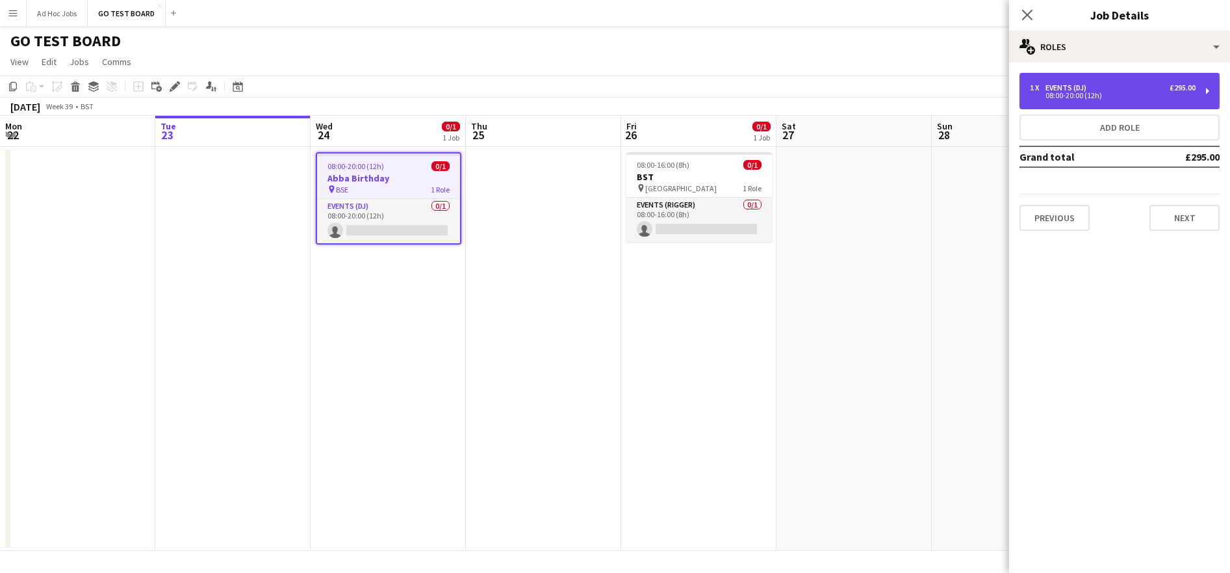
click at [1206, 94] on div "1 x Events (DJ) £295.00 08:00-20:00 (12h)" at bounding box center [1120, 91] width 200 height 36
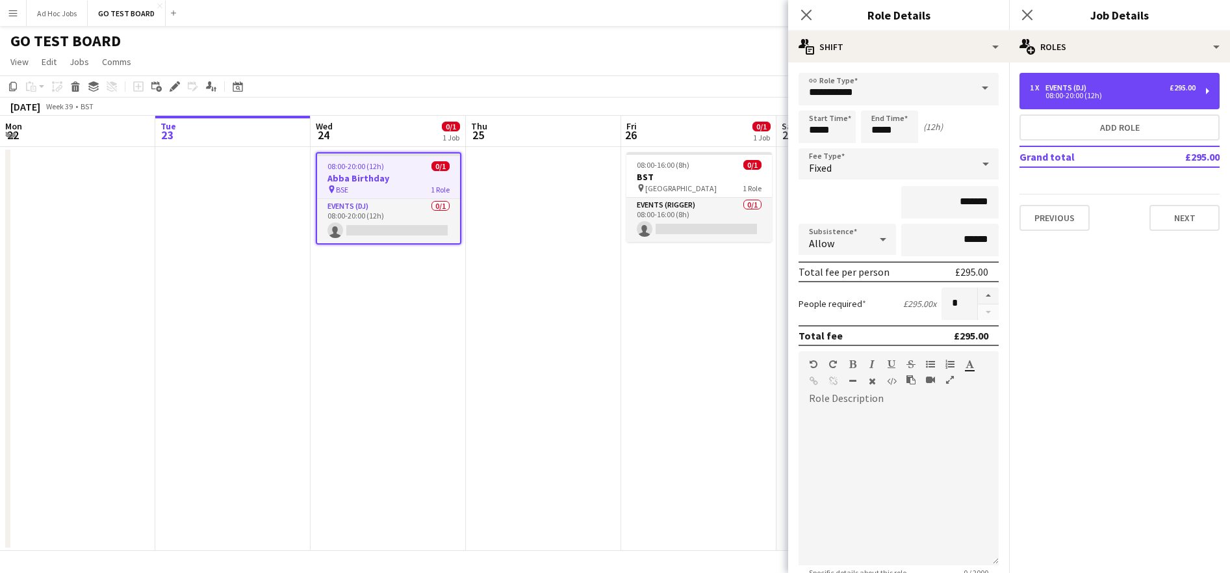
scroll to position [140, 0]
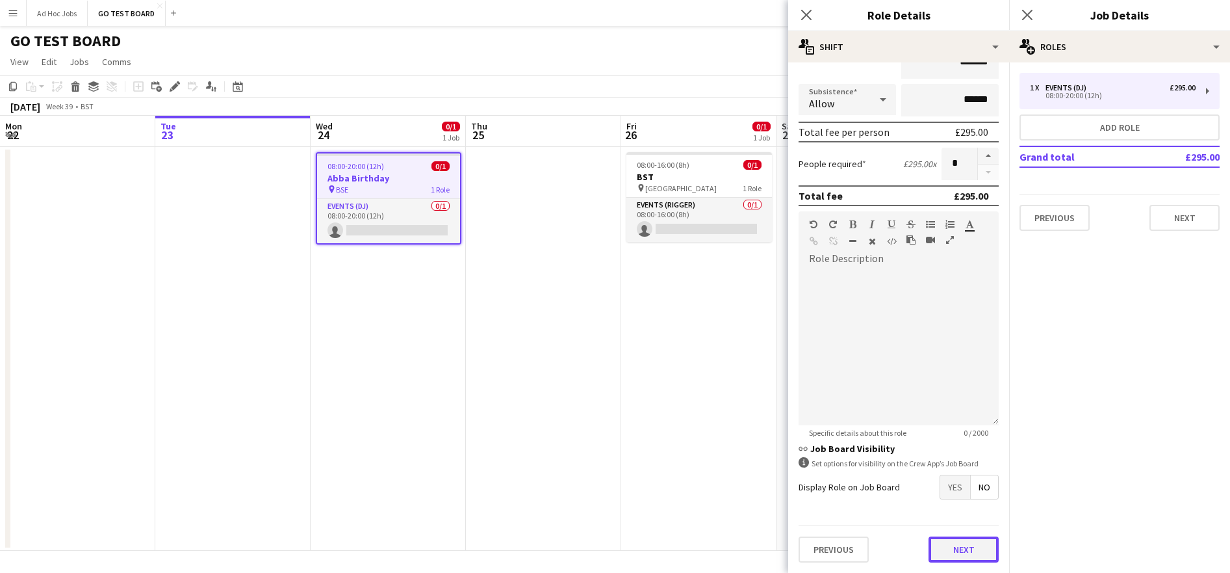
click at [947, 560] on button "Next" at bounding box center [964, 549] width 70 height 26
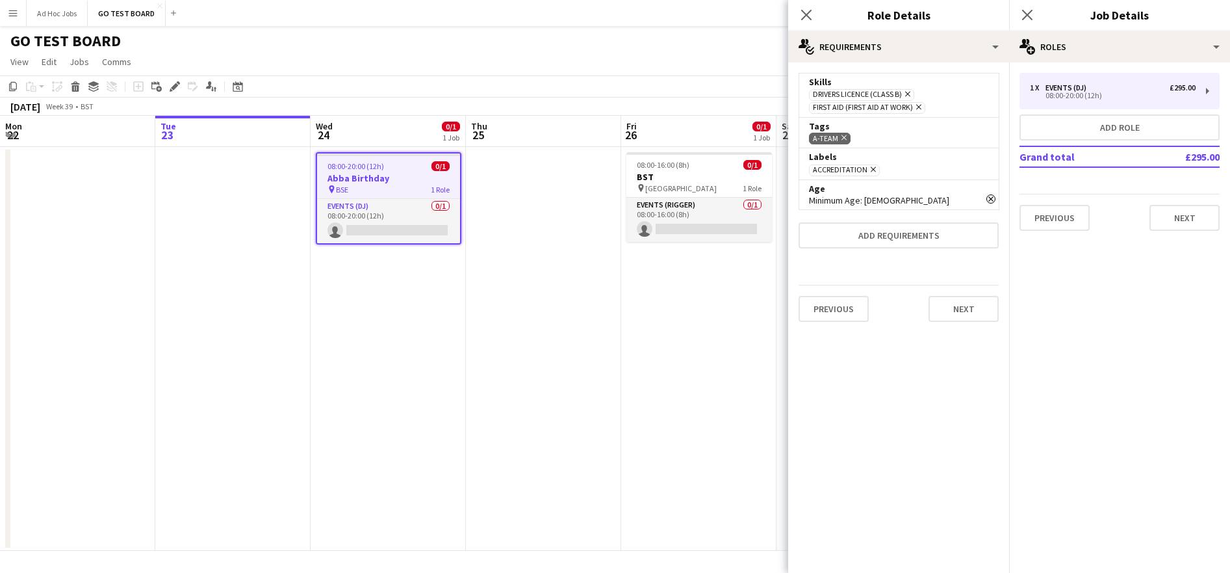
click at [911, 93] on icon at bounding box center [907, 94] width 5 height 5
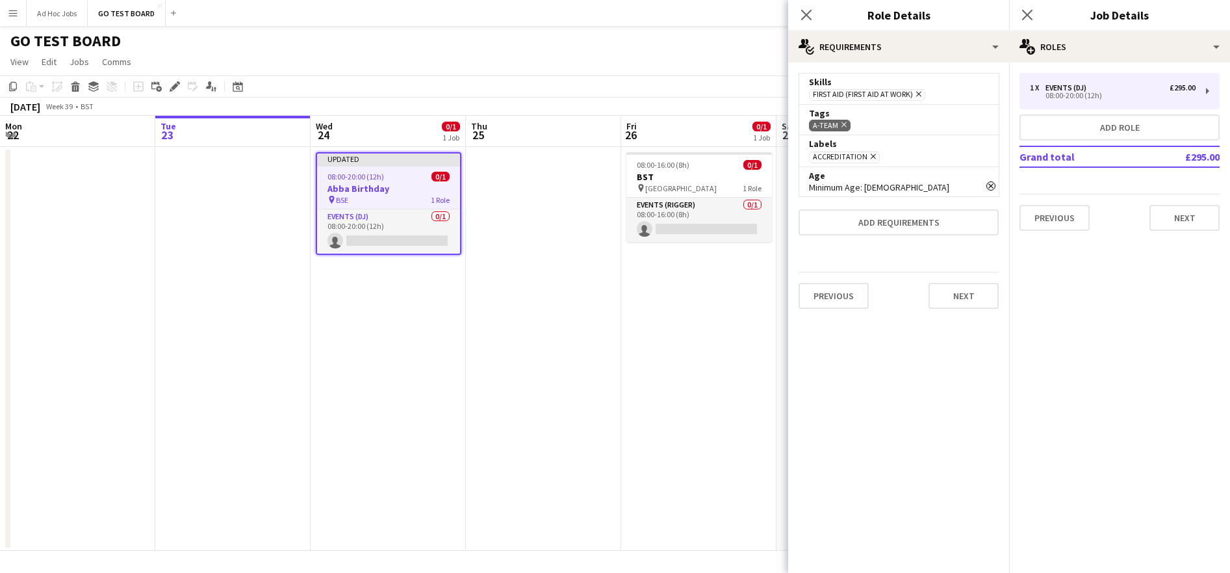
click at [919, 94] on icon "Remove" at bounding box center [917, 94] width 8 height 8
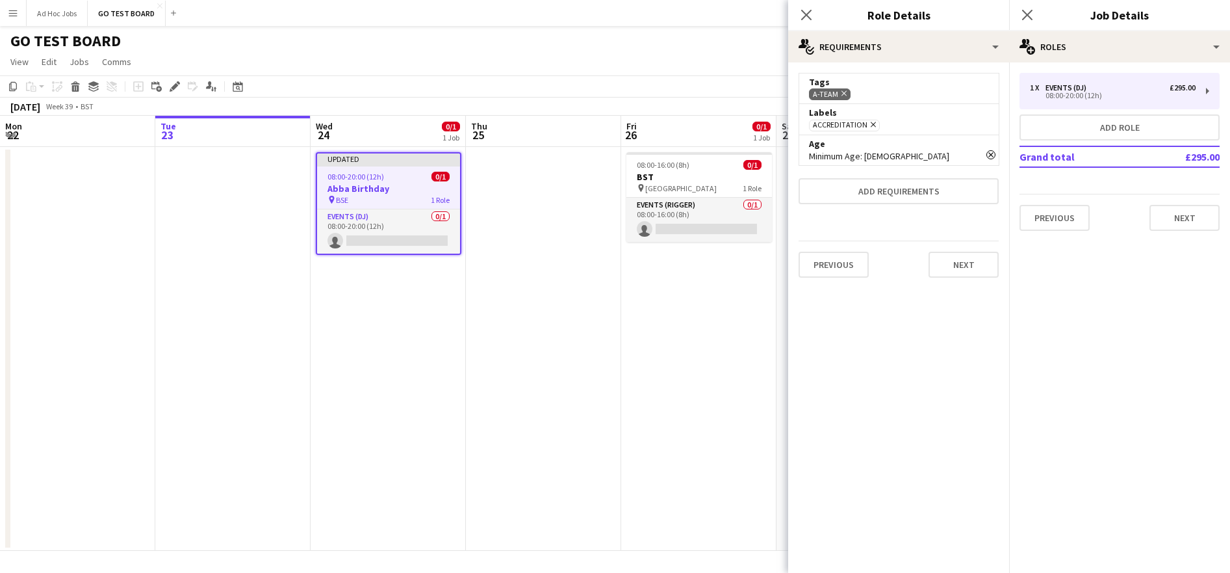
click at [844, 97] on app-icon "Remove" at bounding box center [842, 94] width 8 height 10
click at [872, 95] on icon "Remove" at bounding box center [872, 94] width 8 height 8
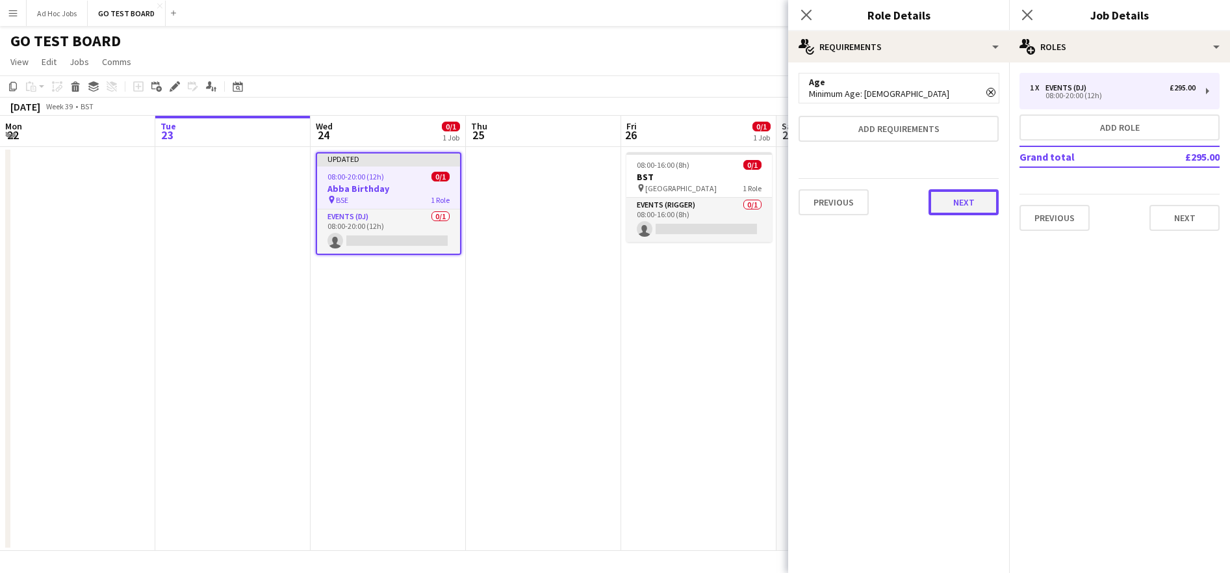
click at [970, 209] on button "Next" at bounding box center [964, 202] width 70 height 26
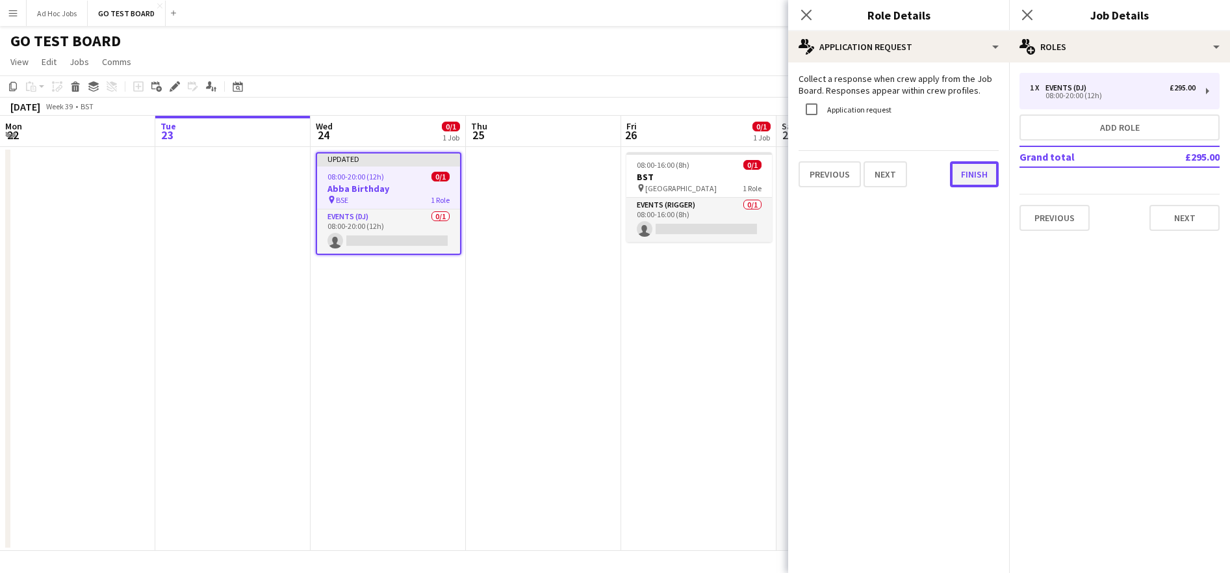
click at [970, 177] on button "Finish" at bounding box center [974, 174] width 49 height 26
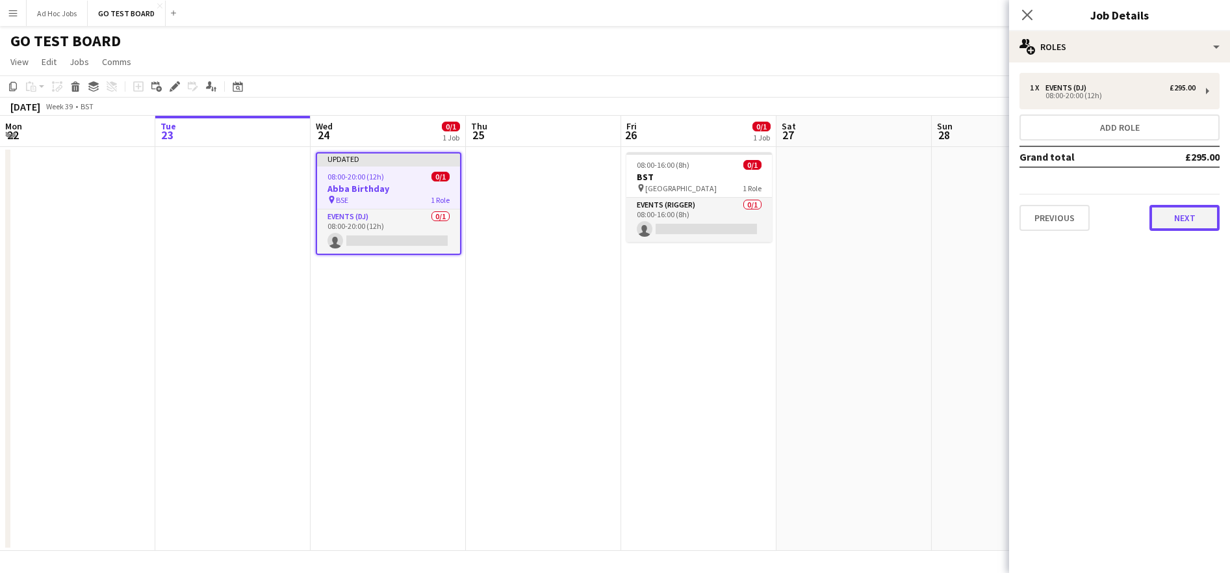
click at [1197, 216] on button "Next" at bounding box center [1185, 218] width 70 height 26
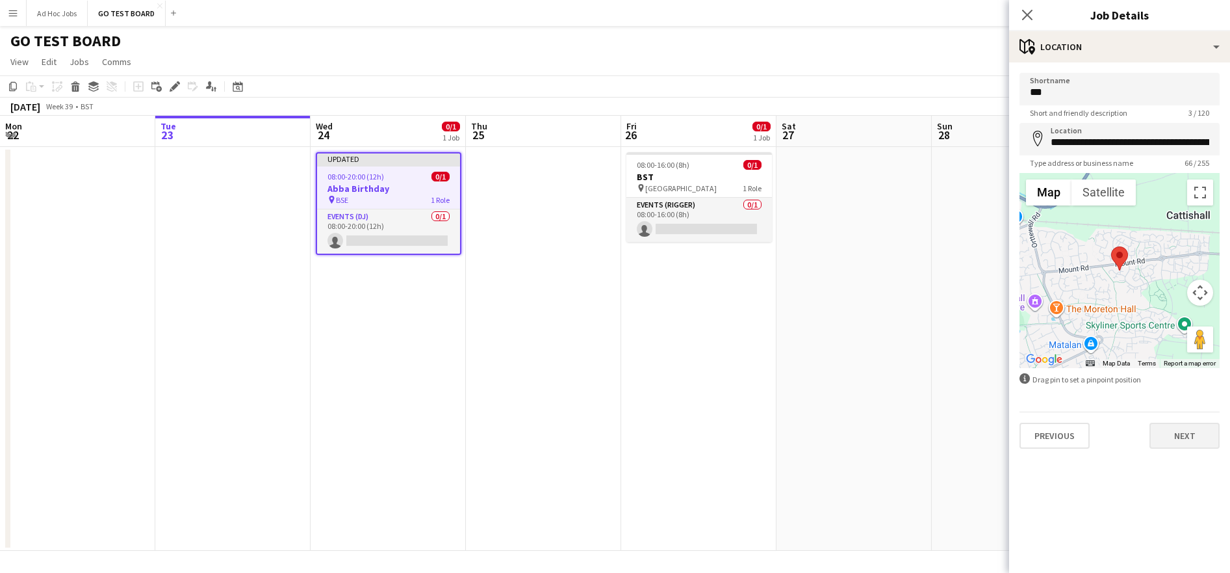
drag, startPoint x: 1188, startPoint y: 452, endPoint x: 1192, endPoint y: 441, distance: 11.9
click at [1187, 452] on div "**********" at bounding box center [1119, 260] width 221 height 396
click at [1193, 435] on button "Next" at bounding box center [1185, 435] width 70 height 26
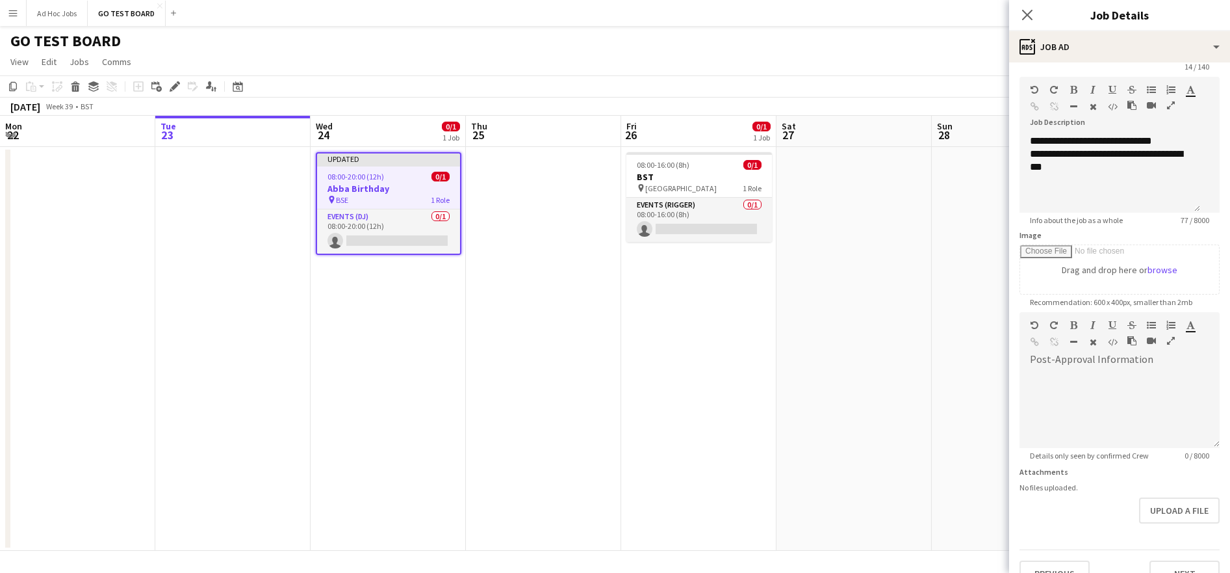
scroll to position [70, 0]
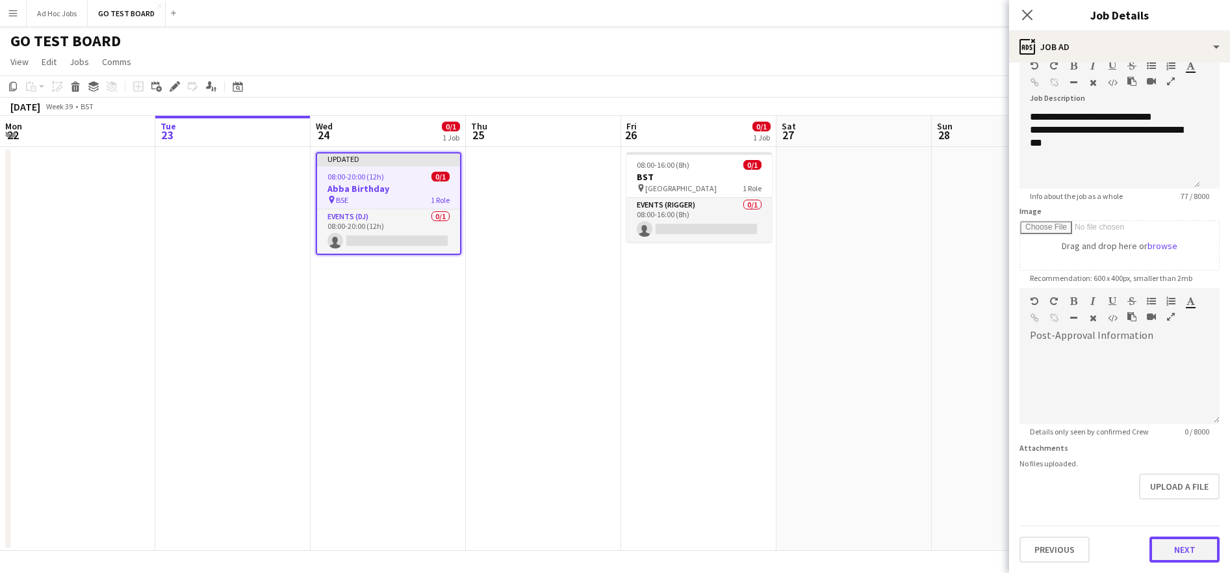
click at [1178, 546] on button "Next" at bounding box center [1185, 549] width 70 height 26
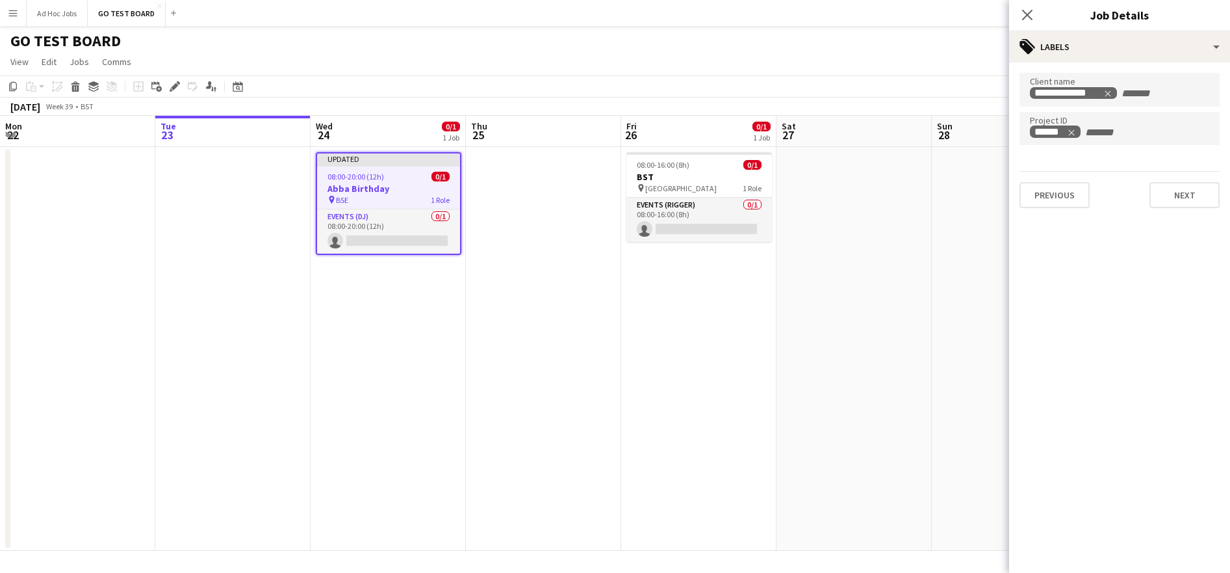
scroll to position [0, 0]
click at [1184, 195] on button "Next" at bounding box center [1185, 195] width 70 height 26
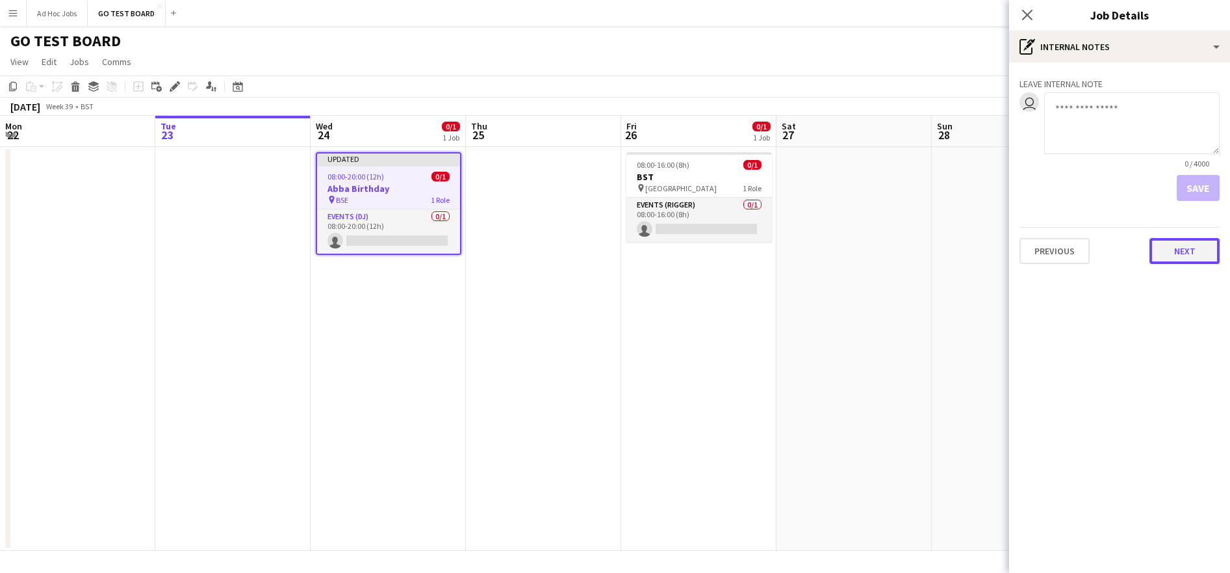
click at [1187, 253] on button "Next" at bounding box center [1185, 251] width 70 height 26
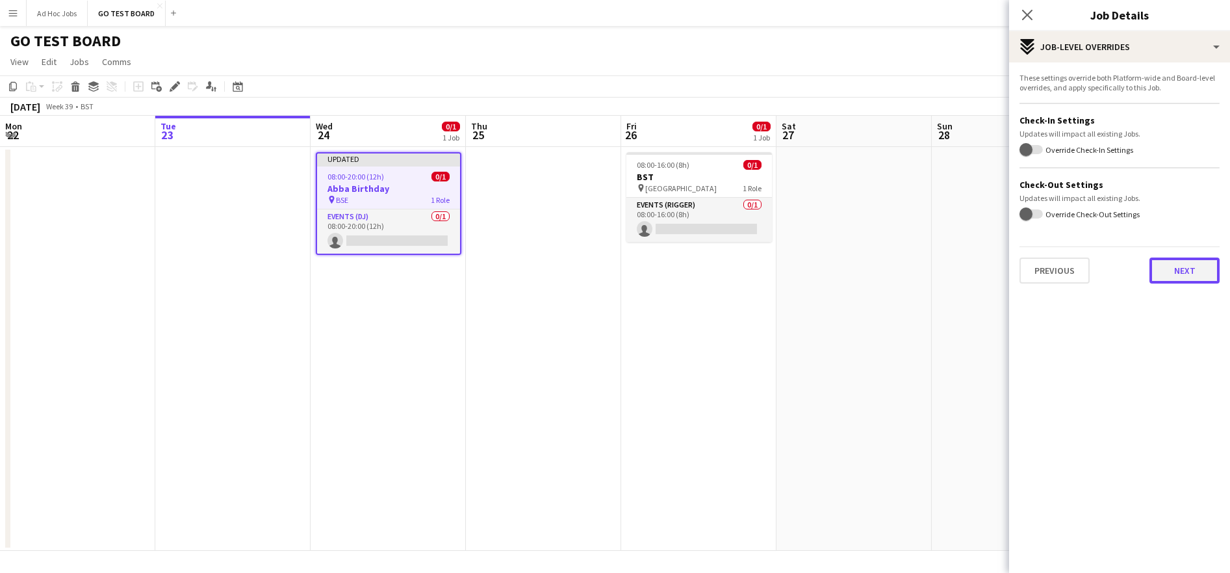
click at [1186, 272] on button "Next" at bounding box center [1185, 270] width 70 height 26
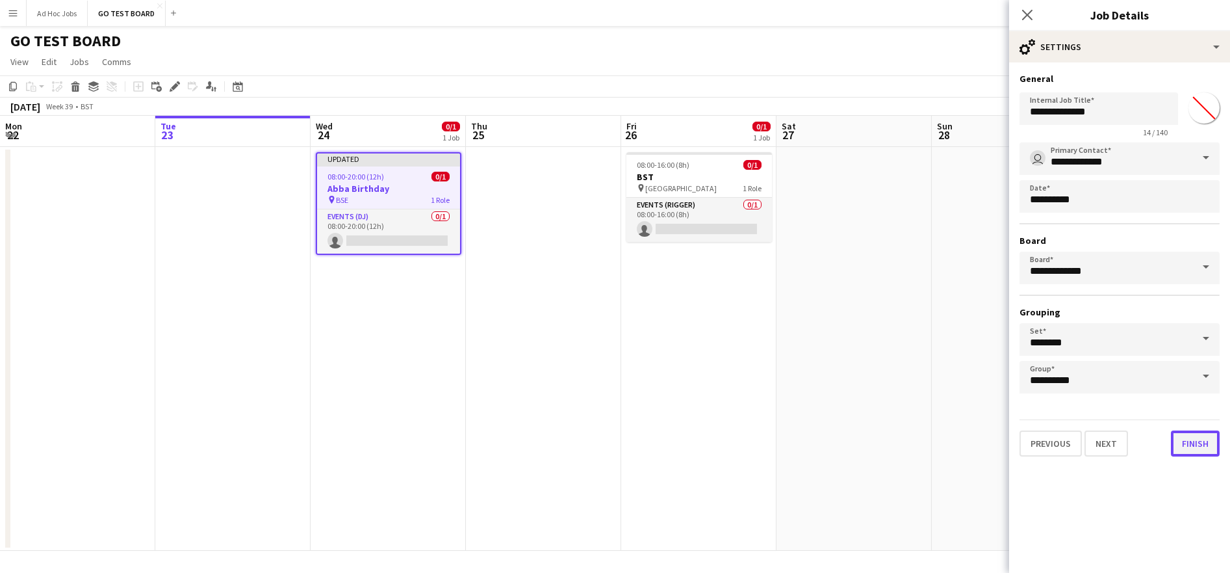
click at [1193, 439] on button "Finish" at bounding box center [1195, 443] width 49 height 26
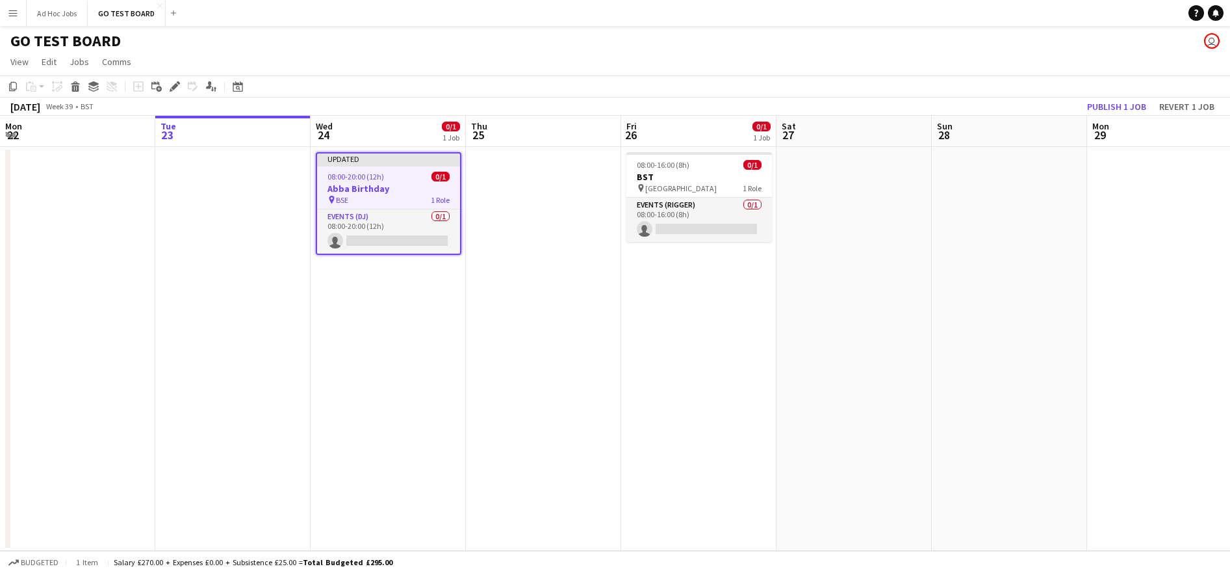
click at [388, 167] on app-job-card "Updated 08:00-20:00 (12h) 0/1 Abba Birthday pin BSE 1 Role Events (DJ) 0/1 08:0…" at bounding box center [389, 203] width 146 height 103
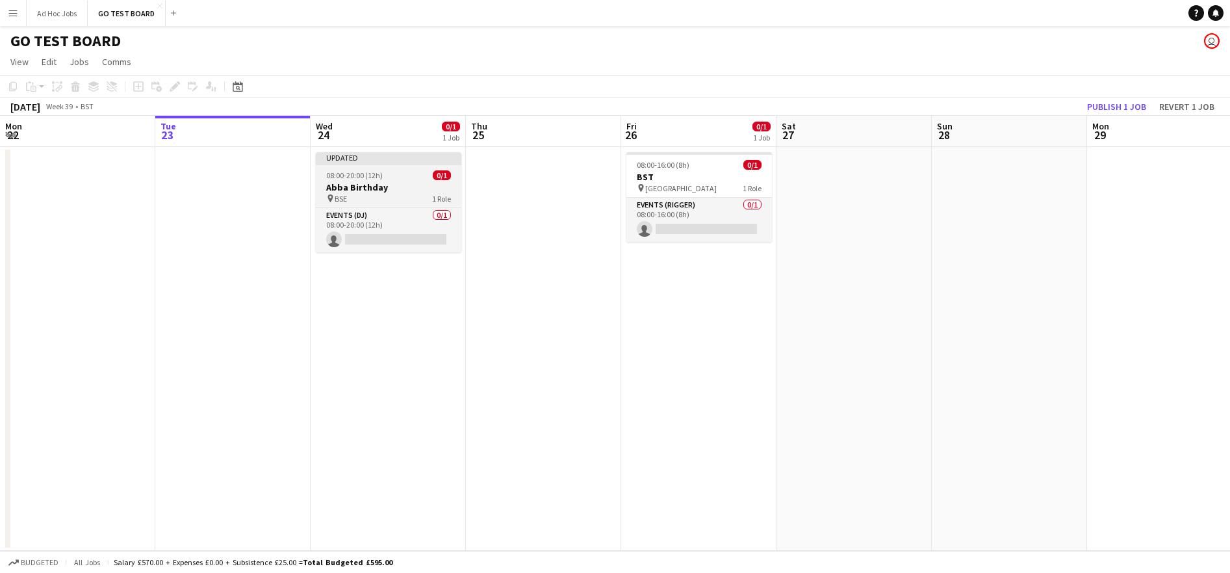
click at [342, 166] on app-job-card "Updated 08:00-20:00 (12h) 0/1 Abba Birthday pin BSE 1 Role Events (DJ) 0/1 08:0…" at bounding box center [389, 202] width 146 height 100
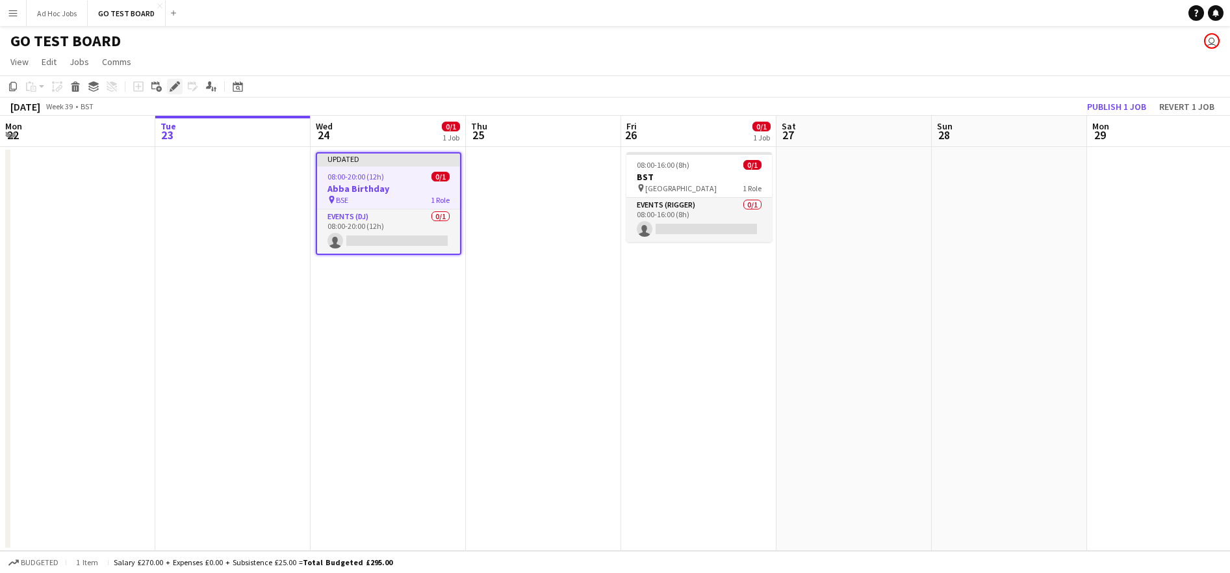
click at [168, 86] on div "Edit" at bounding box center [175, 87] width 16 height 16
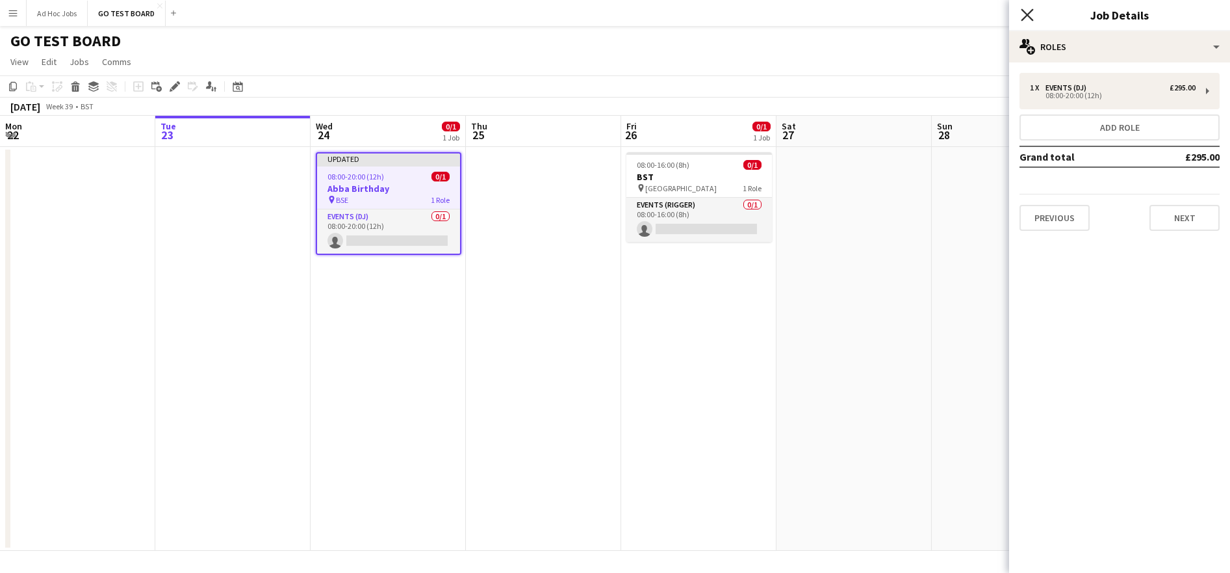
click at [1023, 19] on icon at bounding box center [1027, 14] width 12 height 12
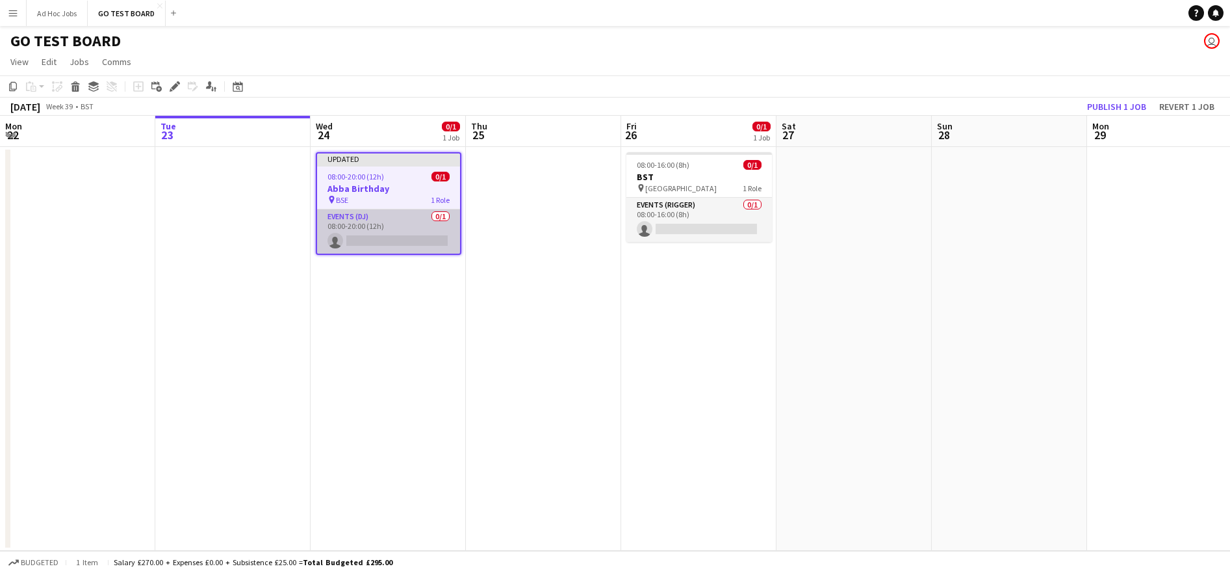
click at [387, 216] on app-card-role "Events (DJ) 0/1 08:00-20:00 (12h) single-neutral-actions" at bounding box center [388, 231] width 143 height 44
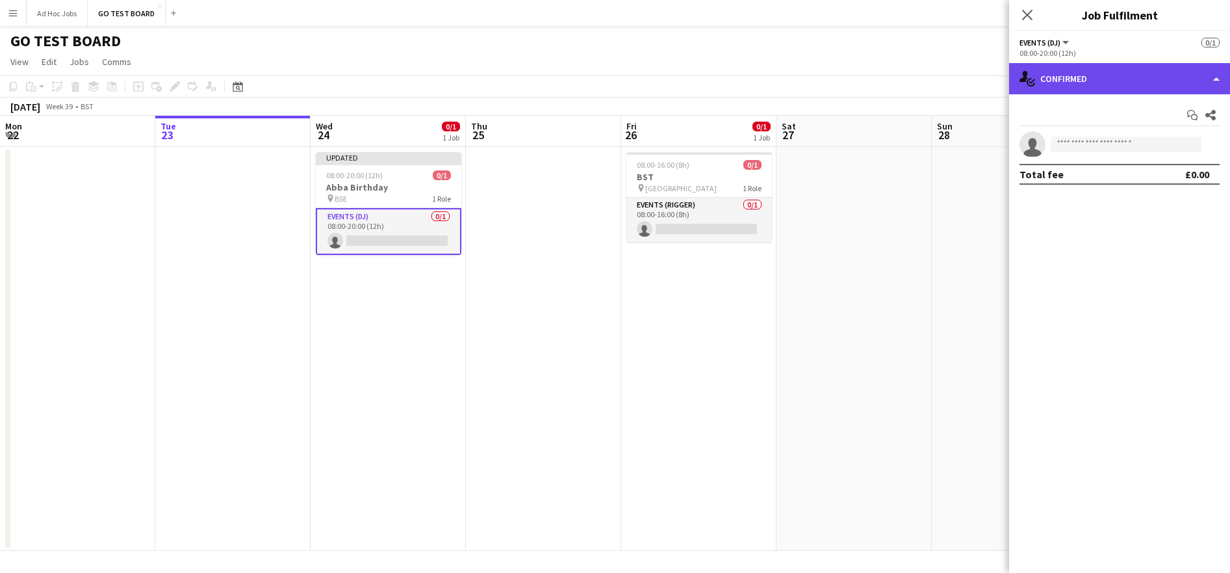
click at [1215, 81] on div "single-neutral-actions-check-2 Confirmed" at bounding box center [1119, 78] width 221 height 31
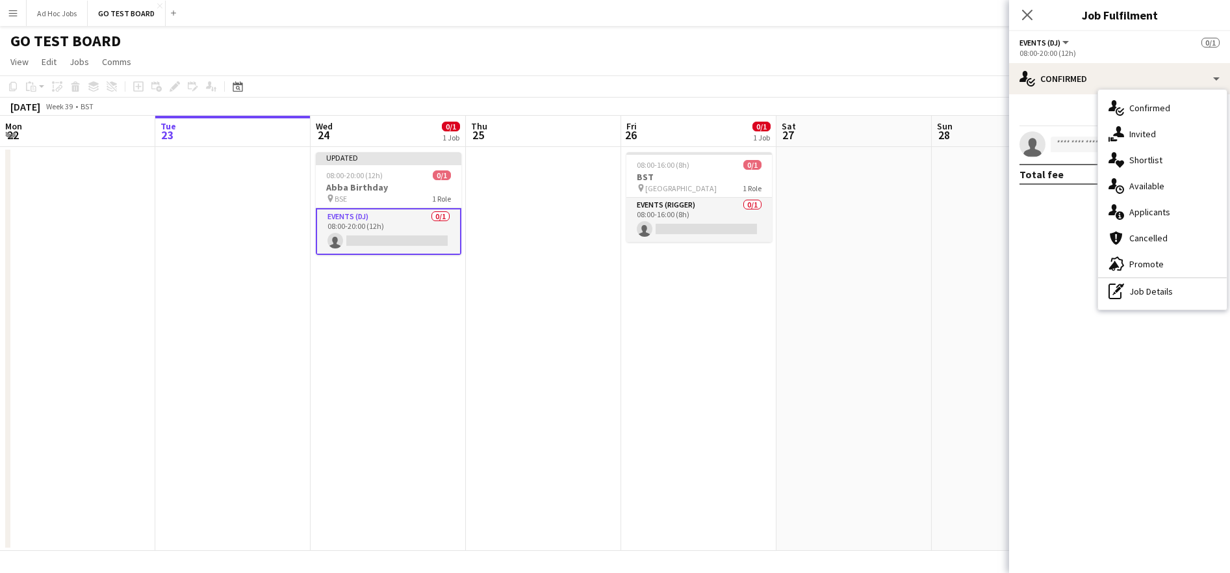
click at [734, 387] on app-date-cell "08:00-16:00 (8h) 0/1 BST pin HYDE PARK 1 Role Events (Rigger) 0/1 08:00-16:00 (…" at bounding box center [698, 349] width 155 height 404
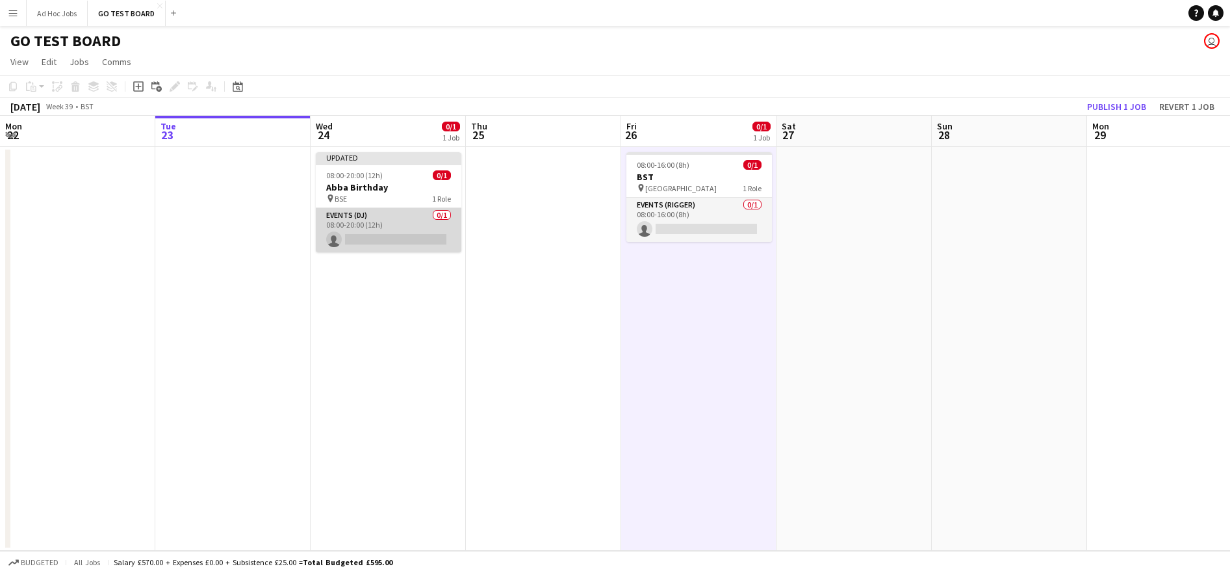
click at [383, 230] on app-card-role "Events (DJ) 0/1 08:00-20:00 (12h) single-neutral-actions" at bounding box center [389, 230] width 146 height 44
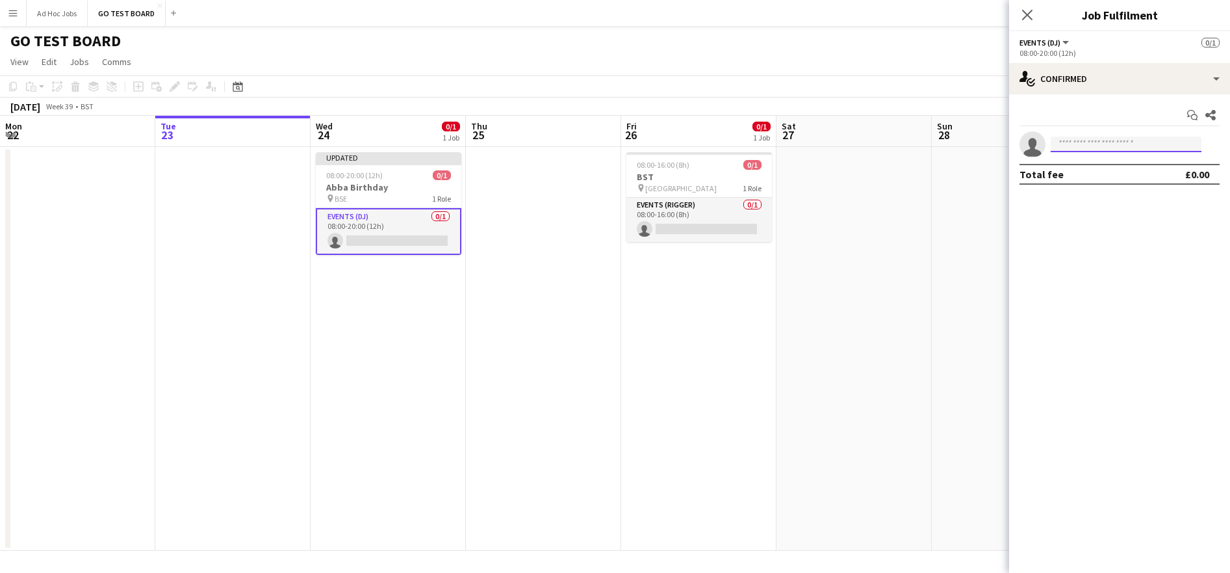
click at [1128, 146] on input at bounding box center [1126, 144] width 151 height 16
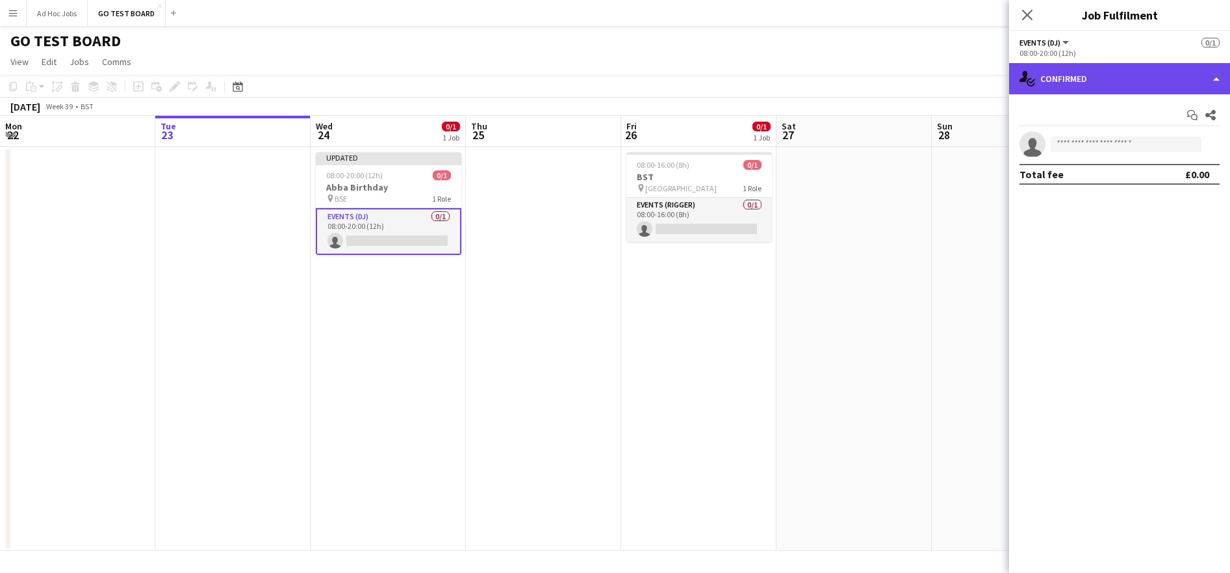
click at [1216, 77] on div "single-neutral-actions-check-2 Confirmed" at bounding box center [1119, 78] width 221 height 31
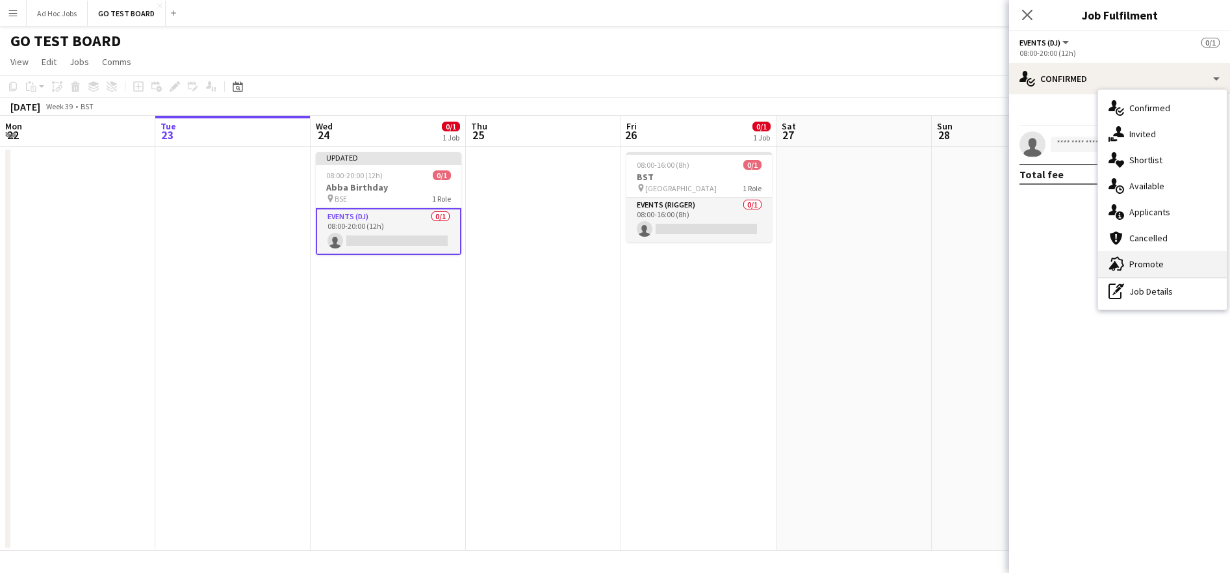
click at [1126, 266] on div "advertising-megaphone Promote" at bounding box center [1162, 264] width 129 height 26
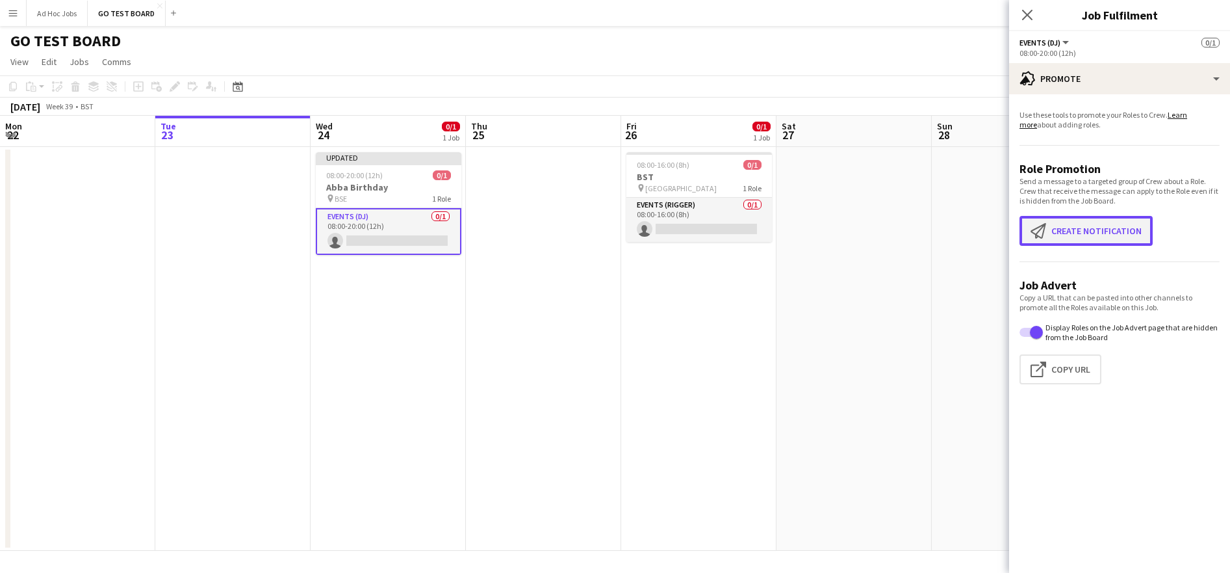
click at [1124, 235] on button "Create notification Create notification" at bounding box center [1086, 231] width 133 height 30
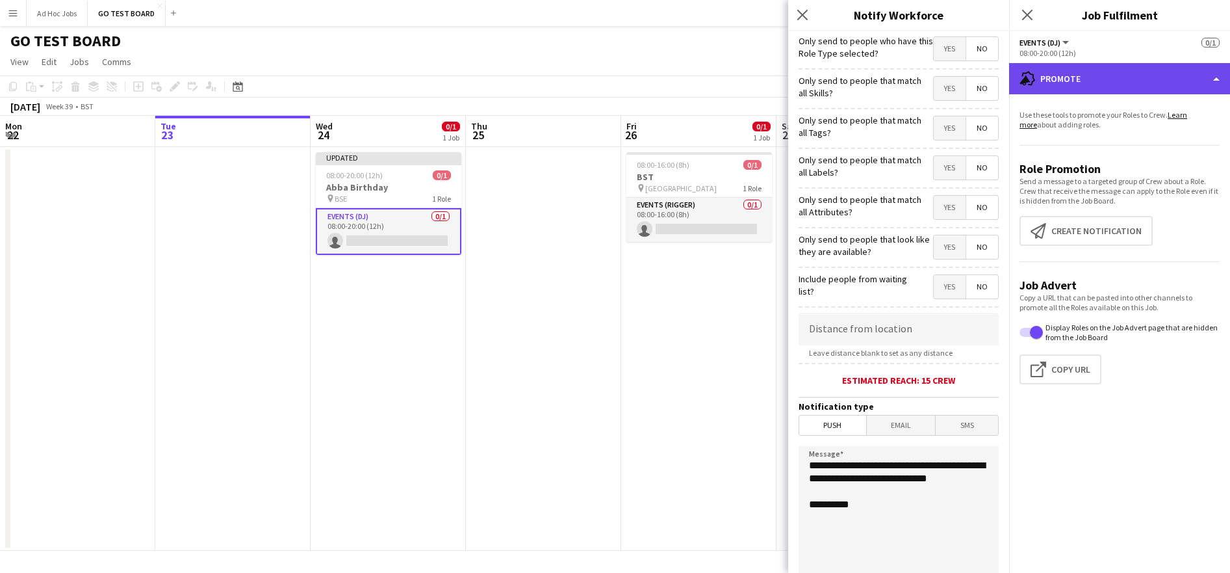
click at [1217, 82] on div "advertising-megaphone Promote" at bounding box center [1119, 78] width 221 height 31
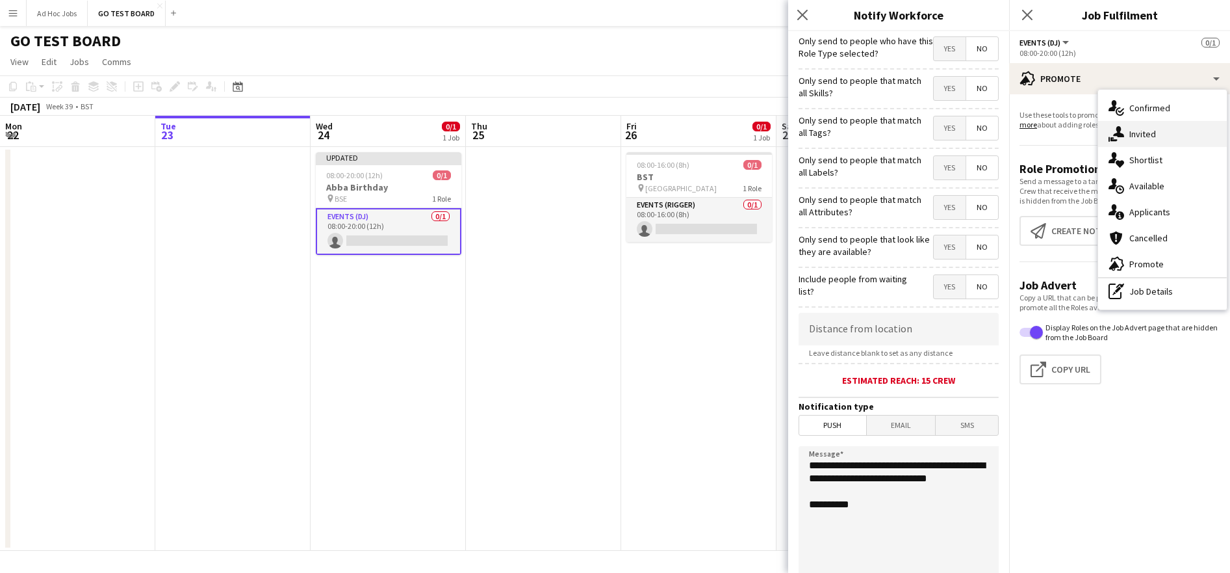
click at [1147, 133] on span "Invited" at bounding box center [1143, 134] width 27 height 12
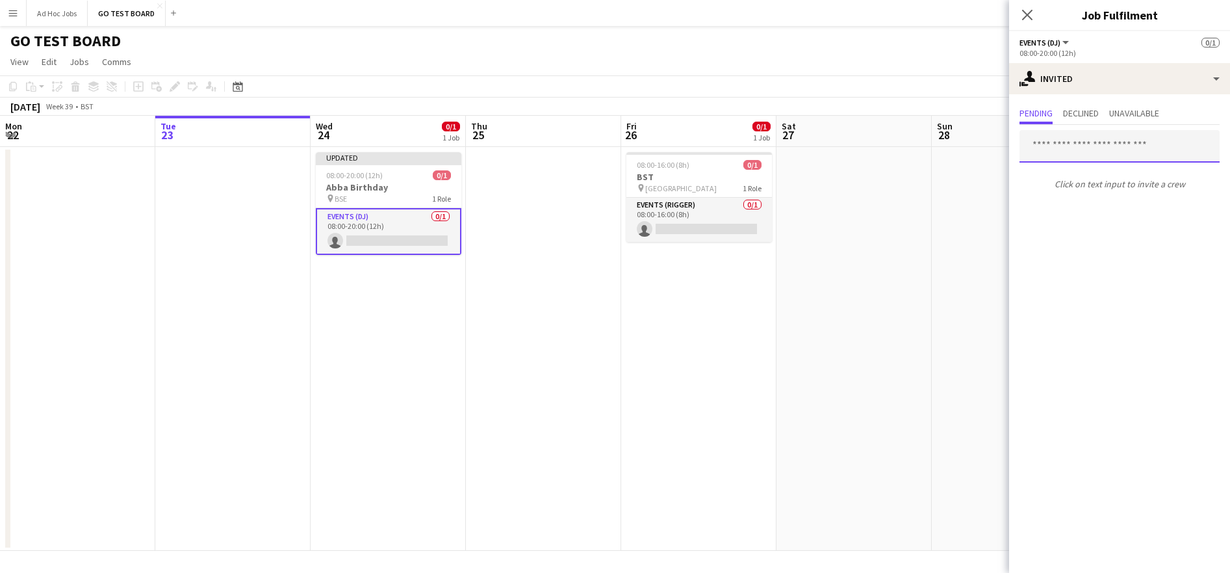
click at [1141, 147] on input "text" at bounding box center [1120, 146] width 200 height 32
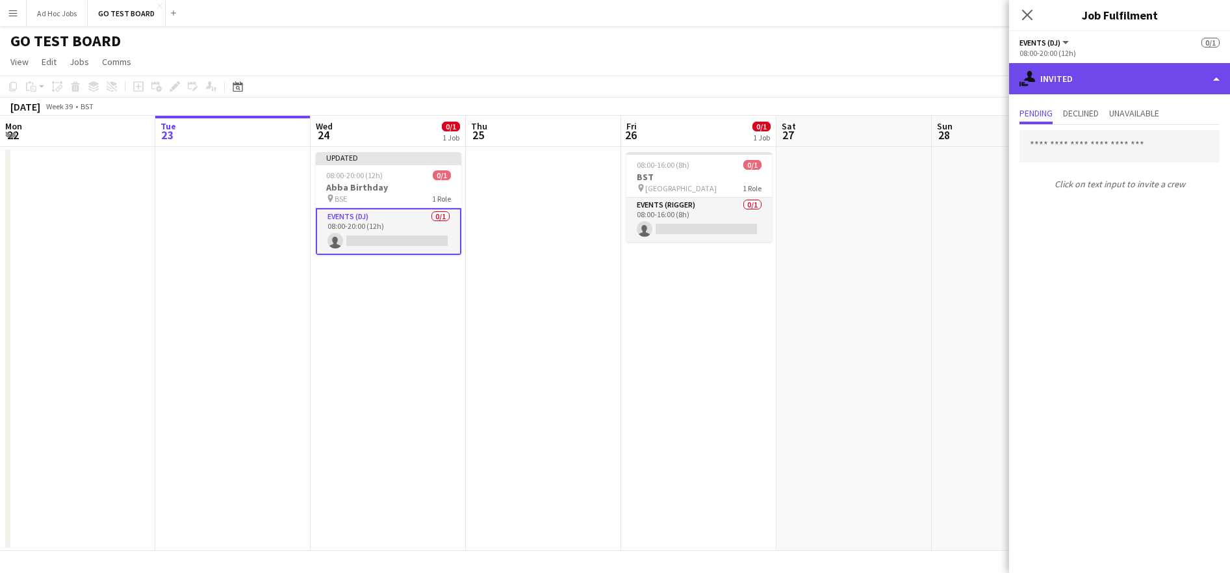
click at [1218, 80] on div "single-neutral-actions-share-1 Invited" at bounding box center [1119, 78] width 221 height 31
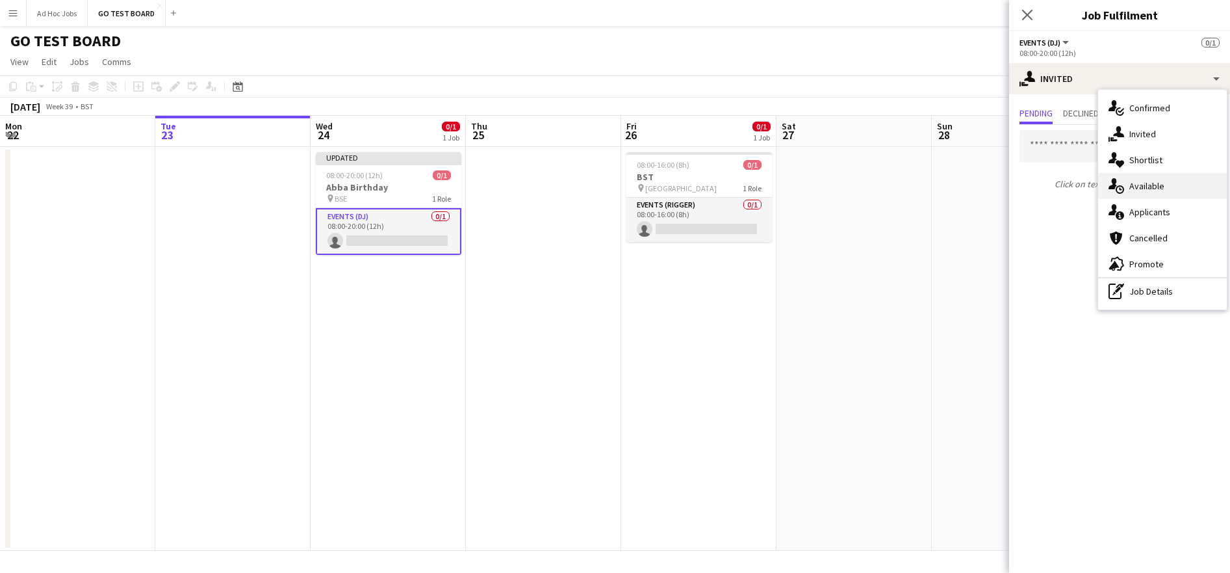
click at [1153, 184] on span "Available" at bounding box center [1147, 186] width 35 height 12
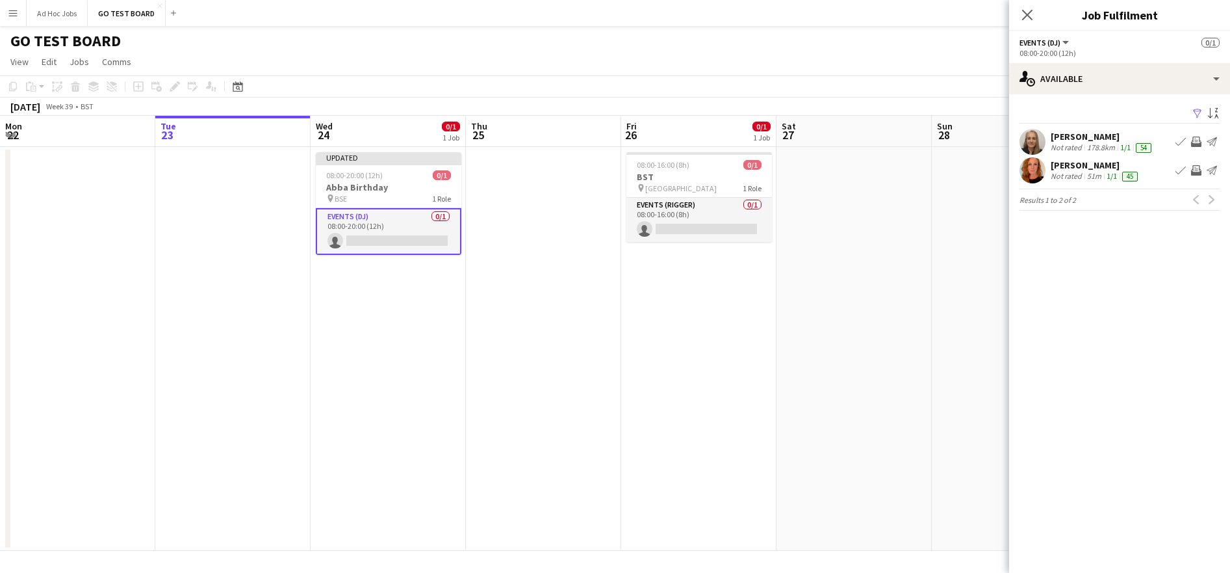
click at [1213, 170] on app-icon "Send notification" at bounding box center [1212, 170] width 10 height 10
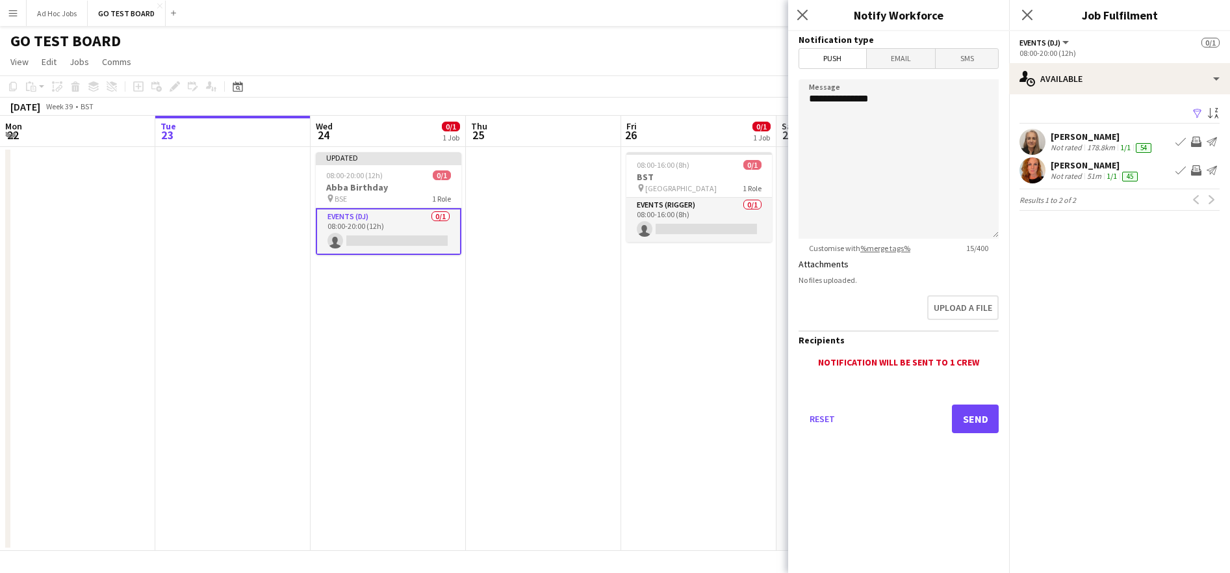
click at [1215, 142] on app-icon "Send notification" at bounding box center [1212, 141] width 10 height 10
click at [1197, 142] on app-icon "Invite crew" at bounding box center [1196, 141] width 10 height 10
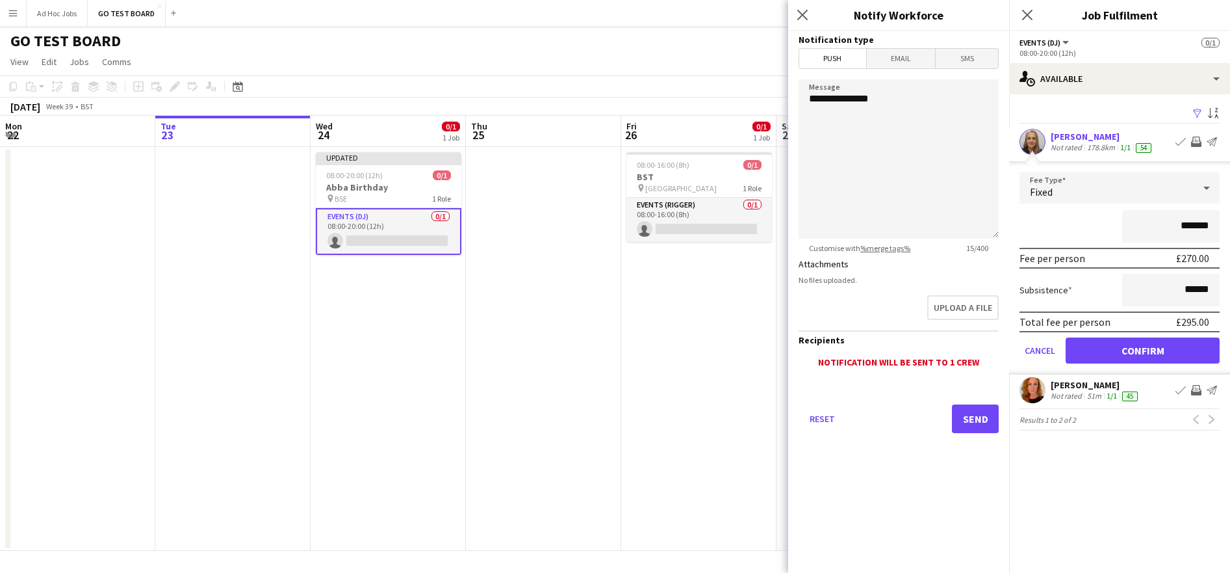
click at [1160, 101] on div "Filter Sort asc Kelly Munce Not rated 178.8km 1/1 54 Book crew Invite crew Send…" at bounding box center [1119, 270] width 221 height 352
click at [1191, 223] on input "*******" at bounding box center [1171, 226] width 97 height 32
type input "*******"
click at [1118, 361] on button "Confirm" at bounding box center [1143, 350] width 154 height 26
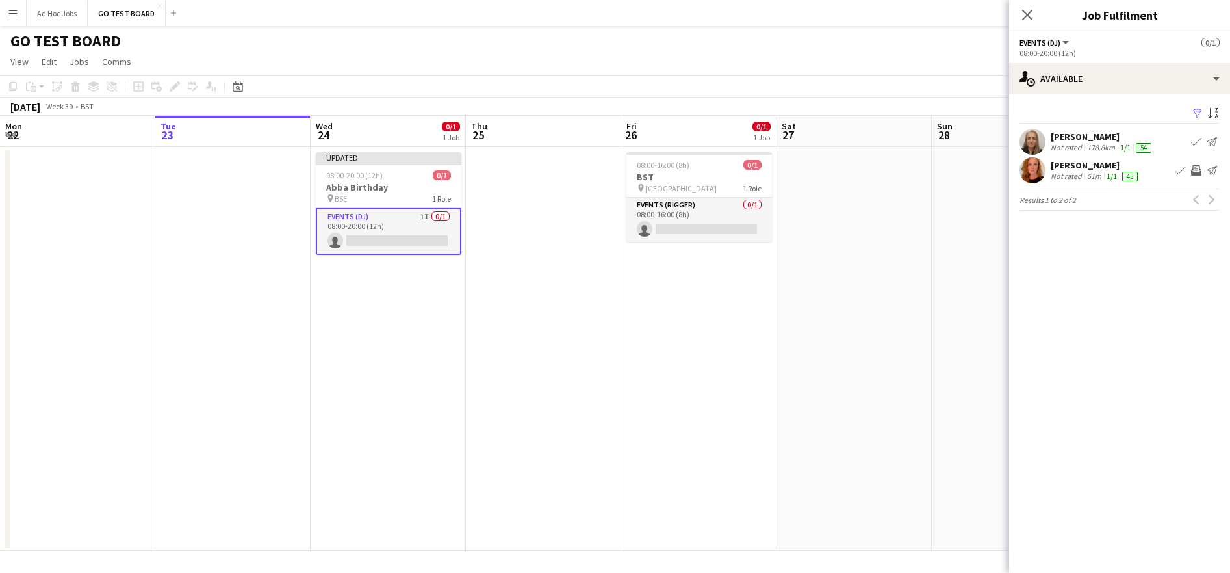
click at [1197, 171] on app-icon "Invite crew" at bounding box center [1196, 170] width 10 height 10
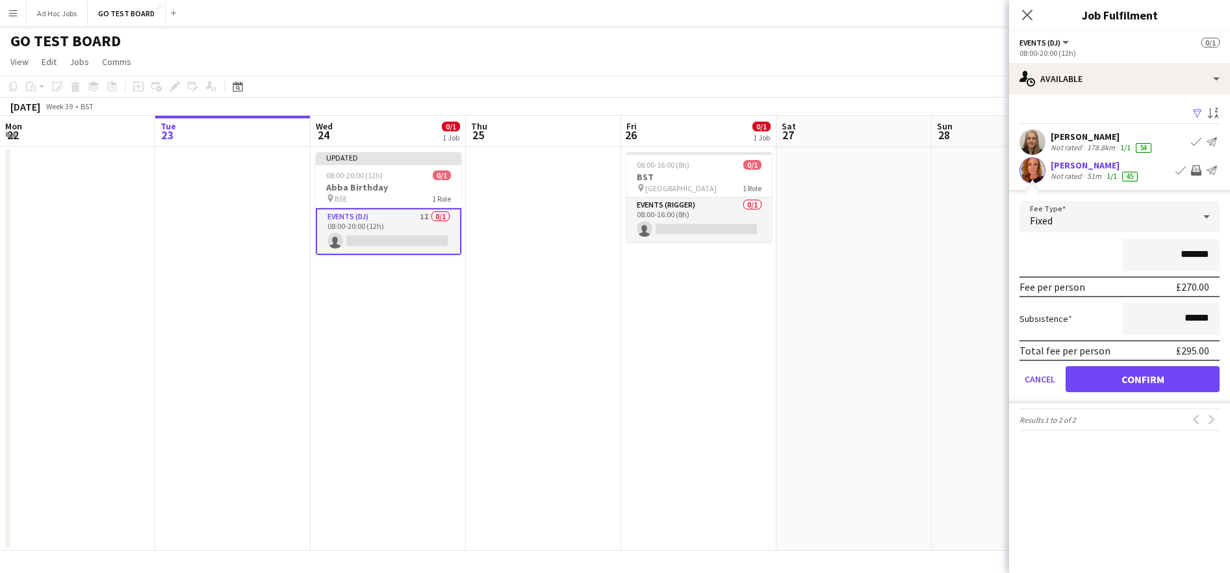
click at [1061, 243] on div "*******" at bounding box center [1120, 255] width 200 height 32
click at [1141, 385] on button "Confirm" at bounding box center [1143, 379] width 154 height 26
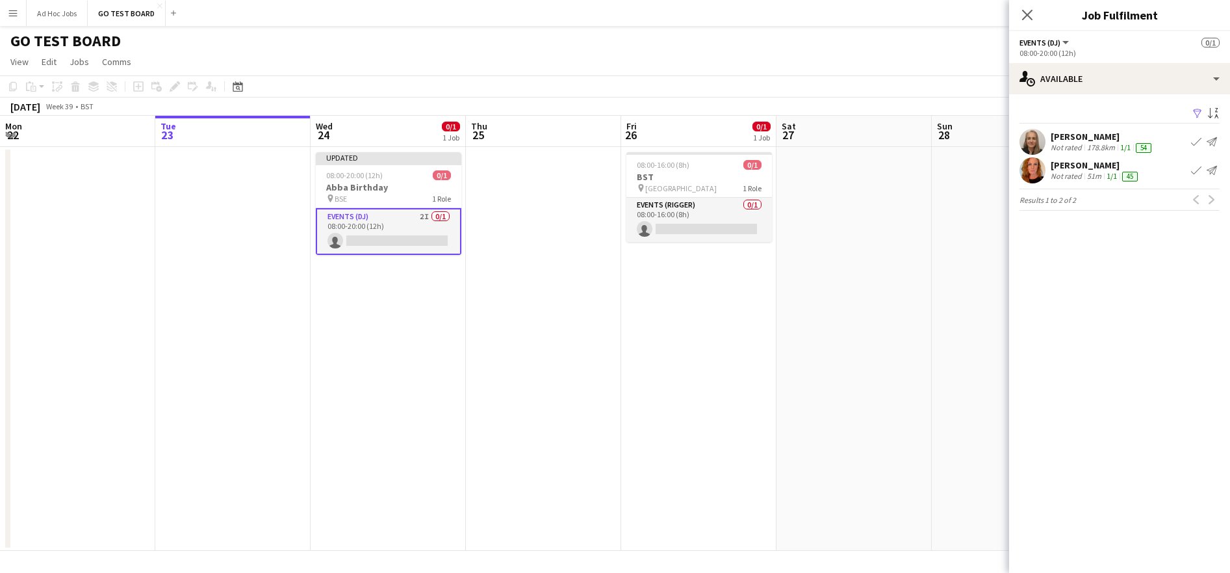
click at [1197, 139] on app-icon "Book crew" at bounding box center [1196, 141] width 10 height 10
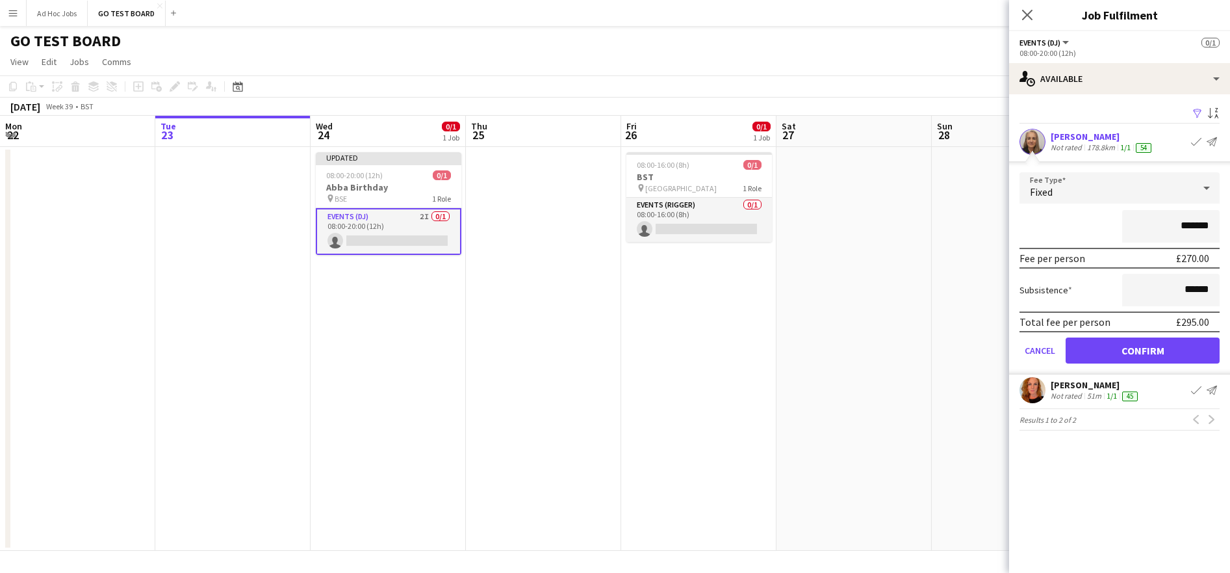
click at [1085, 229] on div "*******" at bounding box center [1120, 226] width 200 height 32
click at [1166, 130] on div "Kelly Munce Not rated 178.8km 1/1 54 Book crew Send notification" at bounding box center [1119, 142] width 221 height 26
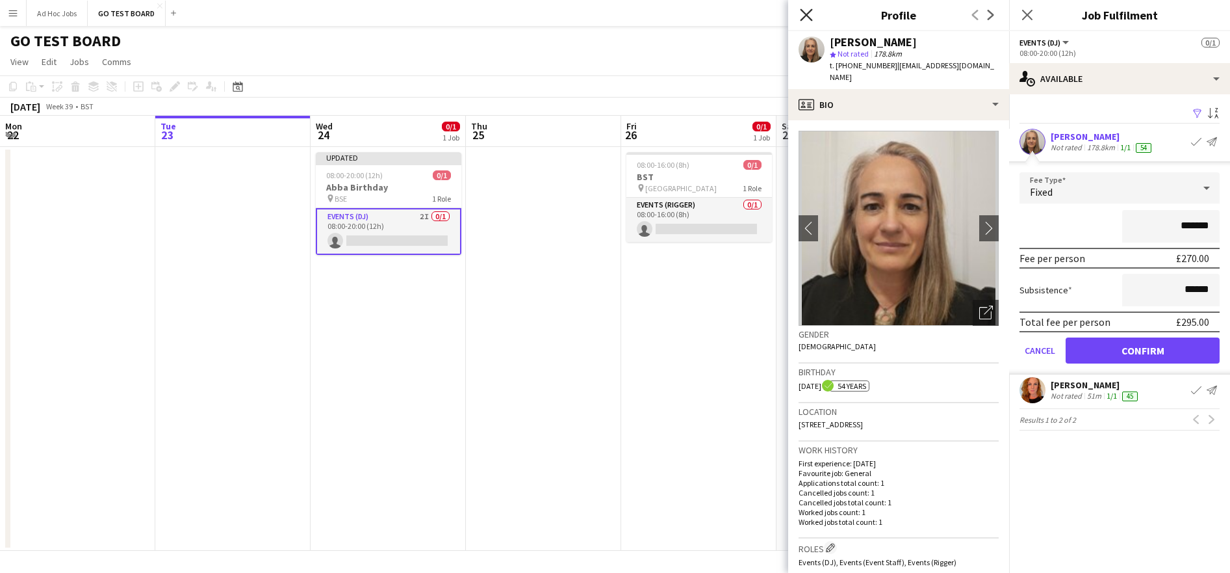
click at [807, 14] on icon at bounding box center [806, 14] width 12 height 12
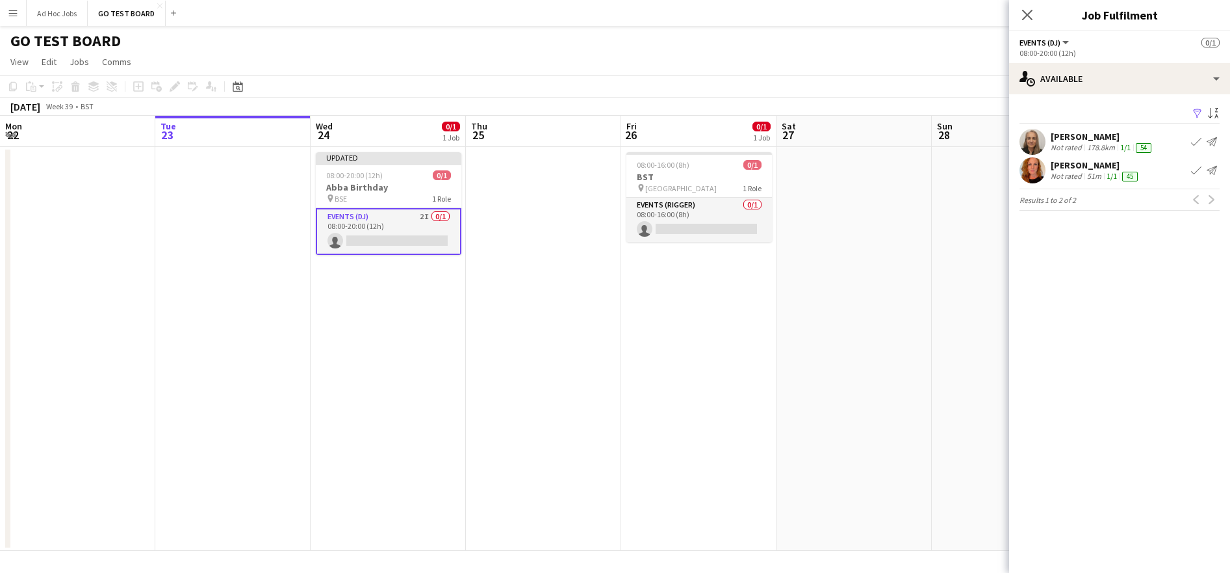
click at [1194, 170] on app-icon "Book crew" at bounding box center [1196, 170] width 10 height 10
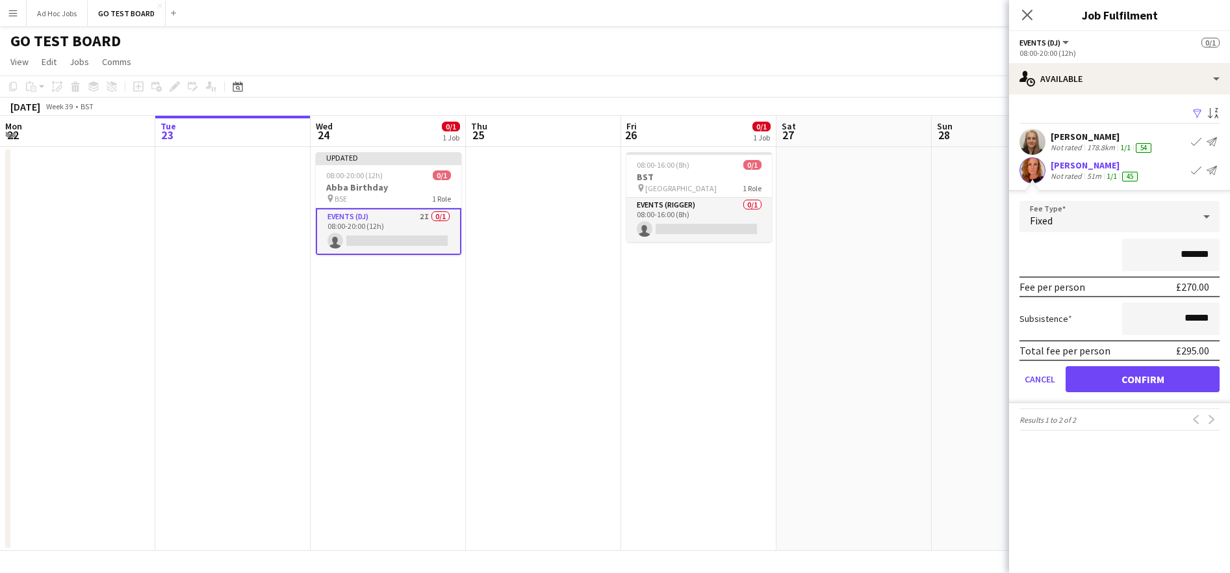
click at [1148, 177] on div "Alice Skipper Not rated 51m 1/1 45 Book crew Send notification" at bounding box center [1119, 170] width 221 height 26
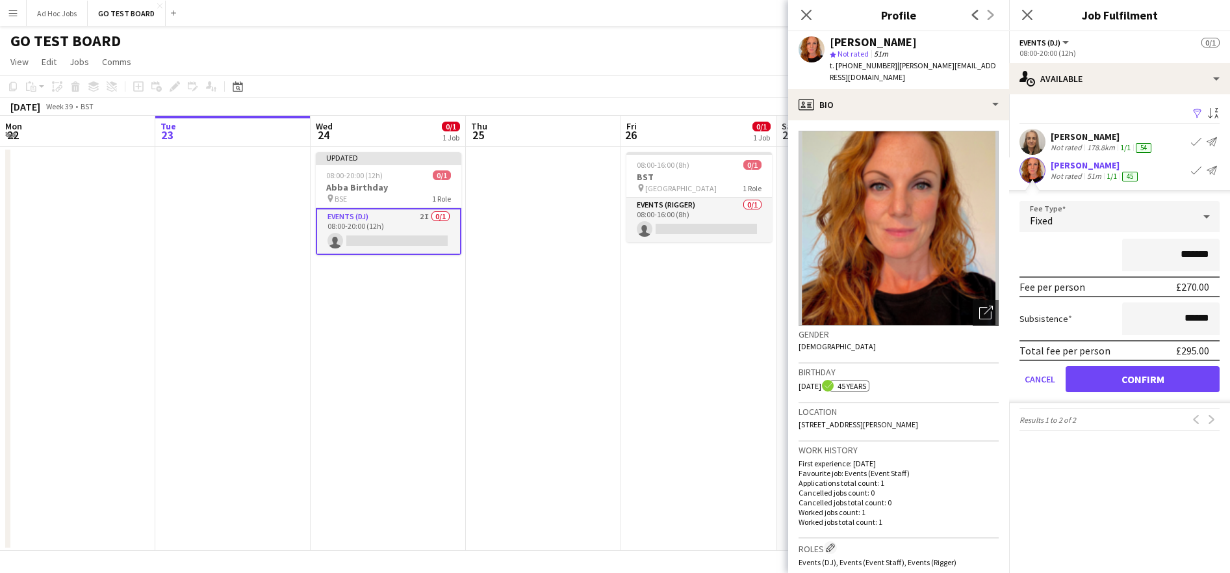
click at [1224, 192] on app-edit-fee "Fee Type Fixed ******* Fee per person £270.00 Subsistence ****** Total fee per …" at bounding box center [1119, 296] width 221 height 213
click at [1165, 143] on div "Kelly Munce Not rated 178.8km 1/1 54 Book crew Send notification" at bounding box center [1119, 142] width 221 height 26
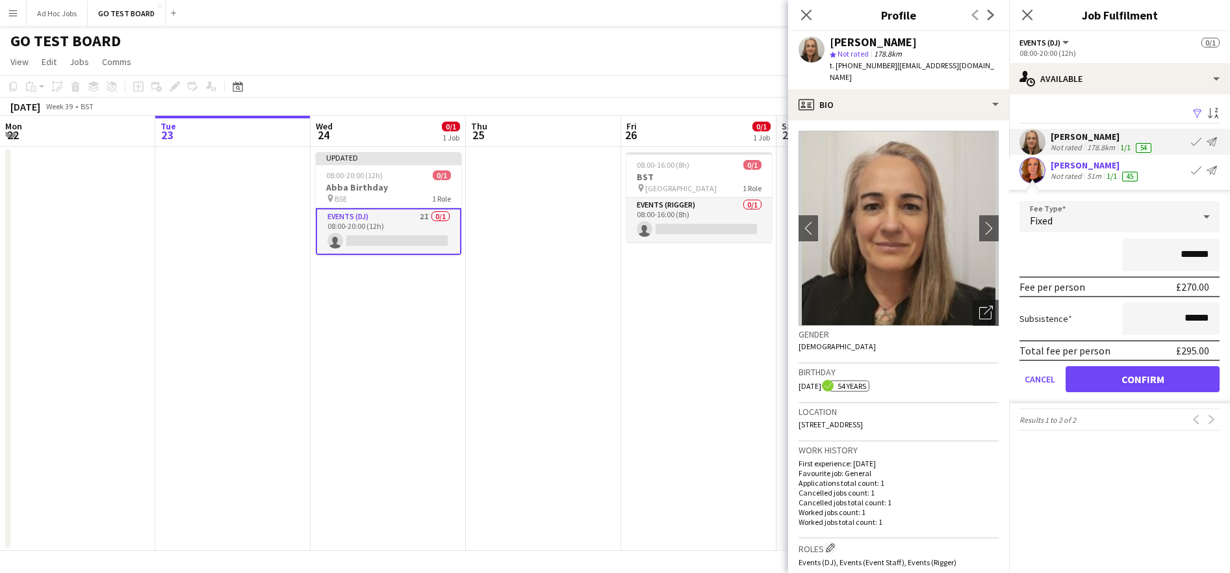
click at [1165, 181] on div "Alice Skipper Not rated 51m 1/1 45 Book crew Send notification" at bounding box center [1119, 170] width 221 height 26
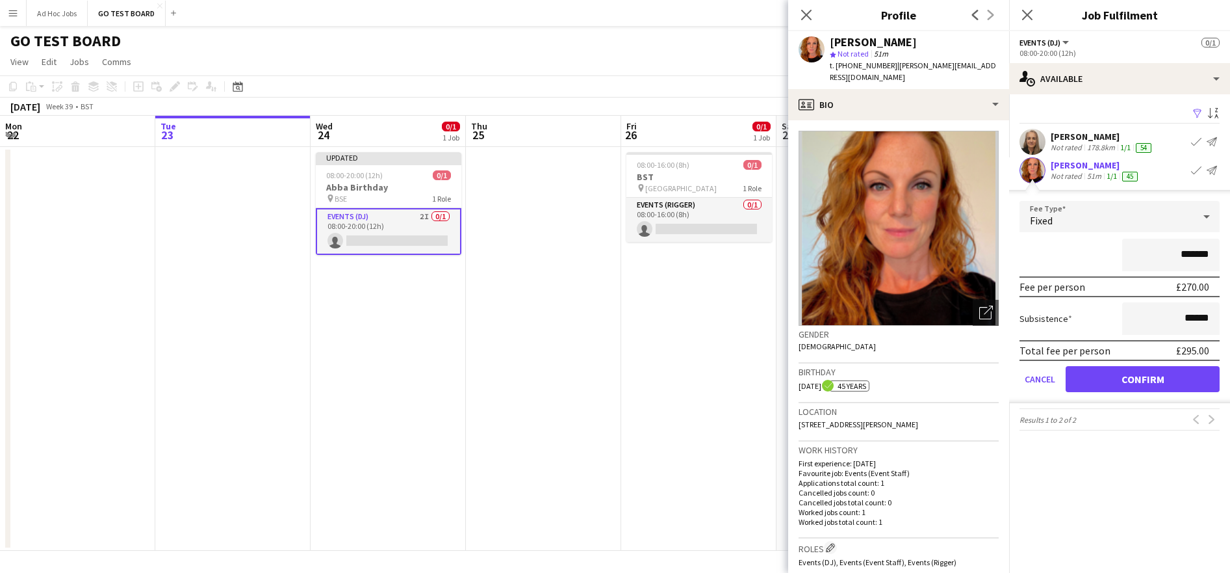
click at [1213, 171] on app-icon "Send notification" at bounding box center [1212, 170] width 10 height 10
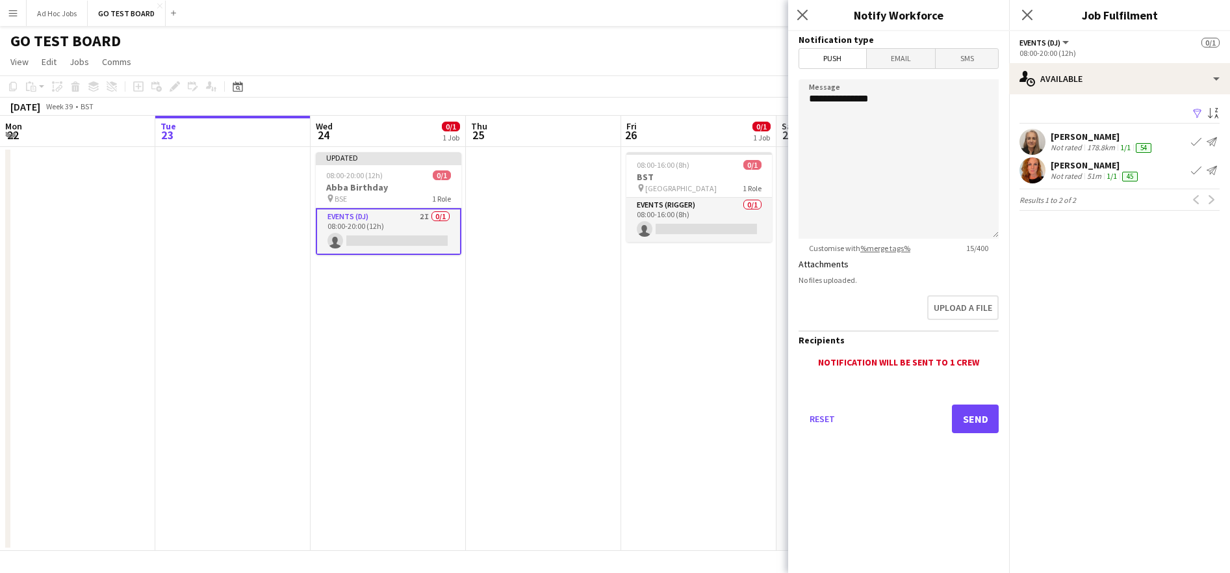
click at [903, 63] on span "Email" at bounding box center [901, 58] width 69 height 19
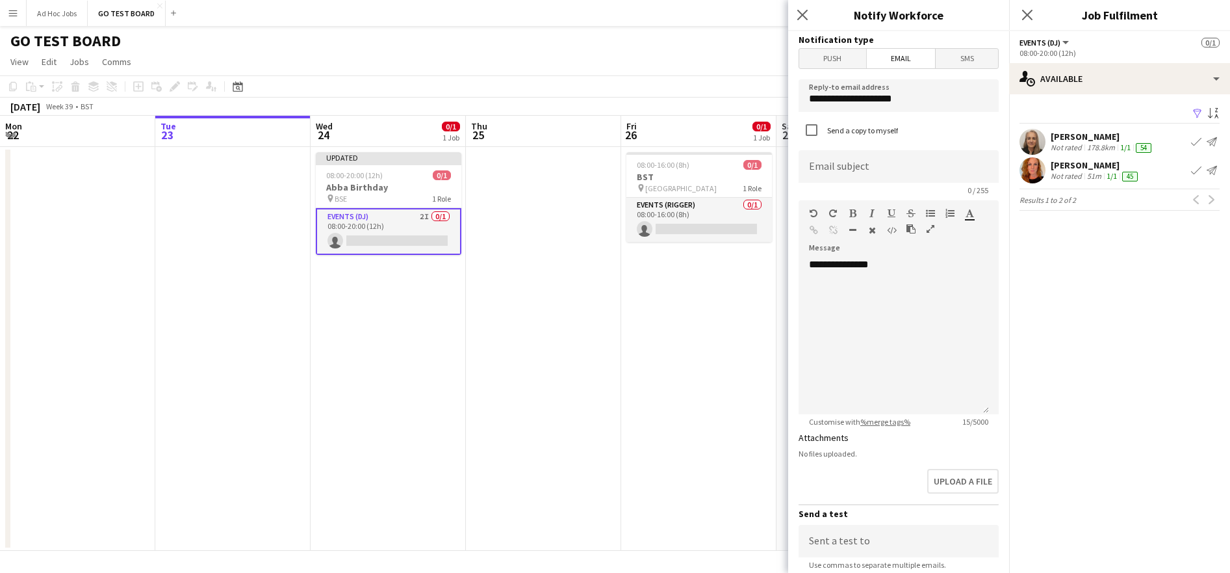
click at [840, 60] on span "Push" at bounding box center [832, 58] width 67 height 19
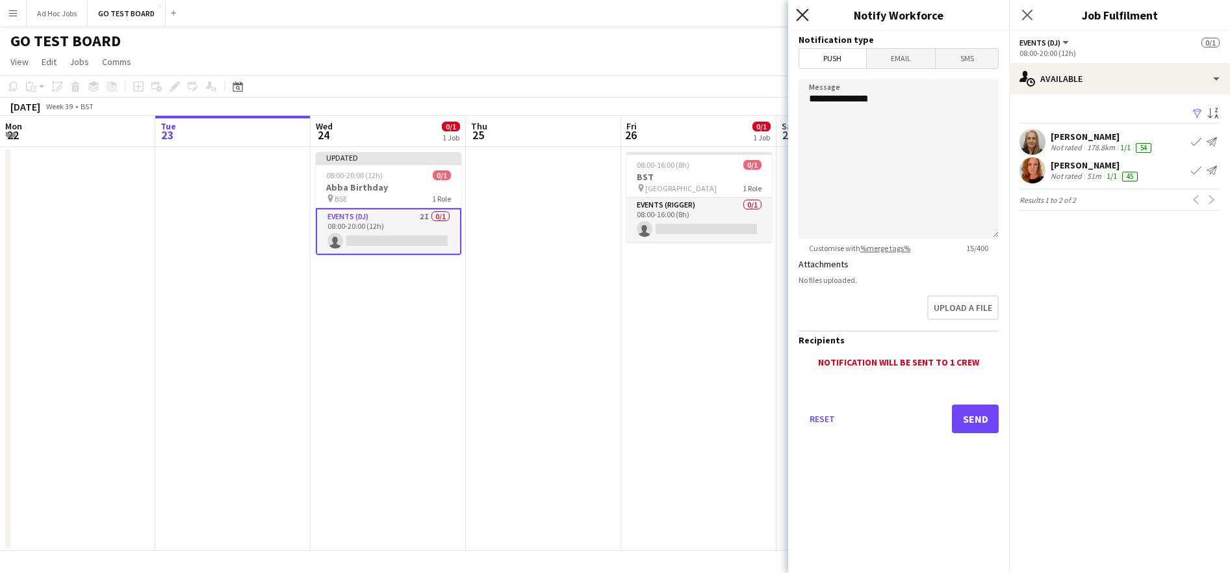
click at [805, 19] on icon "Close pop-in" at bounding box center [802, 14] width 12 height 12
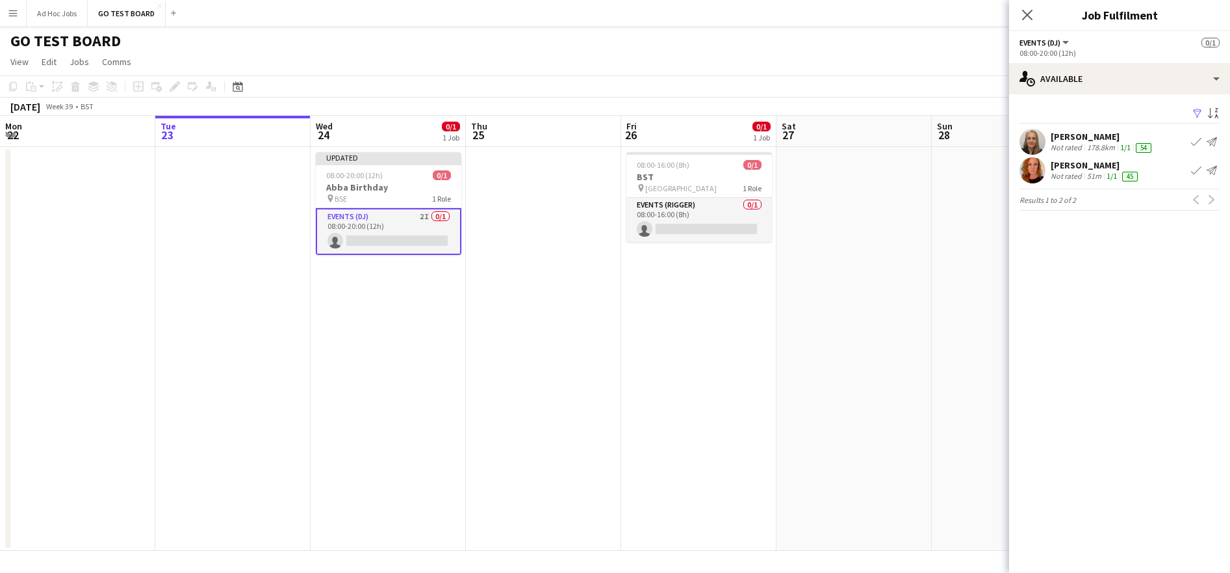
click at [1214, 169] on app-icon "Send notification" at bounding box center [1212, 170] width 10 height 10
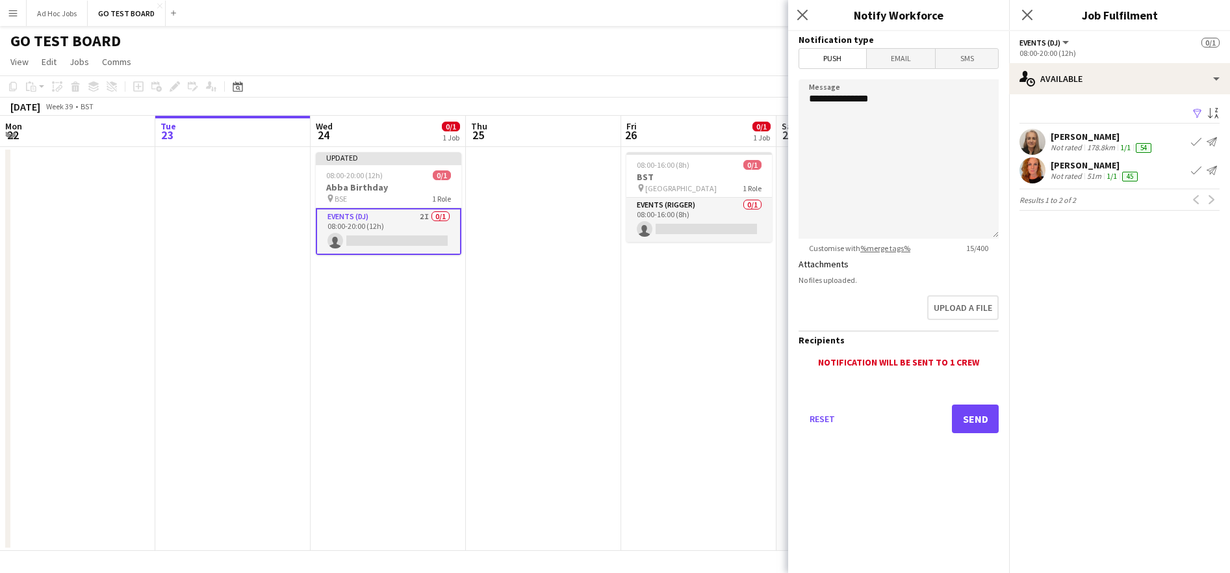
click at [920, 357] on div "Notification will be sent to 1 crew" at bounding box center [899, 362] width 200 height 12
click at [896, 114] on textarea "**********" at bounding box center [899, 158] width 200 height 159
type textarea "**********"
click at [978, 426] on button "Send" at bounding box center [975, 418] width 47 height 29
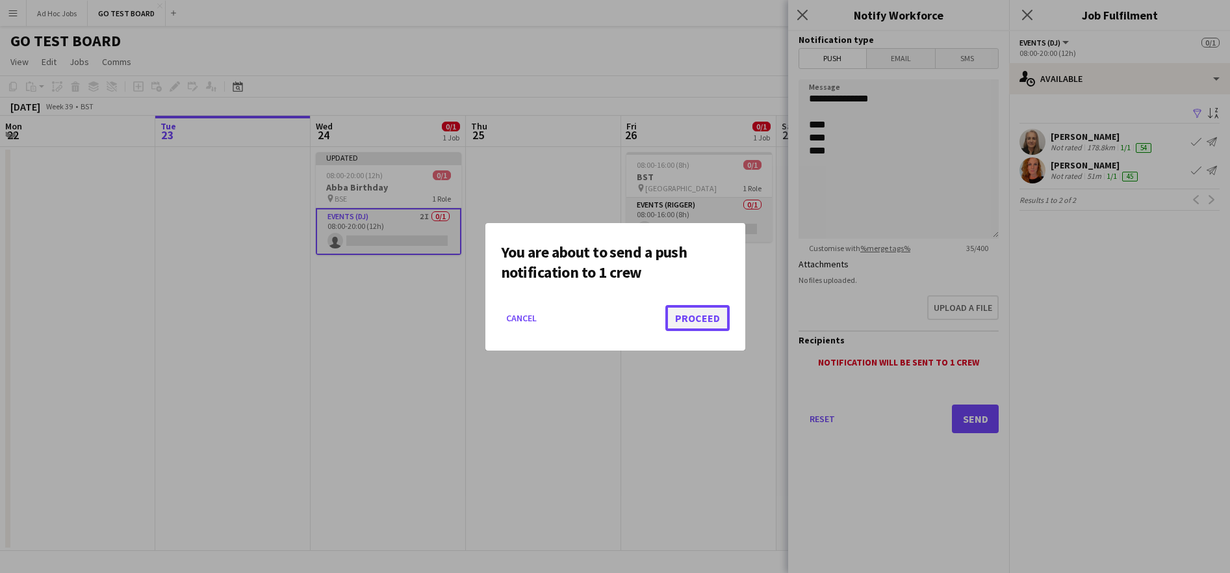
click at [697, 321] on button "Proceed" at bounding box center [698, 318] width 64 height 26
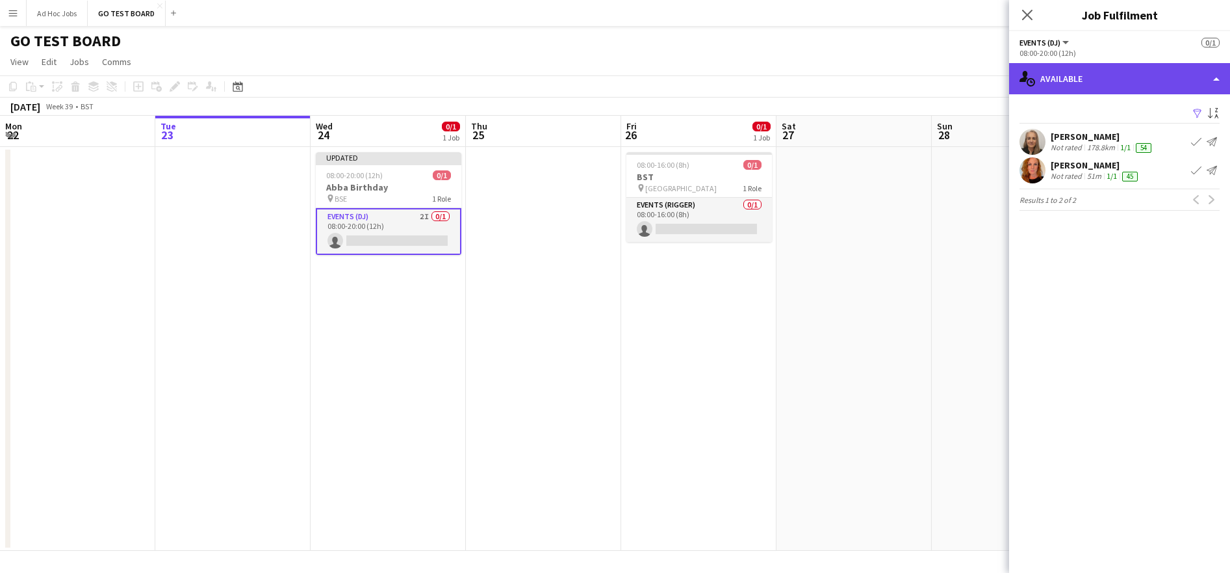
click at [1220, 79] on div "single-neutral-actions-upload Available" at bounding box center [1119, 78] width 221 height 31
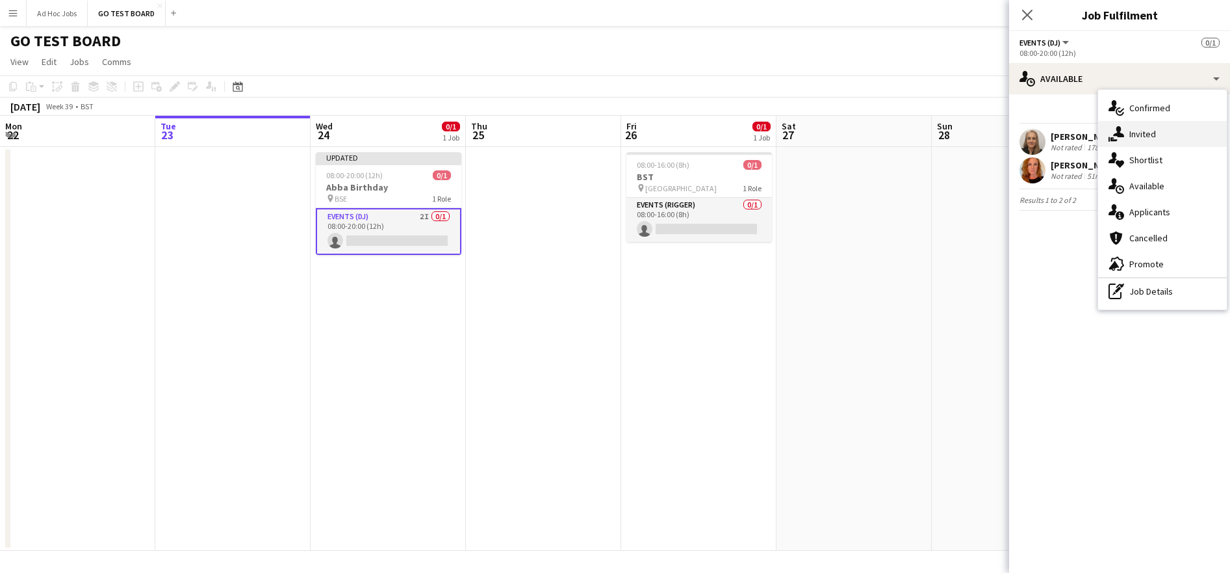
click at [1136, 135] on span "Invited" at bounding box center [1143, 134] width 27 height 12
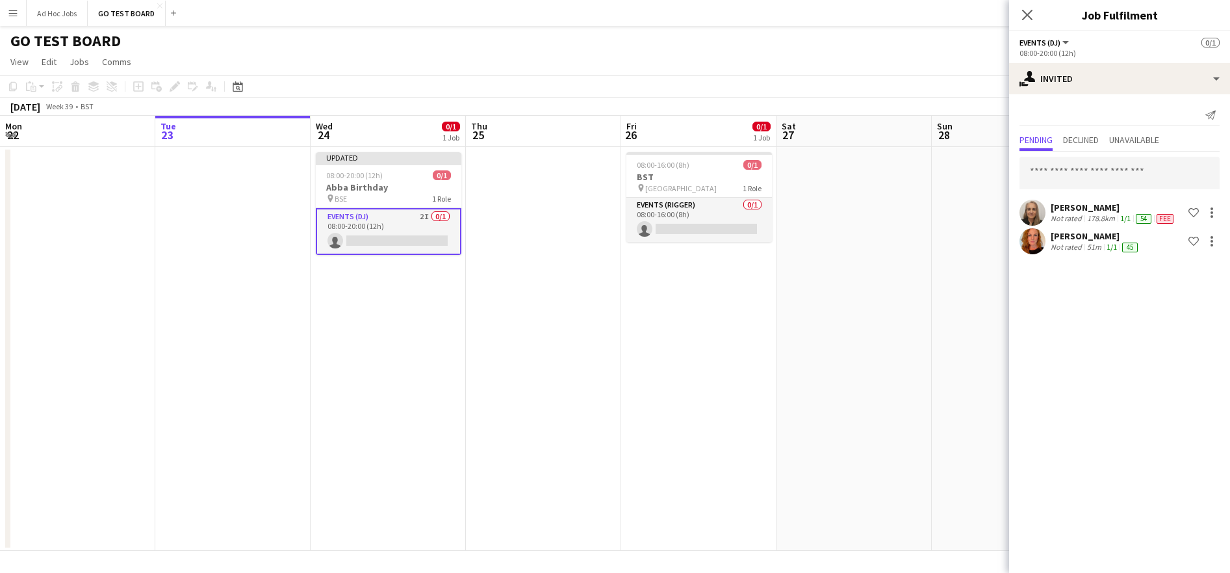
click at [1158, 216] on span "Fee" at bounding box center [1165, 219] width 17 height 10
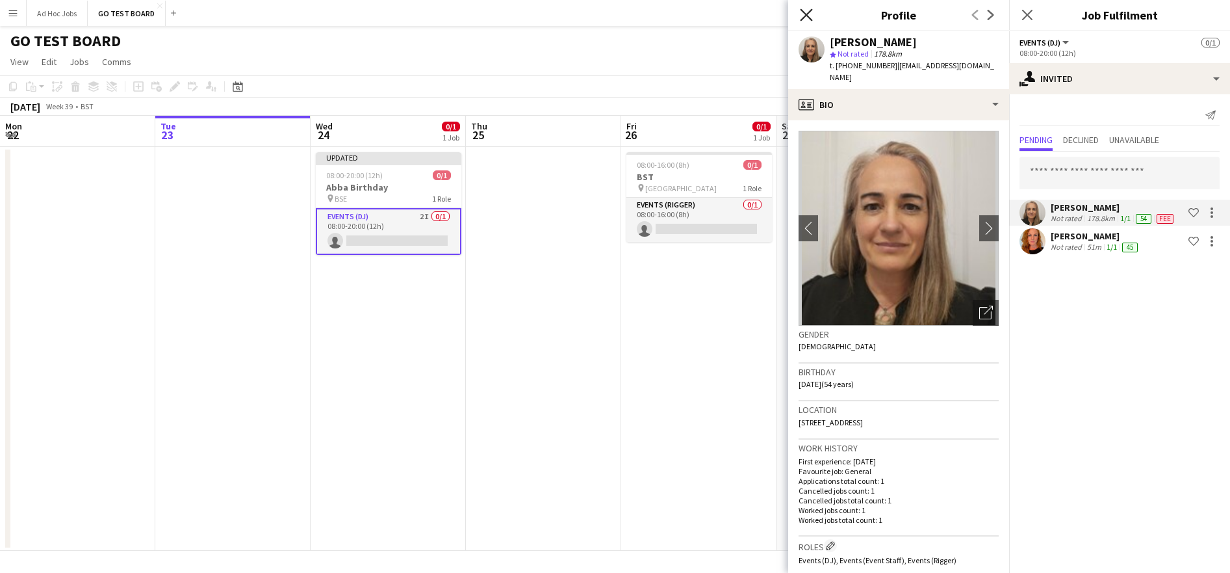
click at [800, 16] on icon "Close pop-in" at bounding box center [806, 14] width 12 height 12
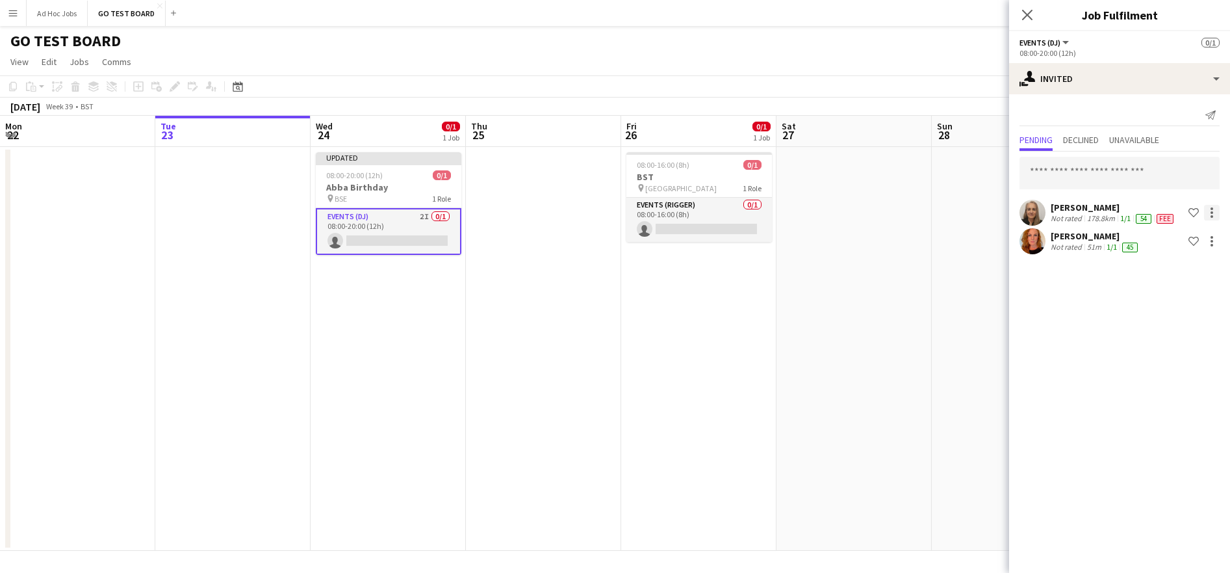
click at [1211, 213] on div at bounding box center [1212, 212] width 3 height 3
click at [1080, 328] on div at bounding box center [615, 286] width 1230 height 573
click at [1211, 241] on div at bounding box center [1212, 241] width 3 height 3
click at [1072, 352] on div at bounding box center [615, 286] width 1230 height 573
click at [1082, 140] on span "Declined" at bounding box center [1081, 139] width 36 height 9
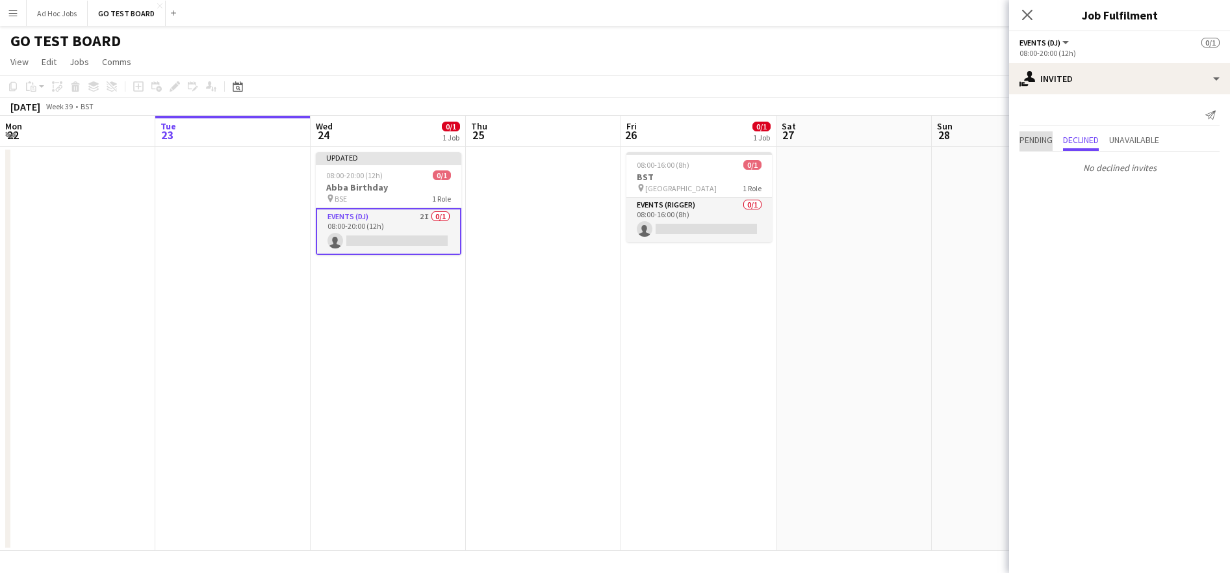
click at [1038, 142] on span "Pending" at bounding box center [1036, 139] width 33 height 9
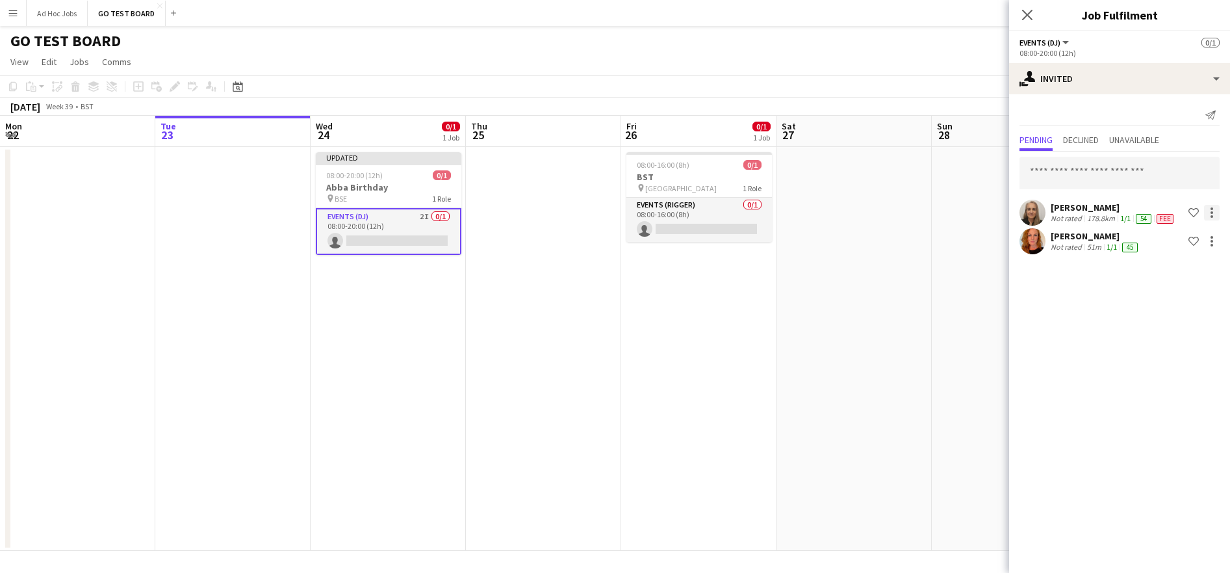
click at [1211, 212] on div at bounding box center [1212, 212] width 3 height 3
drag, startPoint x: 1067, startPoint y: 323, endPoint x: 1081, endPoint y: 312, distance: 18.1
click at [1071, 319] on div at bounding box center [615, 286] width 1230 height 573
click at [1165, 220] on span "Fee" at bounding box center [1165, 219] width 17 height 10
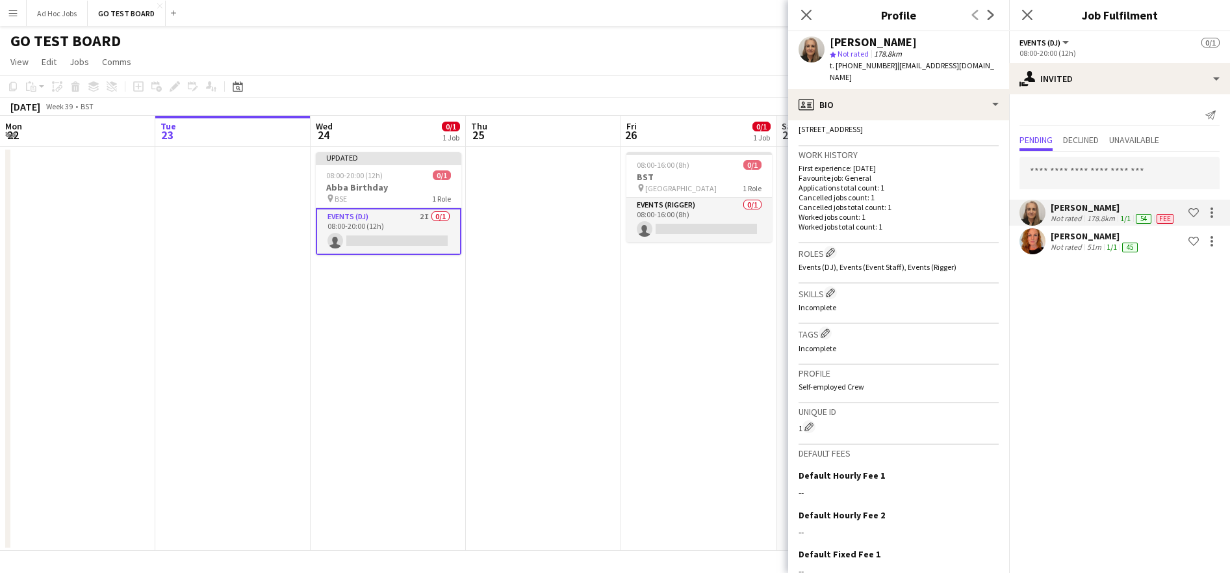
scroll to position [382, 0]
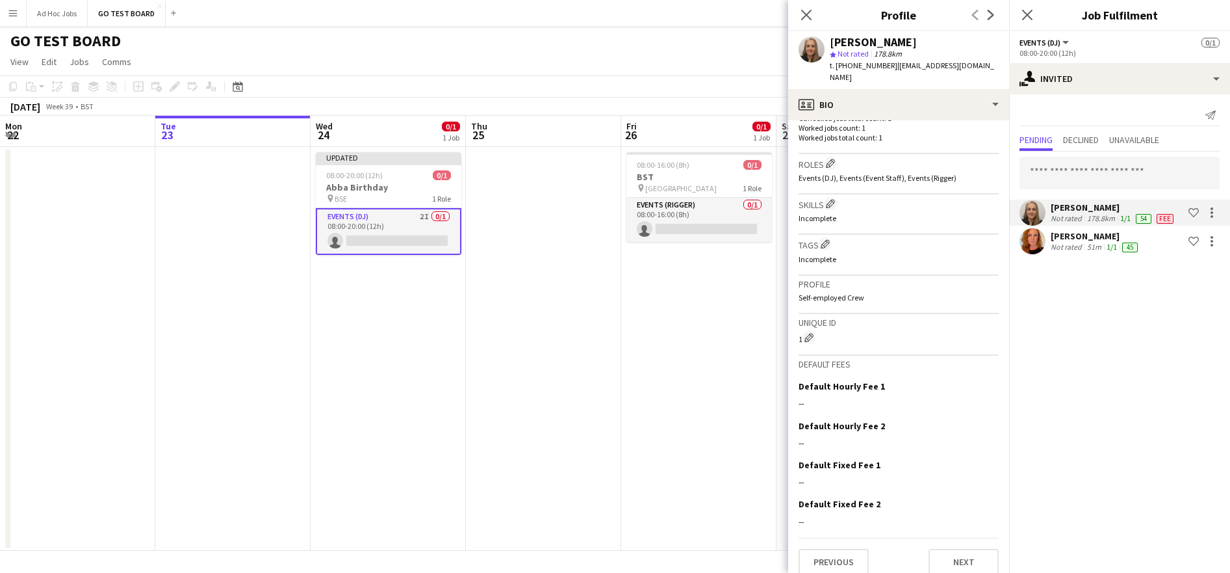
click at [1085, 359] on mat-expansion-panel "user-plus Invited Send notification Pending Declined Unavailable Kelly Munce No…" at bounding box center [1119, 333] width 221 height 478
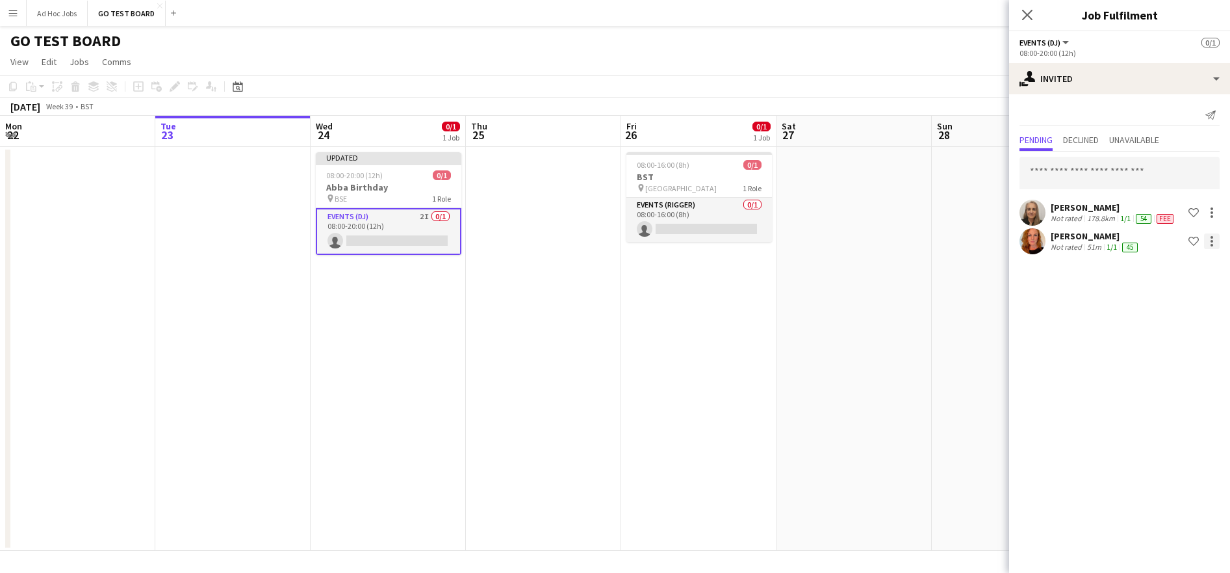
click at [1215, 244] on div at bounding box center [1212, 241] width 16 height 16
click at [1211, 216] on div at bounding box center [615, 286] width 1230 height 573
click at [1212, 212] on div at bounding box center [1212, 212] width 3 height 3
click at [1050, 343] on div at bounding box center [615, 286] width 1230 height 573
click at [1027, 17] on icon "Close pop-in" at bounding box center [1027, 15] width 10 height 10
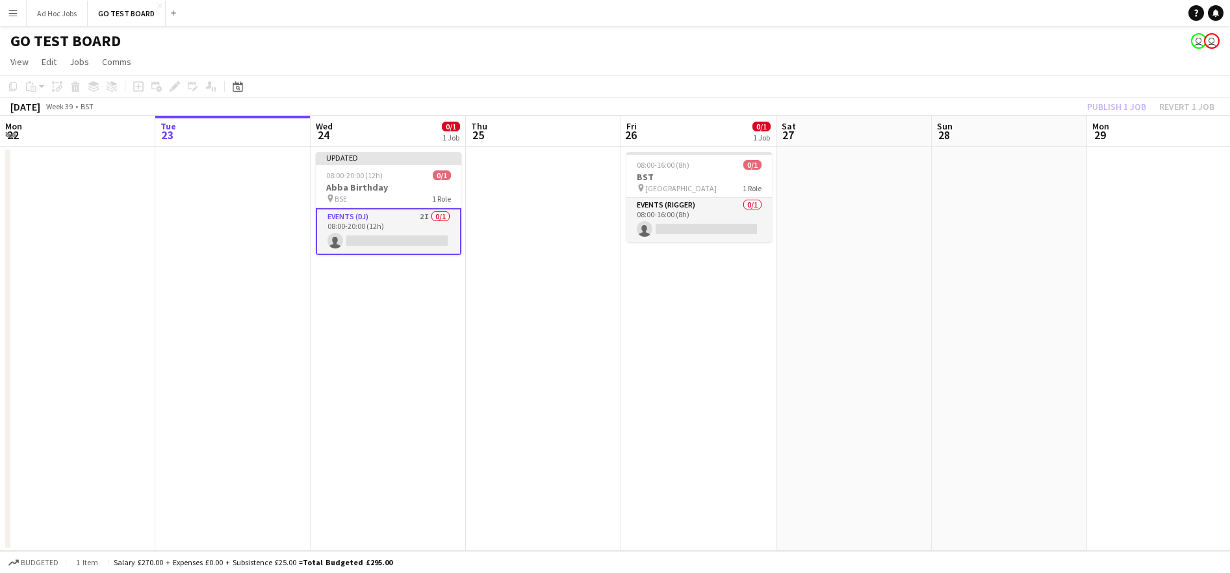
click at [1119, 112] on div "Publish 1 job Revert 1 job" at bounding box center [1151, 106] width 159 height 17
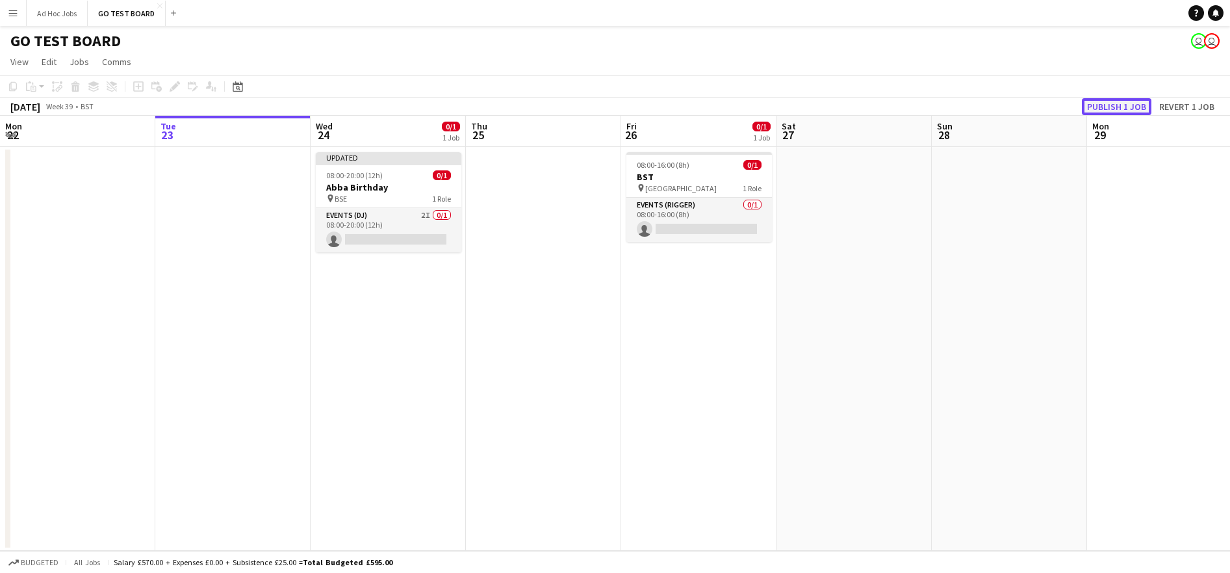
click at [1123, 106] on button "Publish 1 job" at bounding box center [1117, 106] width 70 height 17
